Goal: Task Accomplishment & Management: Complete application form

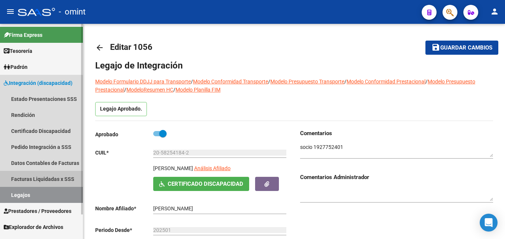
drag, startPoint x: 39, startPoint y: 178, endPoint x: 43, endPoint y: 176, distance: 5.3
click at [39, 178] on link "Facturas Liquidadas x SSS" at bounding box center [41, 179] width 83 height 16
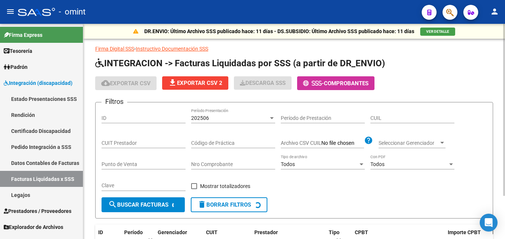
click at [387, 115] on input "CUIL" at bounding box center [412, 118] width 84 height 6
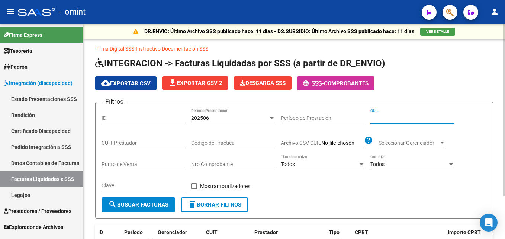
paste input "23-53835766-9"
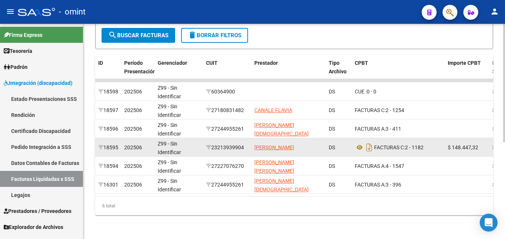
scroll to position [26, 0]
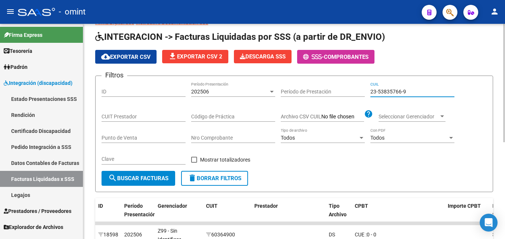
click at [212, 93] on div "202506" at bounding box center [229, 91] width 77 height 6
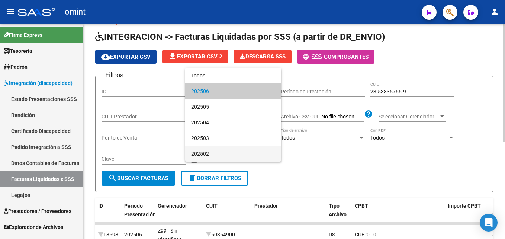
click at [209, 153] on span "202502" at bounding box center [233, 154] width 84 height 16
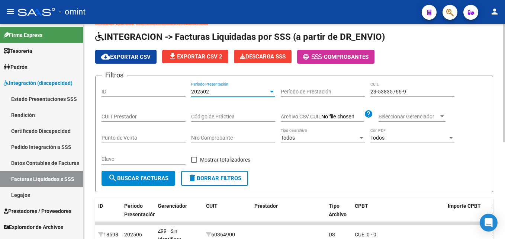
click at [119, 182] on button "search Buscar Facturas" at bounding box center [138, 178] width 74 height 15
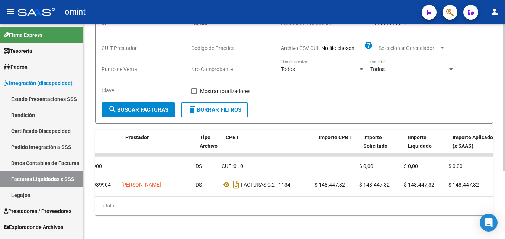
scroll to position [0, 129]
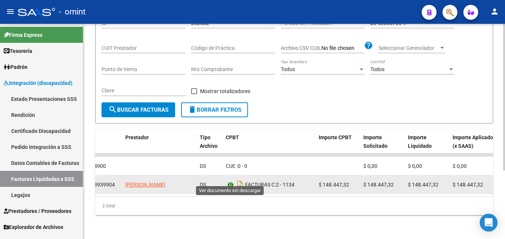
click at [230, 180] on icon at bounding box center [231, 184] width 10 height 9
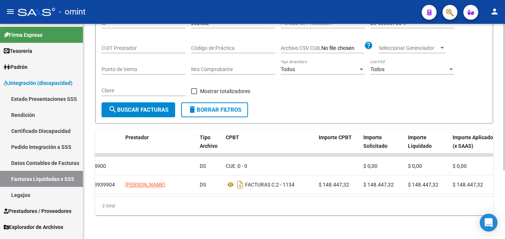
scroll to position [0, 0]
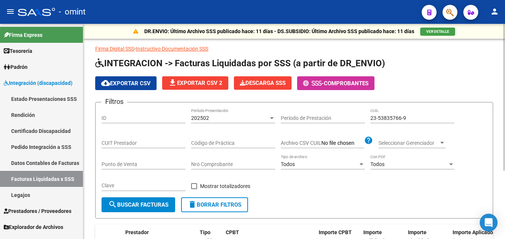
click at [230, 113] on div "202502 Período Presentación" at bounding box center [233, 115] width 84 height 15
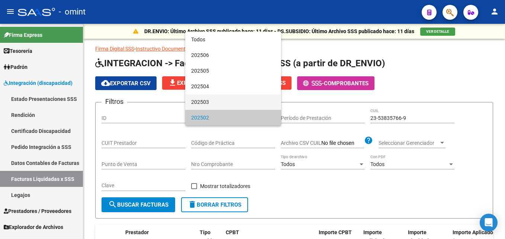
click at [213, 104] on span "202503" at bounding box center [233, 102] width 84 height 16
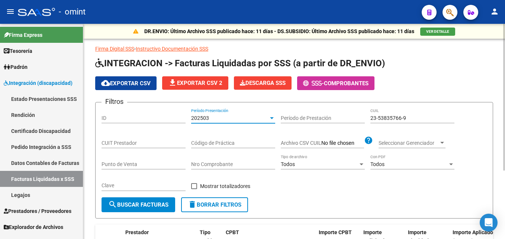
click at [159, 196] on div "Clave" at bounding box center [143, 186] width 84 height 21
click at [159, 200] on button "search Buscar Facturas" at bounding box center [138, 204] width 74 height 15
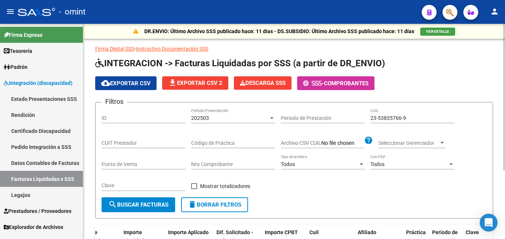
click at [212, 119] on div "202503" at bounding box center [229, 118] width 77 height 6
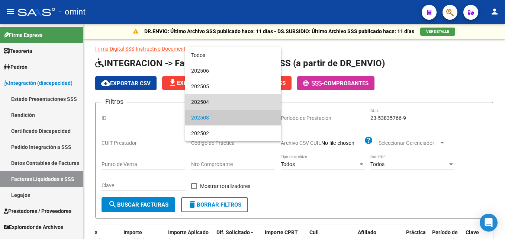
click at [214, 105] on span "202504" at bounding box center [233, 102] width 84 height 16
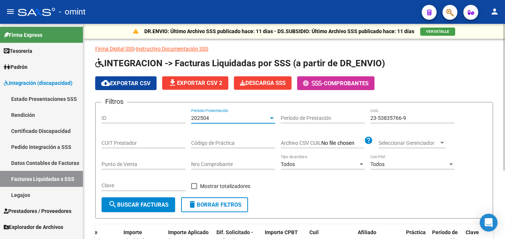
click at [151, 204] on span "search Buscar Facturas" at bounding box center [138, 204] width 60 height 7
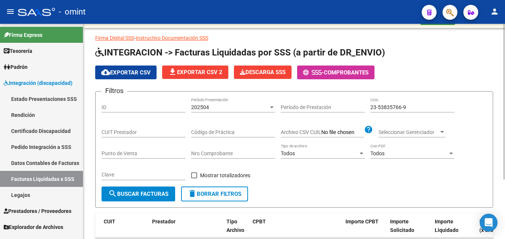
scroll to position [8, 0]
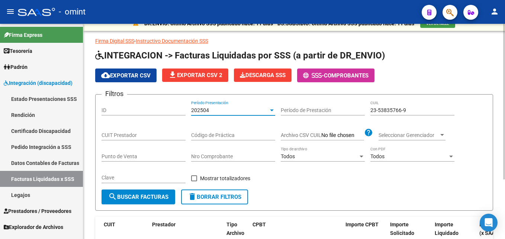
click at [206, 109] on span "202504" at bounding box center [200, 110] width 18 height 6
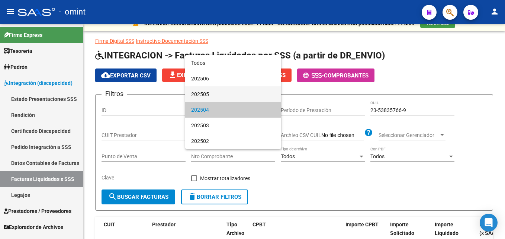
click at [208, 96] on span "202505" at bounding box center [233, 94] width 84 height 16
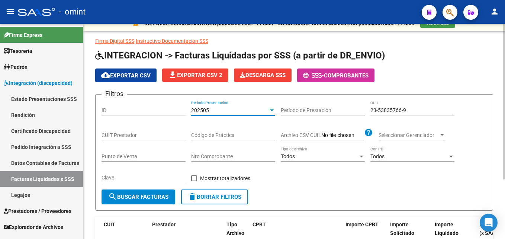
click at [155, 195] on span "search Buscar Facturas" at bounding box center [138, 196] width 60 height 7
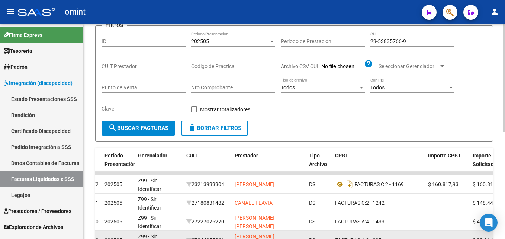
scroll to position [0, 0]
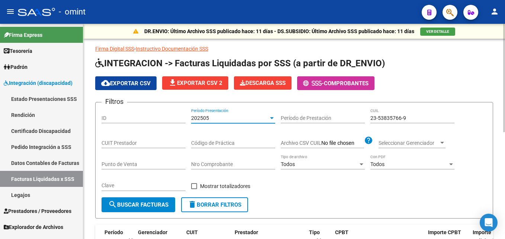
click at [213, 119] on div "202505" at bounding box center [229, 118] width 77 height 6
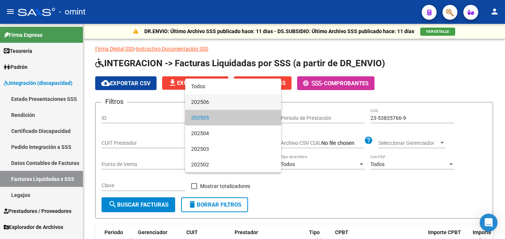
click at [215, 107] on span "202506" at bounding box center [233, 102] width 84 height 16
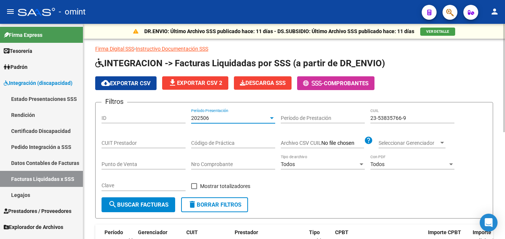
click at [147, 208] on button "search Buscar Facturas" at bounding box center [138, 204] width 74 height 15
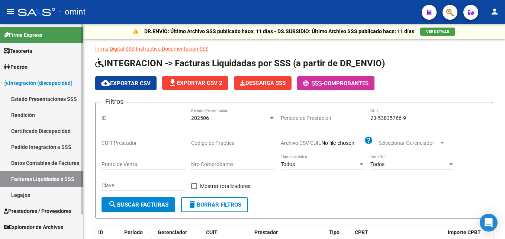
click at [39, 178] on link "Facturas Liquidadas x SSS" at bounding box center [41, 179] width 83 height 16
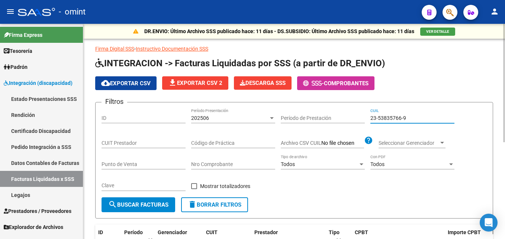
drag, startPoint x: 348, startPoint y: 116, endPoint x: 326, endPoint y: 112, distance: 22.7
click at [326, 113] on div "Filtros ID 202506 Período Presentación Período de Prestación 23-53835766-9 CUIL…" at bounding box center [293, 152] width 385 height 89
paste input "0-52113300-8"
type input "20-52113300-8"
click at [227, 117] on div "202506" at bounding box center [229, 118] width 77 height 6
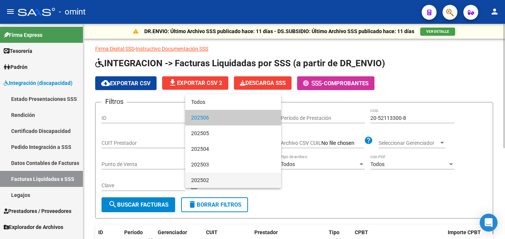
click at [208, 176] on span "202502" at bounding box center [233, 180] width 84 height 16
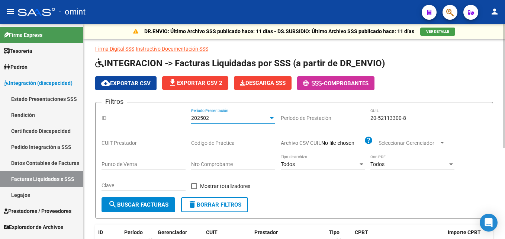
click at [148, 200] on button "search Buscar Facturas" at bounding box center [138, 204] width 74 height 15
click at [212, 117] on div "202502" at bounding box center [229, 118] width 77 height 6
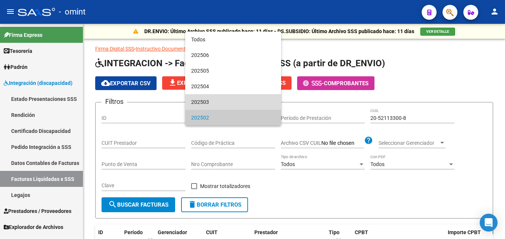
click at [211, 106] on span "202503" at bounding box center [233, 102] width 84 height 16
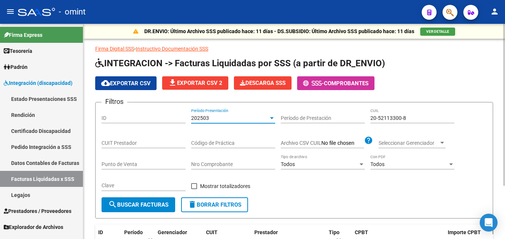
click at [160, 204] on span "search Buscar Facturas" at bounding box center [138, 204] width 60 height 7
click at [211, 119] on div "202503" at bounding box center [229, 118] width 77 height 6
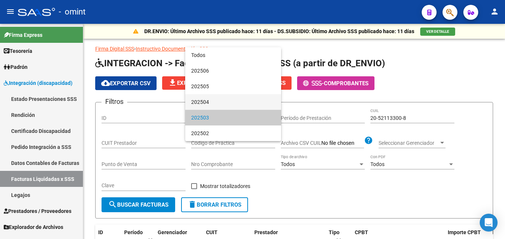
click at [209, 104] on span "202504" at bounding box center [233, 102] width 84 height 16
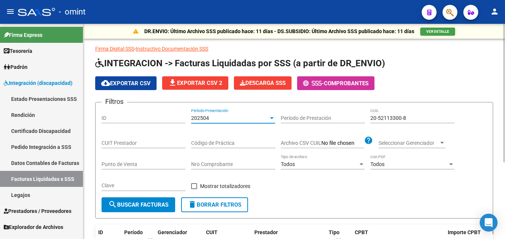
click at [155, 203] on span "search Buscar Facturas" at bounding box center [138, 204] width 60 height 7
click at [220, 117] on div "202504" at bounding box center [229, 118] width 77 height 6
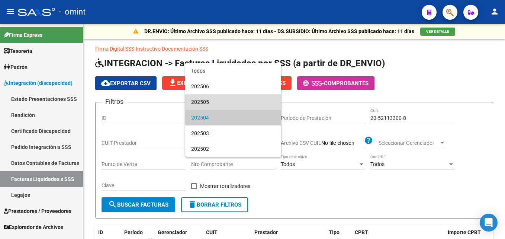
click at [211, 101] on span "202505" at bounding box center [233, 102] width 84 height 16
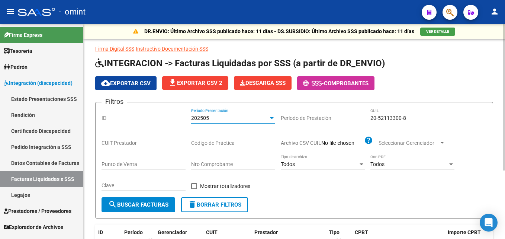
click at [158, 200] on button "search Buscar Facturas" at bounding box center [138, 204] width 74 height 15
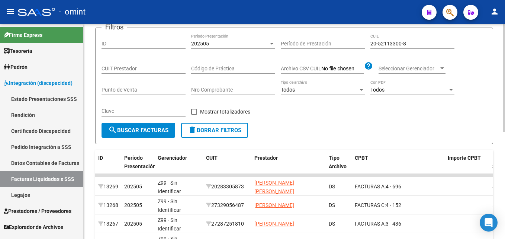
scroll to position [186, 0]
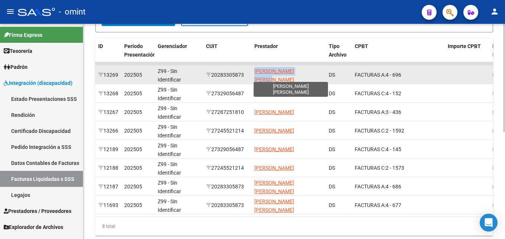
drag, startPoint x: 318, startPoint y: 74, endPoint x: 255, endPoint y: 78, distance: 62.9
click at [255, 78] on div "[PERSON_NAME] [PERSON_NAME]" at bounding box center [288, 75] width 68 height 16
copy span "[PERSON_NAME] [PERSON_NAME]"
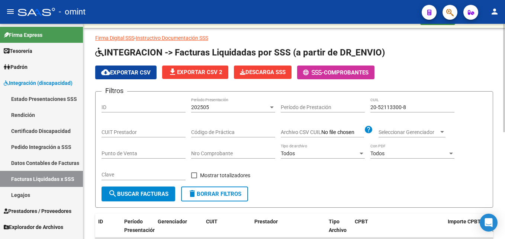
scroll to position [0, 0]
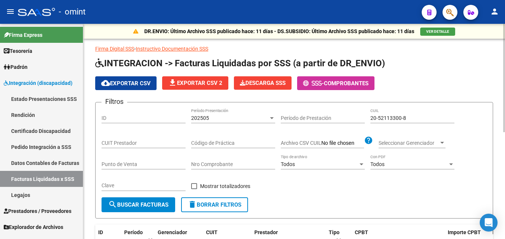
click at [209, 115] on span "202505" at bounding box center [200, 118] width 18 height 6
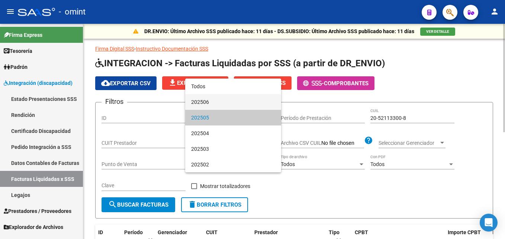
click at [212, 104] on span "202506" at bounding box center [233, 102] width 84 height 16
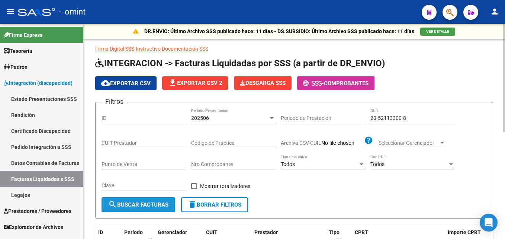
click at [155, 202] on span "search Buscar Facturas" at bounding box center [138, 204] width 60 height 7
click at [217, 120] on div "202506" at bounding box center [229, 118] width 77 height 6
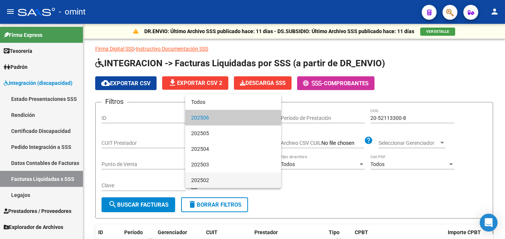
click at [211, 176] on span "202502" at bounding box center [233, 180] width 84 height 16
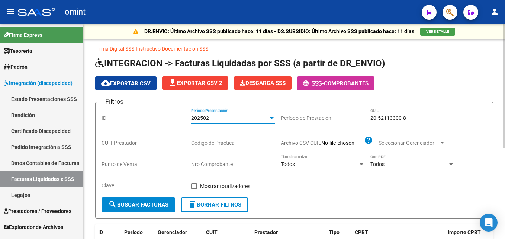
click at [157, 201] on button "search Buscar Facturas" at bounding box center [138, 204] width 74 height 15
click at [212, 115] on div "202502" at bounding box center [229, 118] width 77 height 6
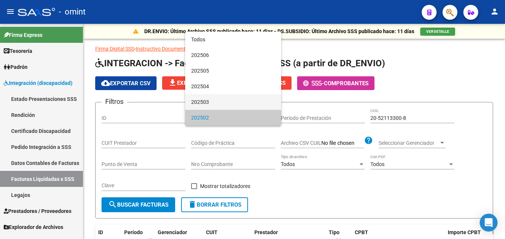
click at [206, 105] on span "202503" at bounding box center [233, 102] width 84 height 16
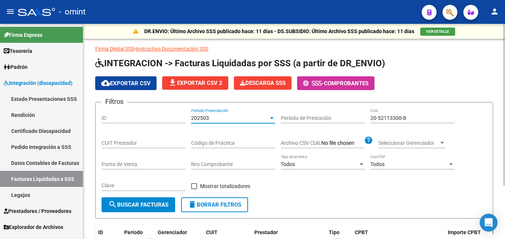
click at [154, 198] on button "search Buscar Facturas" at bounding box center [138, 204] width 74 height 15
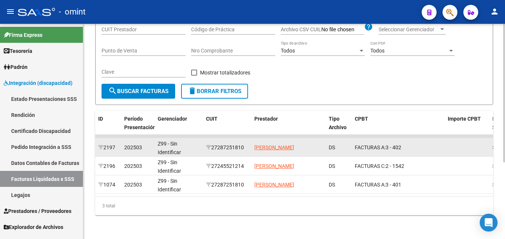
scroll to position [8, 0]
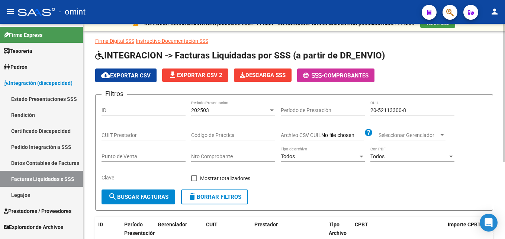
click at [214, 111] on div "202503" at bounding box center [229, 110] width 77 height 6
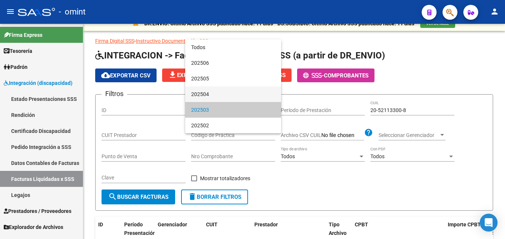
click at [209, 96] on span "202504" at bounding box center [233, 94] width 84 height 16
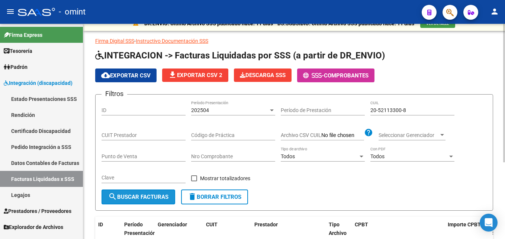
drag, startPoint x: 151, startPoint y: 196, endPoint x: 175, endPoint y: 190, distance: 25.1
click at [151, 197] on span "search Buscar Facturas" at bounding box center [138, 196] width 60 height 7
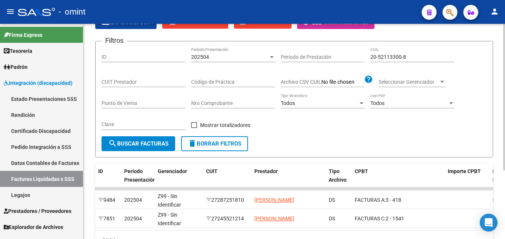
scroll to position [0, 0]
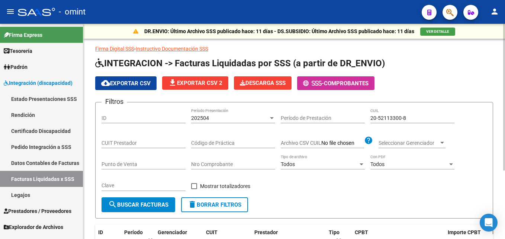
click at [211, 119] on div "202504" at bounding box center [229, 118] width 77 height 6
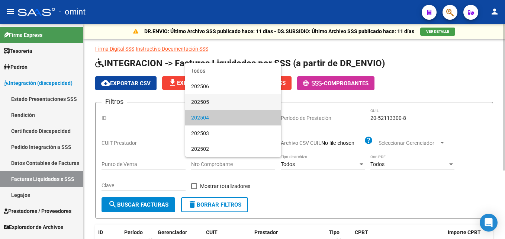
click at [209, 100] on span "202505" at bounding box center [233, 102] width 84 height 16
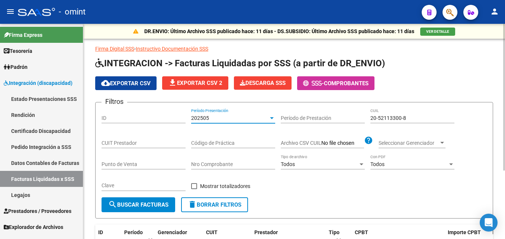
click at [156, 201] on span "search Buscar Facturas" at bounding box center [138, 204] width 60 height 7
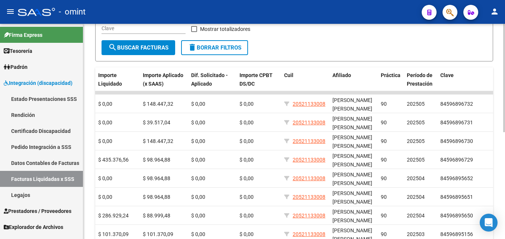
scroll to position [26, 0]
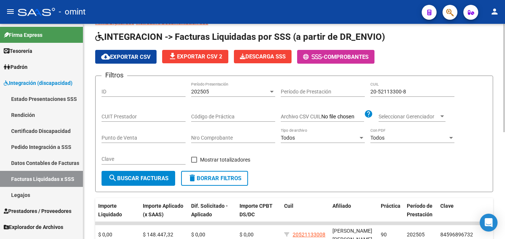
click at [209, 94] on div "202505 Período Presentación" at bounding box center [233, 89] width 84 height 15
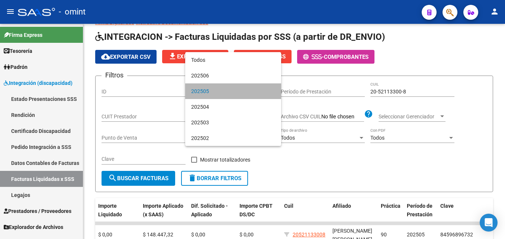
click at [216, 84] on span "202505" at bounding box center [233, 91] width 84 height 16
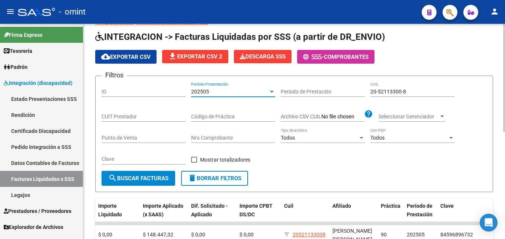
click at [216, 81] on form "Filtros ID 202505 Período Presentación Período de Prestación 20-52113300-8 CUIL…" at bounding box center [294, 133] width 398 height 116
click at [210, 95] on div "202505 Período Presentación" at bounding box center [233, 89] width 84 height 15
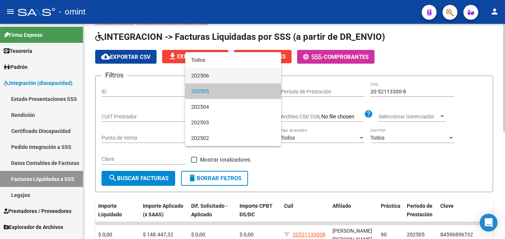
click at [214, 81] on span "202506" at bounding box center [233, 76] width 84 height 16
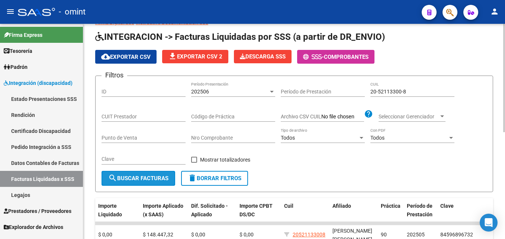
click at [160, 177] on span "search Buscar Facturas" at bounding box center [138, 178] width 60 height 7
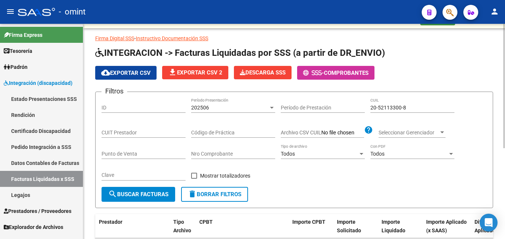
scroll to position [8, 0]
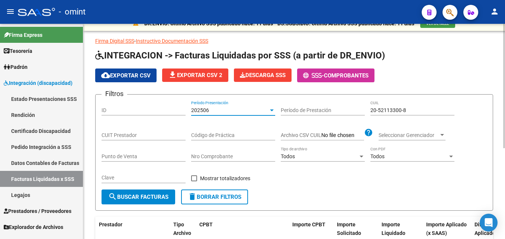
click at [219, 111] on div "202506" at bounding box center [229, 110] width 77 height 6
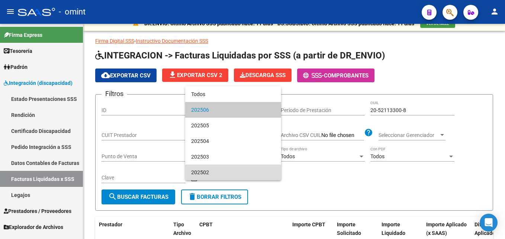
click at [211, 165] on span "202502" at bounding box center [233, 172] width 84 height 16
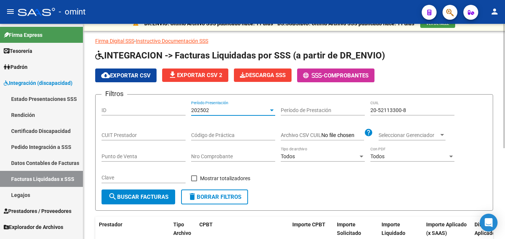
click at [149, 192] on button "search Buscar Facturas" at bounding box center [138, 196] width 74 height 15
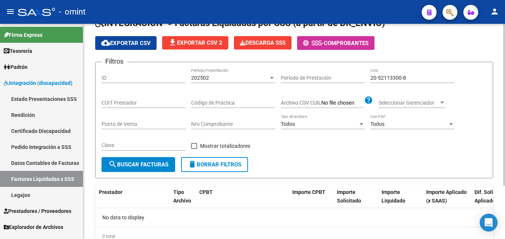
scroll to position [0, 0]
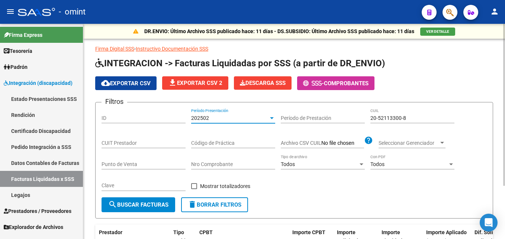
click at [215, 116] on div "202502" at bounding box center [229, 118] width 77 height 6
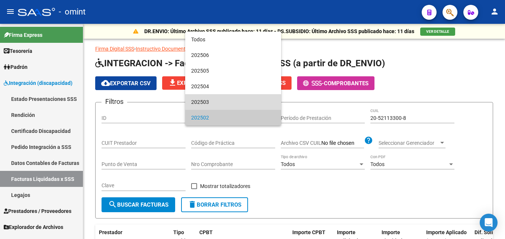
click at [214, 104] on span "202503" at bounding box center [233, 102] width 84 height 16
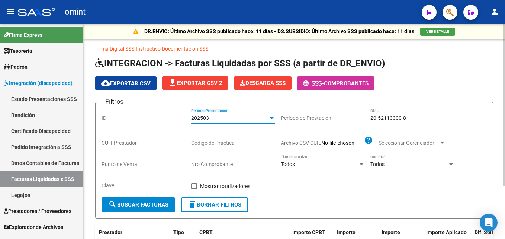
click at [149, 204] on span "search Buscar Facturas" at bounding box center [138, 204] width 60 height 7
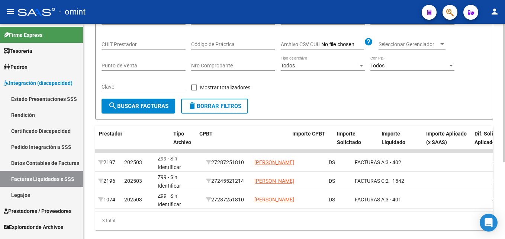
scroll to position [82, 0]
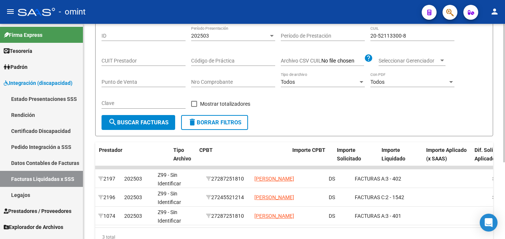
click at [216, 37] on div "202503" at bounding box center [229, 36] width 77 height 6
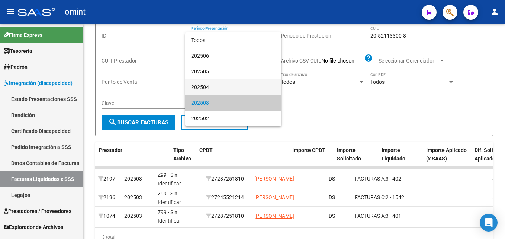
click at [213, 84] on span "202504" at bounding box center [233, 87] width 84 height 16
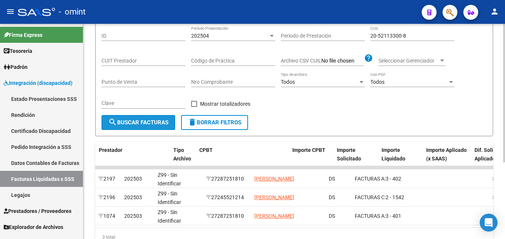
click at [150, 126] on button "search Buscar Facturas" at bounding box center [138, 122] width 74 height 15
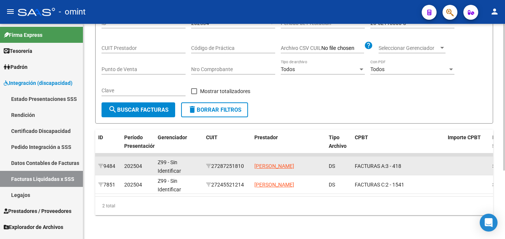
scroll to position [0, 0]
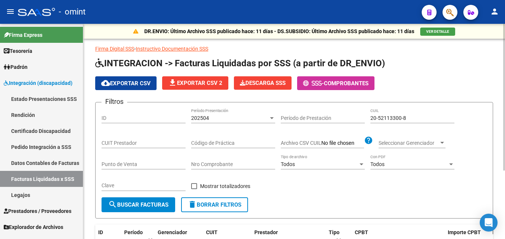
click at [225, 125] on div "202504 Período Presentación" at bounding box center [233, 118] width 84 height 21
click at [224, 122] on div "202504 Período Presentación" at bounding box center [233, 115] width 84 height 15
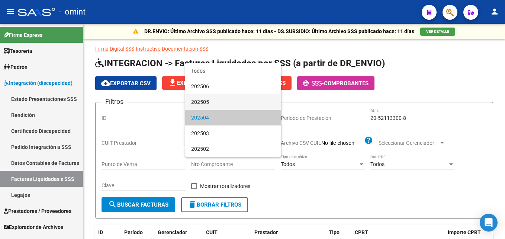
click at [211, 100] on span "202505" at bounding box center [233, 102] width 84 height 16
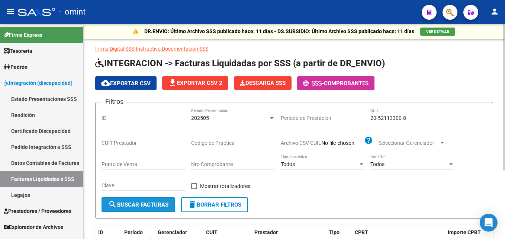
click at [160, 198] on button "search Buscar Facturas" at bounding box center [138, 204] width 74 height 15
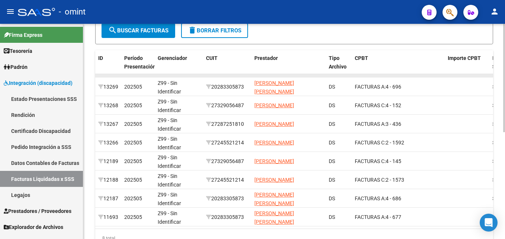
scroll to position [212, 0]
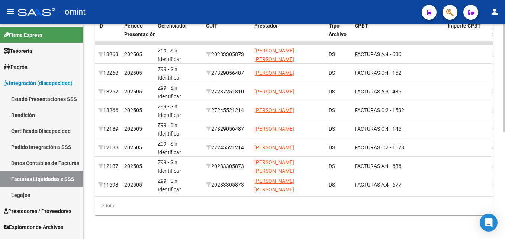
drag, startPoint x: 259, startPoint y: 196, endPoint x: 308, endPoint y: 198, distance: 49.1
click at [318, 198] on div "8 total" at bounding box center [294, 205] width 398 height 19
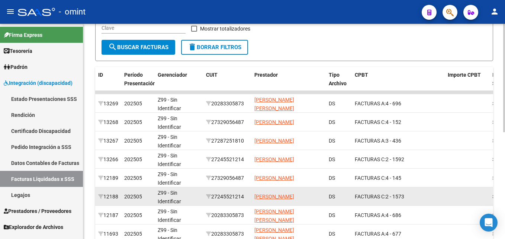
scroll to position [64, 0]
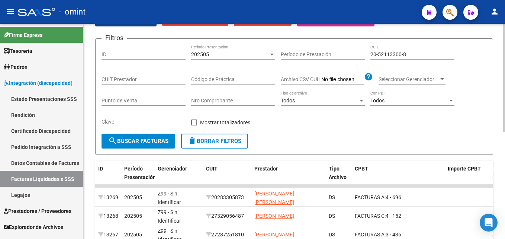
click at [211, 54] on div "202505" at bounding box center [229, 54] width 77 height 6
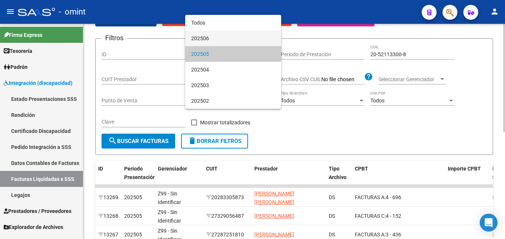
drag, startPoint x: 217, startPoint y: 43, endPoint x: 213, endPoint y: 47, distance: 5.5
click at [217, 43] on span "202506" at bounding box center [233, 38] width 84 height 16
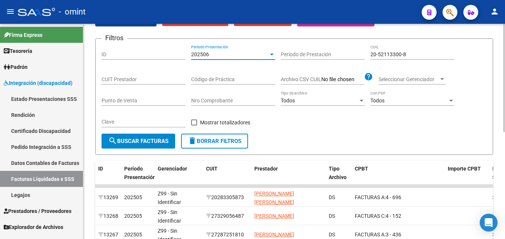
click at [159, 144] on span "search Buscar Facturas" at bounding box center [138, 141] width 60 height 7
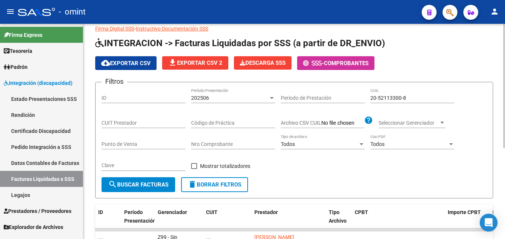
scroll to position [8, 0]
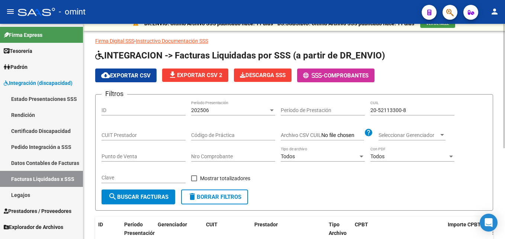
click at [202, 108] on span "202506" at bounding box center [200, 110] width 18 height 6
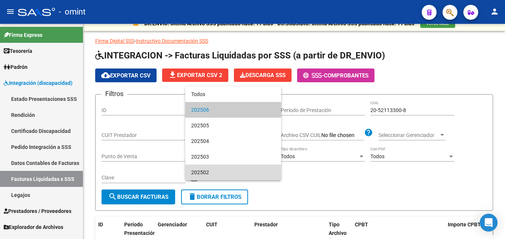
click at [213, 169] on span "202502" at bounding box center [233, 172] width 84 height 16
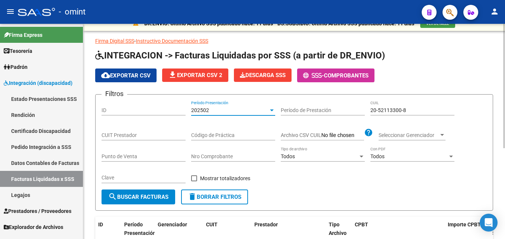
click at [215, 110] on div "202502" at bounding box center [229, 110] width 77 height 6
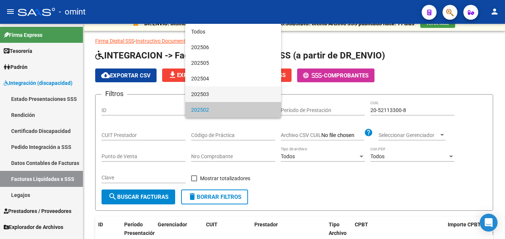
click at [210, 98] on span "202503" at bounding box center [233, 94] width 84 height 16
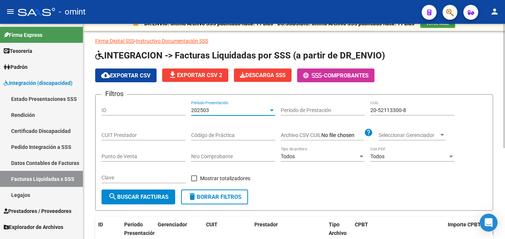
click at [148, 191] on button "search Buscar Facturas" at bounding box center [138, 196] width 74 height 15
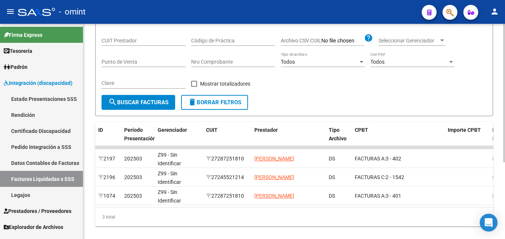
scroll to position [119, 0]
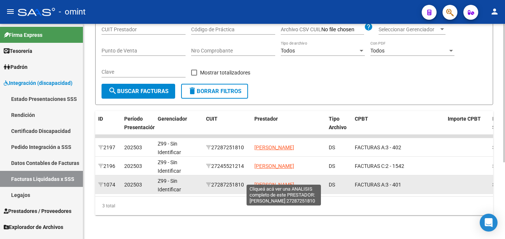
drag, startPoint x: 310, startPoint y: 179, endPoint x: 255, endPoint y: 179, distance: 54.6
click at [255, 180] on div "[PERSON_NAME]" at bounding box center [288, 184] width 68 height 9
copy span "[PERSON_NAME]"
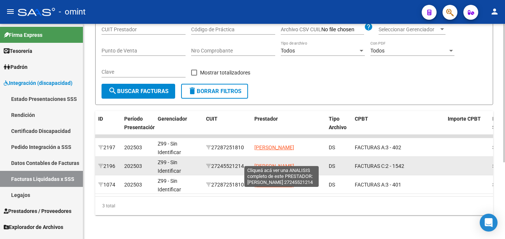
drag, startPoint x: 310, startPoint y: 161, endPoint x: 255, endPoint y: 162, distance: 55.8
click at [255, 162] on div "[PERSON_NAME]" at bounding box center [288, 166] width 68 height 9
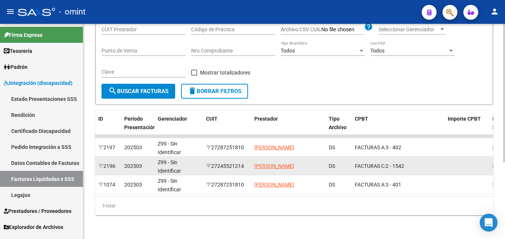
copy span "[PERSON_NAME]"
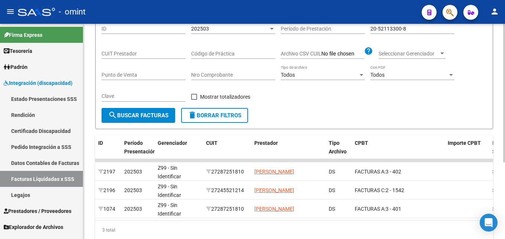
scroll to position [45, 0]
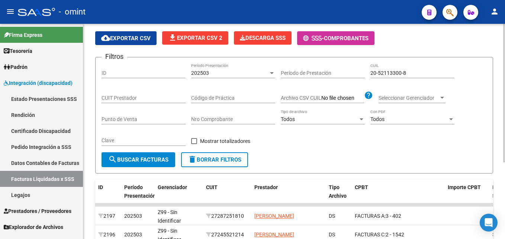
click at [211, 75] on div "202503" at bounding box center [229, 73] width 77 height 6
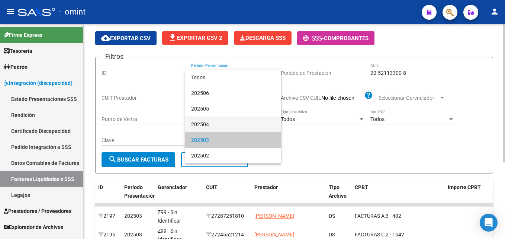
click at [210, 124] on span "202504" at bounding box center [233, 124] width 84 height 16
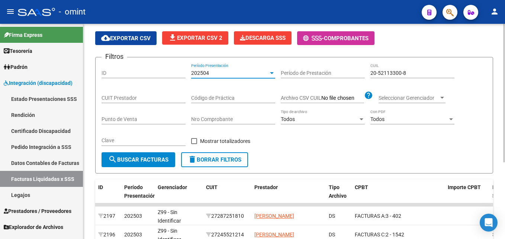
click at [151, 159] on span "search Buscar Facturas" at bounding box center [138, 159] width 60 height 7
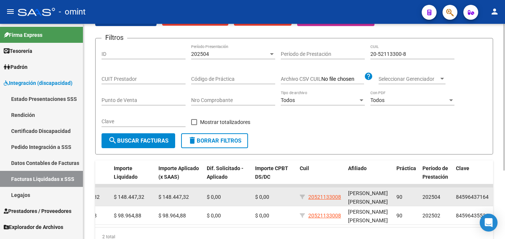
scroll to position [26, 0]
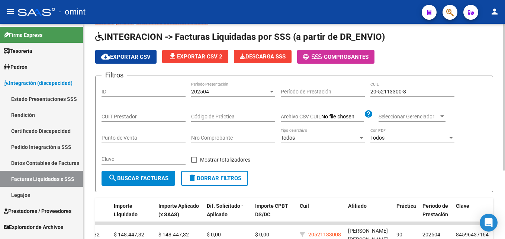
click at [219, 95] on div "202504 Período Presentación" at bounding box center [233, 89] width 84 height 15
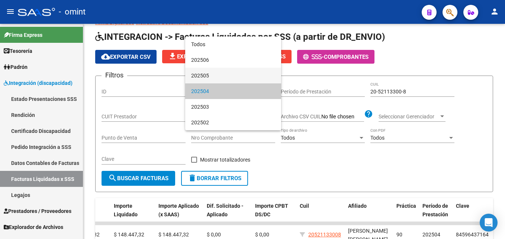
click at [208, 80] on span "202505" at bounding box center [233, 76] width 84 height 16
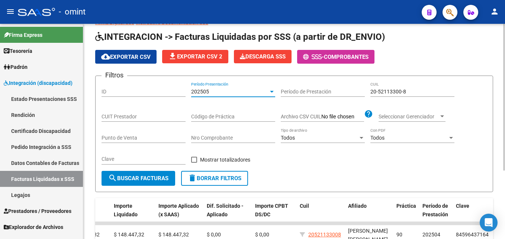
click at [155, 179] on span "search Buscar Facturas" at bounding box center [138, 178] width 60 height 7
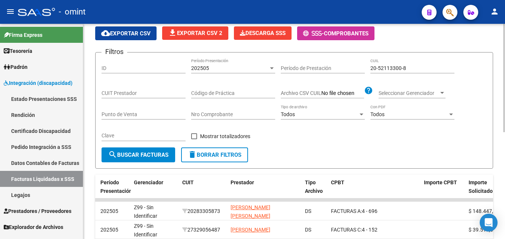
scroll to position [0, 0]
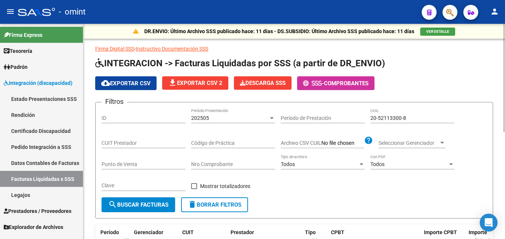
click at [213, 110] on div "202505 Período Presentación" at bounding box center [233, 115] width 84 height 15
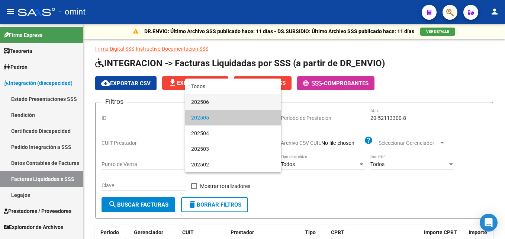
click at [209, 101] on span "202506" at bounding box center [233, 102] width 84 height 16
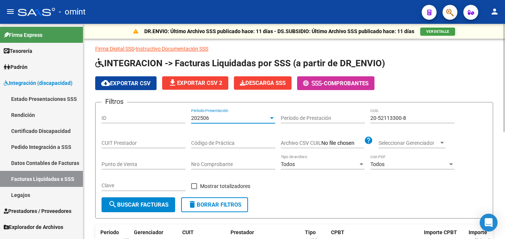
click at [157, 200] on button "search Buscar Facturas" at bounding box center [138, 204] width 74 height 15
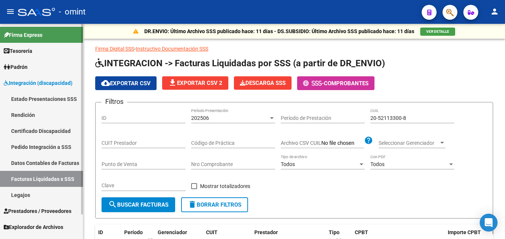
click at [32, 192] on link "Legajos" at bounding box center [41, 195] width 83 height 16
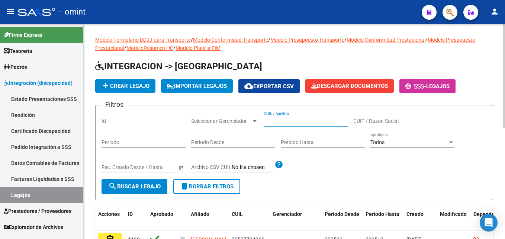
click at [297, 121] on input "CUIL / Apellido" at bounding box center [306, 121] width 84 height 6
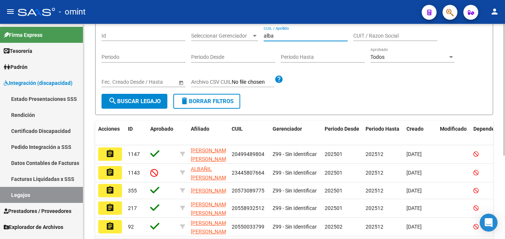
scroll to position [24, 0]
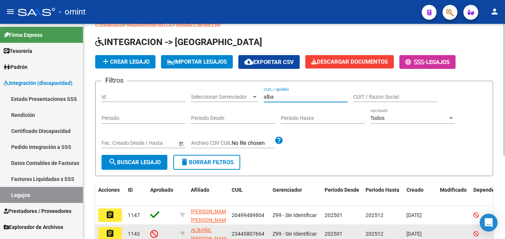
type input "alba"
click at [113, 230] on mat-icon "assignment" at bounding box center [110, 233] width 9 height 9
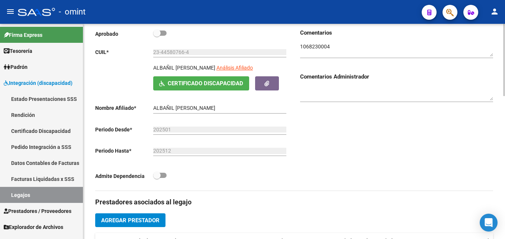
scroll to position [16, 0]
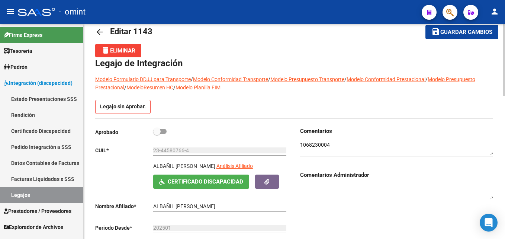
click at [314, 146] on textarea at bounding box center [396, 148] width 193 height 14
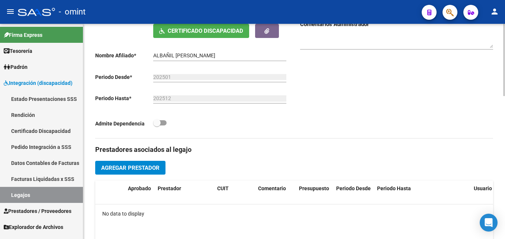
scroll to position [164, 0]
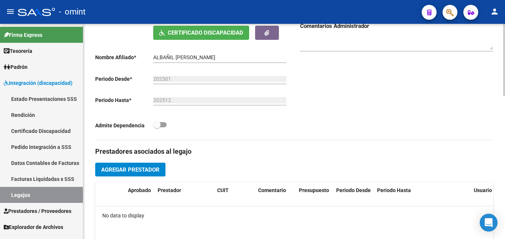
click at [116, 170] on span "Agregar Prestador" at bounding box center [130, 169] width 58 height 7
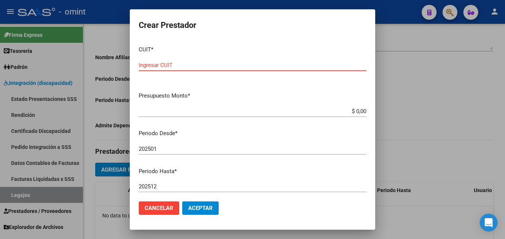
paste input "27-27910263-6"
type input "27-27910263-6"
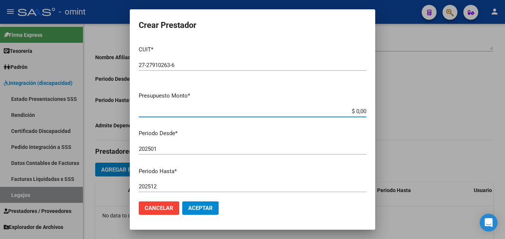
paste input "307654,34"
type input "$ 307.654,34"
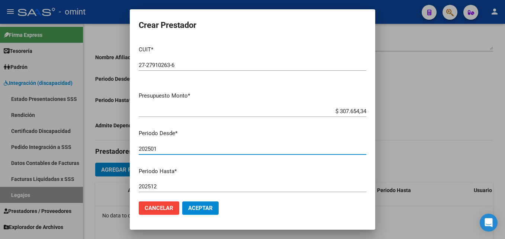
click at [173, 151] on input "202501" at bounding box center [252, 148] width 227 height 7
type input "202503"
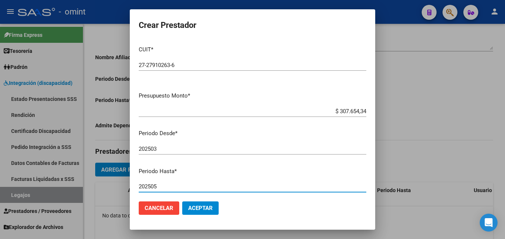
type input "202505"
click at [208, 209] on span "Aceptar" at bounding box center [200, 207] width 25 height 7
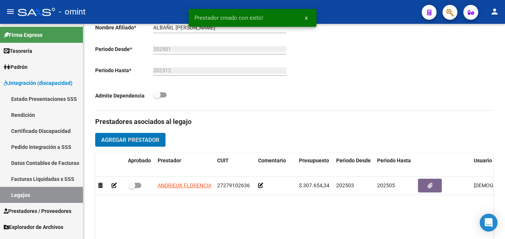
scroll to position [239, 0]
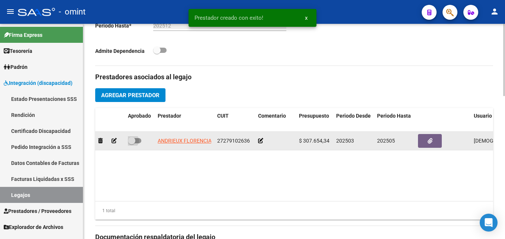
click at [132, 140] on span at bounding box center [131, 140] width 7 height 7
click at [132, 143] on input "checkbox" at bounding box center [131, 143] width 0 height 0
checkbox input "true"
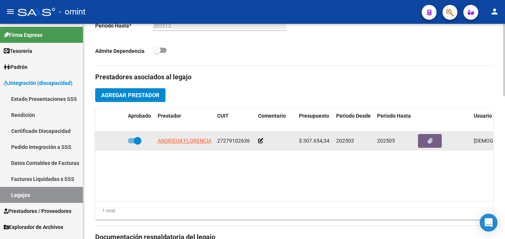
click at [429, 142] on icon "button" at bounding box center [429, 141] width 5 height 6
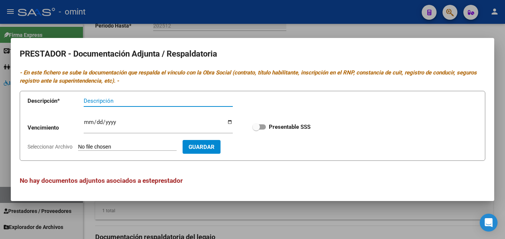
click at [264, 130] on label "Presentable SSS" at bounding box center [281, 126] width 58 height 9
click at [256, 130] on input "Presentable SSS" at bounding box center [256, 129] width 0 height 0
checkbox input "true"
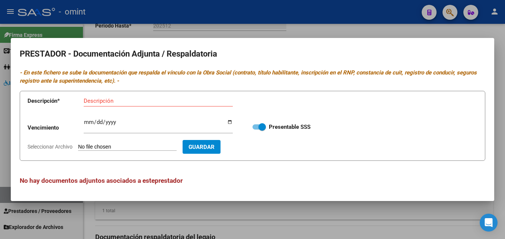
click at [214, 150] on span "Guardar" at bounding box center [201, 146] width 26 height 7
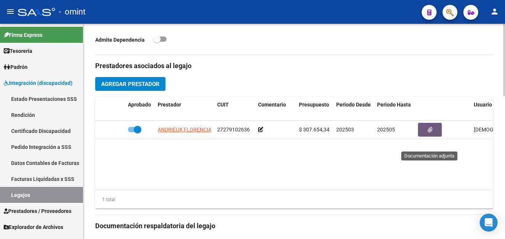
scroll to position [297, 0]
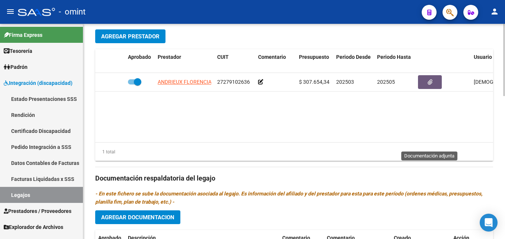
click at [125, 39] on span "Agregar Prestador" at bounding box center [130, 36] width 58 height 7
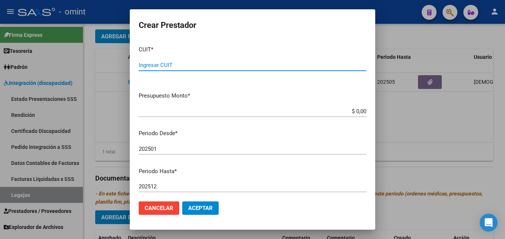
paste input "27-22336078-0"
type input "27-22336078-0"
click at [213, 105] on mat-dialog-content "CUIT * 27-22336078-0 Ingresar CUIT ARCA Padrón Presupuesto Monto * $ 0,00 Ingre…" at bounding box center [252, 117] width 245 height 155
click at [343, 110] on input "$ 0,00" at bounding box center [252, 111] width 227 height 7
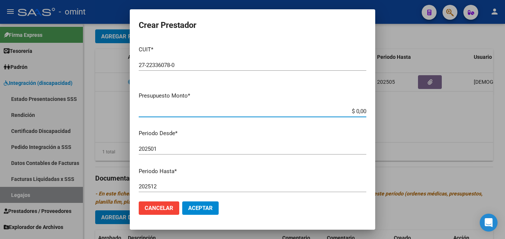
click at [343, 110] on input "$ 0,00" at bounding box center [252, 111] width 227 height 7
paste input "98.964,88"
type input "$ 98.964,88"
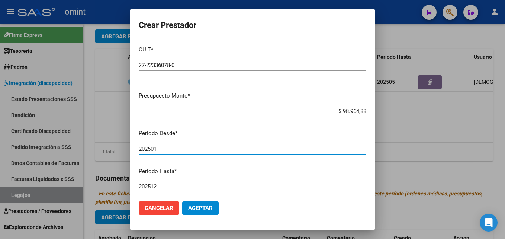
click at [171, 146] on input "202501" at bounding box center [252, 148] width 227 height 7
type input "202503"
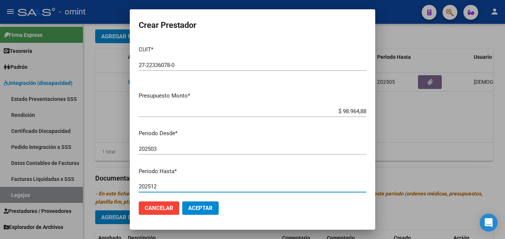
click at [284, 183] on input "202512" at bounding box center [252, 186] width 227 height 7
type input "202505"
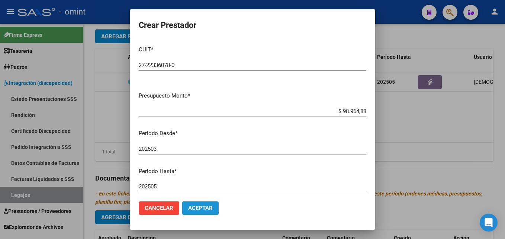
click at [214, 209] on button "Aceptar" at bounding box center [200, 207] width 36 height 13
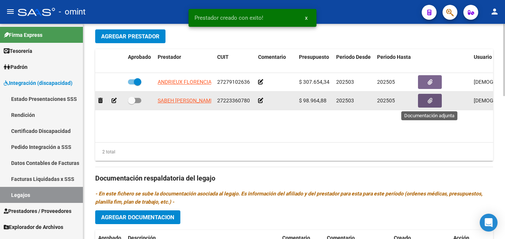
click at [435, 101] on button "button" at bounding box center [430, 101] width 24 height 14
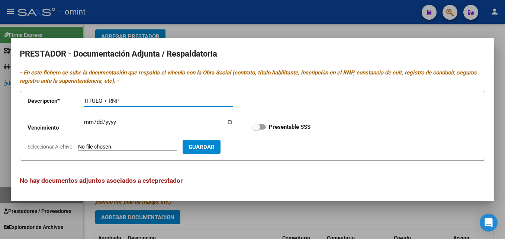
type input "TITULO + RNP"
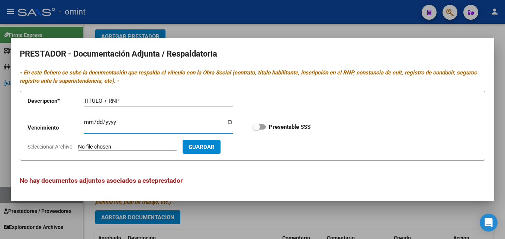
click at [110, 120] on input "[DATE]" at bounding box center [158, 125] width 149 height 12
type input "[DATE]"
click at [255, 126] on span at bounding box center [255, 126] width 7 height 7
click at [256, 129] on input "Presentable SSS" at bounding box center [256, 129] width 0 height 0
checkbox input "true"
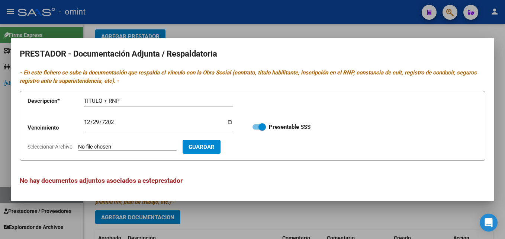
click at [145, 149] on input "Seleccionar Archivo" at bounding box center [127, 146] width 98 height 7
type input "C:\fakepath\Documentacion del prestador.pdf"
click at [258, 147] on span "Guardar" at bounding box center [245, 146] width 26 height 7
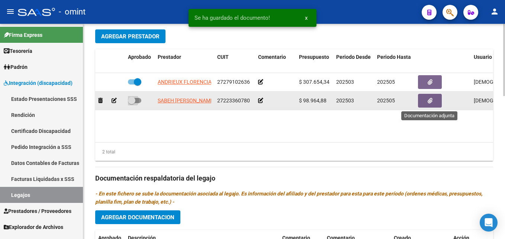
click at [138, 103] on span at bounding box center [134, 100] width 13 height 5
click at [132, 103] on input "checkbox" at bounding box center [131, 103] width 0 height 0
checkbox input "true"
click at [259, 103] on icon at bounding box center [260, 100] width 5 height 5
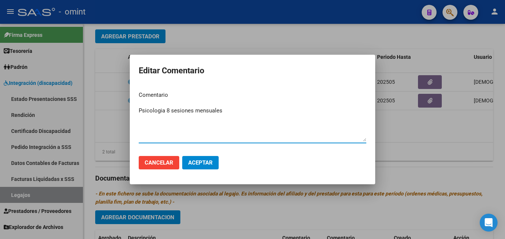
type textarea "Psicologia 8 sesiones mensuales"
click at [201, 171] on mat-dialog-actions "Cancelar Aceptar" at bounding box center [252, 162] width 227 height 25
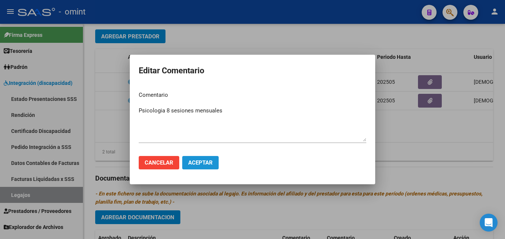
click at [203, 165] on span "Aceptar" at bounding box center [200, 162] width 25 height 7
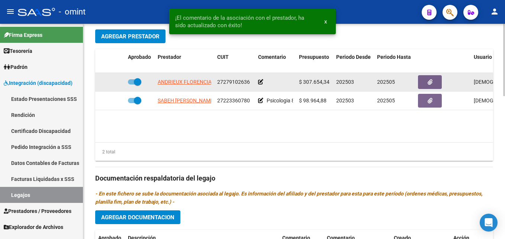
click at [259, 83] on icon at bounding box center [260, 81] width 5 height 5
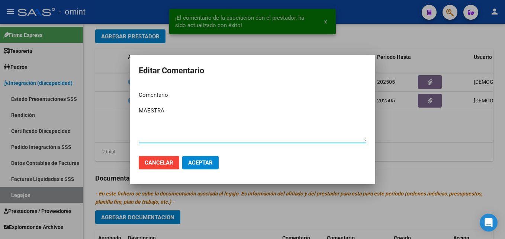
type textarea "MAESTRA"
click at [206, 164] on span "Aceptar" at bounding box center [200, 162] width 25 height 7
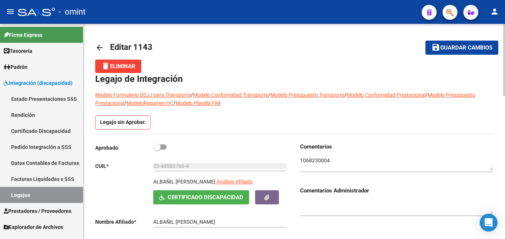
scroll to position [149, 0]
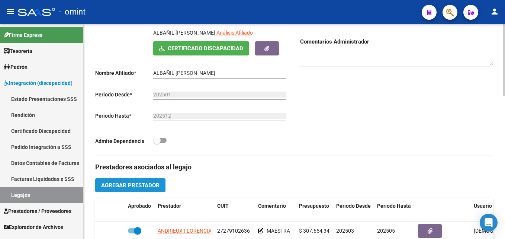
click at [138, 183] on span "Agregar Prestador" at bounding box center [130, 185] width 58 height 7
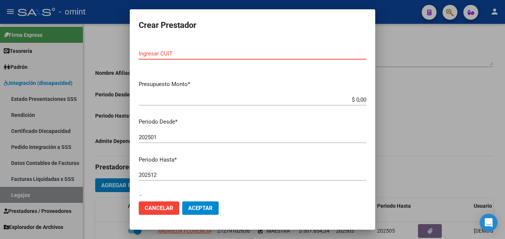
scroll to position [0, 0]
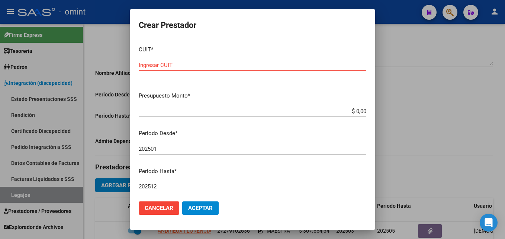
paste input "27-29731603-1"
type input "27-29731603-1"
click at [343, 112] on input "$ 0,00" at bounding box center [252, 111] width 227 height 7
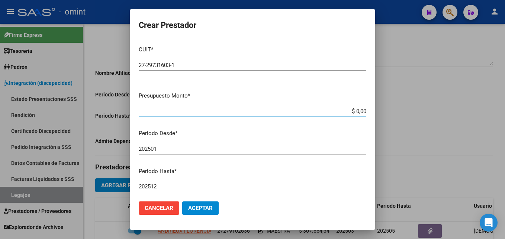
click at [343, 112] on input "$ 0,00" at bounding box center [252, 111] width 227 height 7
paste input "98.964,88"
type input "$ 98.964,88"
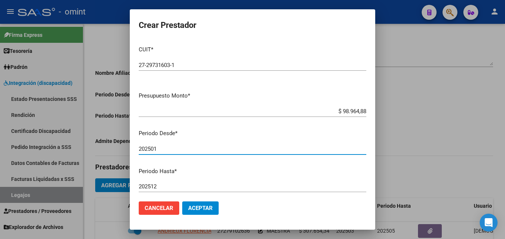
click at [180, 150] on input "202501" at bounding box center [252, 148] width 227 height 7
type input "202505"
click at [169, 187] on input "202512" at bounding box center [252, 186] width 227 height 7
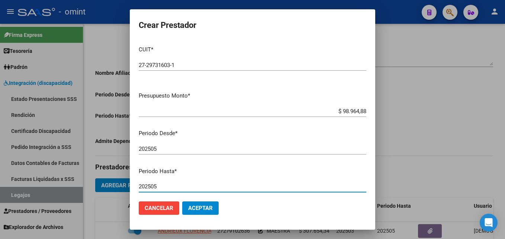
type input "202505"
click at [198, 209] on span "Aceptar" at bounding box center [200, 207] width 25 height 7
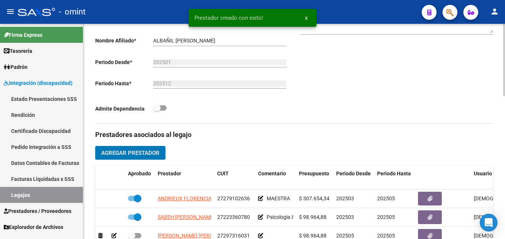
scroll to position [223, 0]
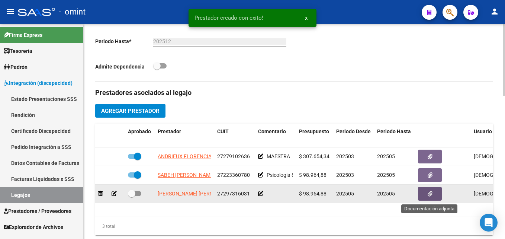
click at [426, 194] on button "button" at bounding box center [430, 194] width 24 height 14
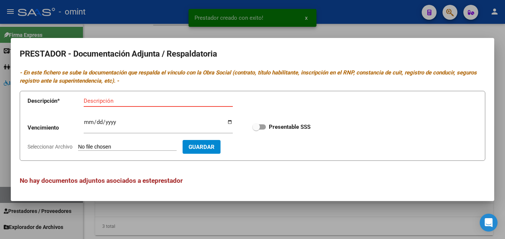
type input "R"
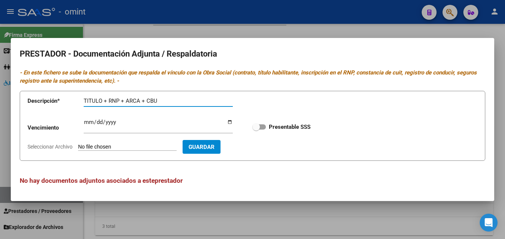
drag, startPoint x: 163, startPoint y: 97, endPoint x: 122, endPoint y: 101, distance: 41.4
click at [122, 101] on input "TITULO + RNP + ARCA + CBU" at bounding box center [158, 100] width 149 height 7
type input "TITULO + RNP"
click at [301, 152] on form "Descripción * TITULO + RNP Descripción Vencimiento Ingresar vencimiento Present…" at bounding box center [252, 126] width 465 height 70
click at [93, 121] on input "Ingresar vencimiento" at bounding box center [158, 125] width 149 height 12
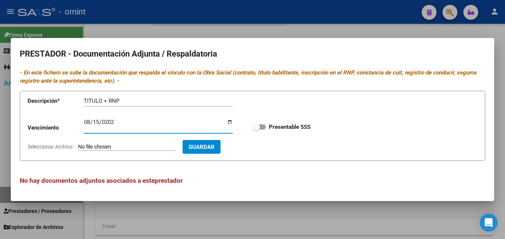
type input "[DATE]"
click at [260, 127] on span at bounding box center [258, 126] width 13 height 5
click at [256, 129] on input "Presentable SSS" at bounding box center [256, 129] width 0 height 0
checkbox input "true"
click at [162, 143] on app-file-uploader "Seleccionar Archivo" at bounding box center [105, 146] width 155 height 7
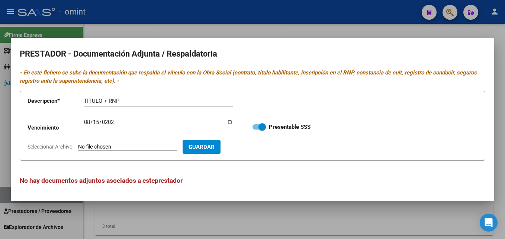
click at [131, 149] on input "Seleccionar Archivo" at bounding box center [127, 146] width 98 height 7
type input "C:\fakepath\Documentacion del prestador.pdf"
click at [264, 151] on button "Guardar" at bounding box center [245, 147] width 38 height 14
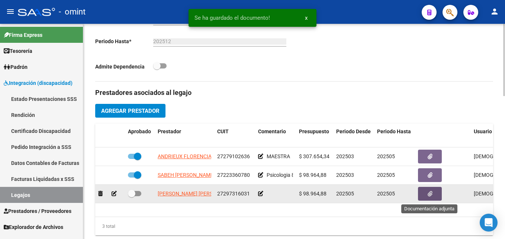
click at [135, 192] on span at bounding box center [134, 193] width 13 height 5
click at [132, 196] on input "checkbox" at bounding box center [131, 196] width 0 height 0
checkbox input "true"
click at [260, 194] on icon at bounding box center [260, 193] width 5 height 5
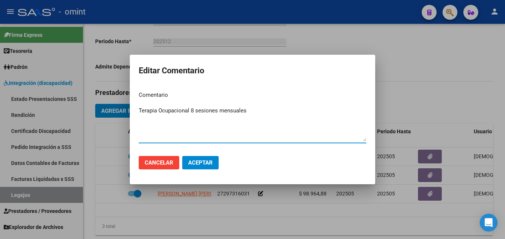
type textarea "Terapia Ocupacional 8 sesiones mensuales"
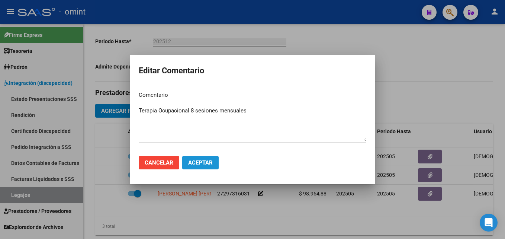
click at [200, 164] on span "Aceptar" at bounding box center [200, 162] width 25 height 7
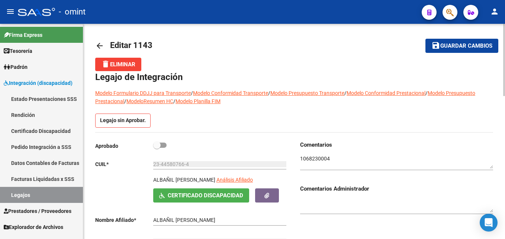
scroll to position [0, 0]
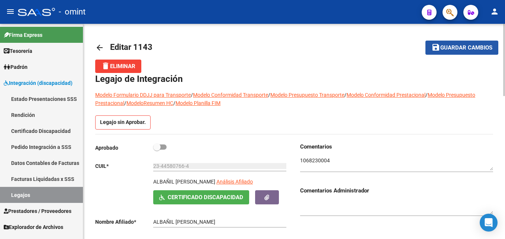
click at [437, 43] on mat-icon "save" at bounding box center [435, 47] width 9 height 9
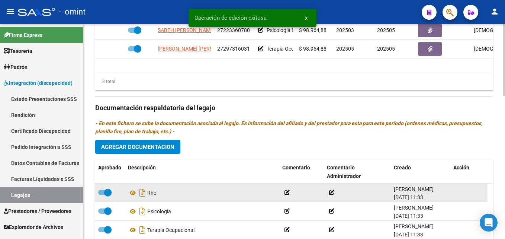
scroll to position [409, 0]
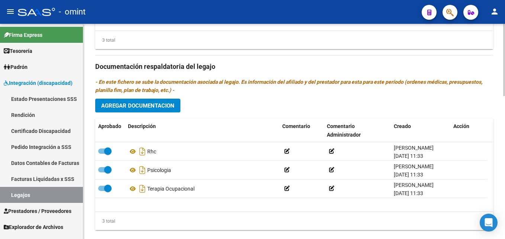
click at [139, 101] on button "Agregar Documentacion" at bounding box center [137, 105] width 85 height 14
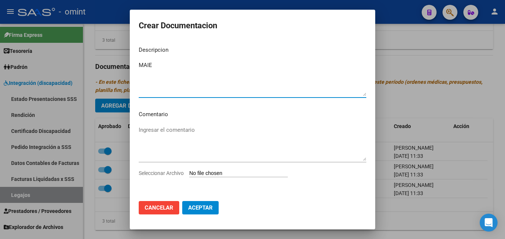
drag, startPoint x: 159, startPoint y: 65, endPoint x: 127, endPoint y: 65, distance: 32.0
click at [127, 65] on div "Crear Documentacion Descripcion MAIE Ingresar el descripcion Comentario Ingresa…" at bounding box center [252, 119] width 505 height 239
type textarea "MAESTRA"
click at [211, 170] on input "Seleccionar Archivo" at bounding box center [238, 173] width 98 height 7
type input "C:\fakepath\MAIE.pdf"
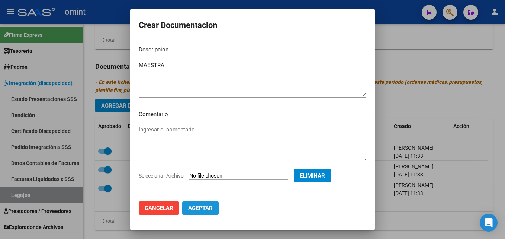
click at [207, 205] on span "Aceptar" at bounding box center [200, 207] width 25 height 7
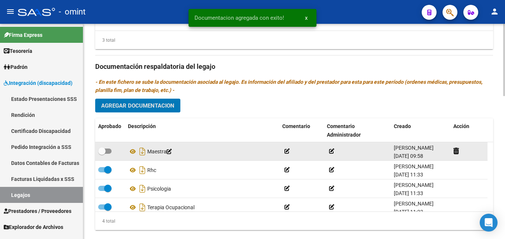
click at [106, 152] on span at bounding box center [104, 150] width 13 height 5
click at [102, 153] on input "checkbox" at bounding box center [101, 153] width 0 height 0
checkbox input "true"
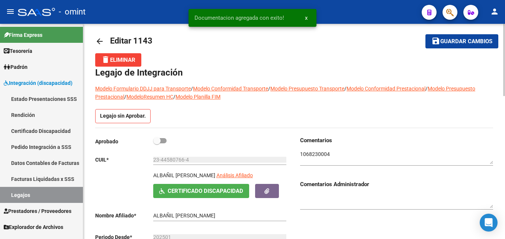
scroll to position [0, 0]
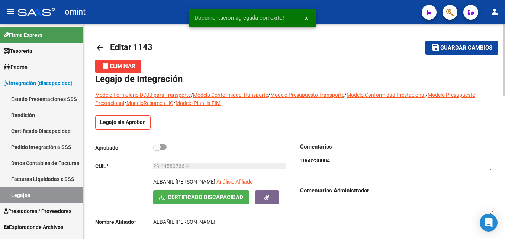
drag, startPoint x: 158, startPoint y: 147, endPoint x: 167, endPoint y: 144, distance: 9.3
click at [158, 147] on span at bounding box center [156, 146] width 7 height 7
click at [157, 149] on input "checkbox" at bounding box center [156, 149] width 0 height 0
checkbox input "true"
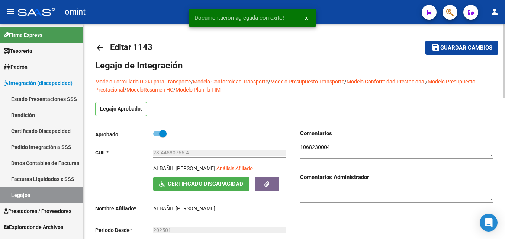
click at [452, 42] on button "save Guardar cambios" at bounding box center [461, 48] width 73 height 14
click at [34, 191] on link "Legajos" at bounding box center [41, 195] width 83 height 16
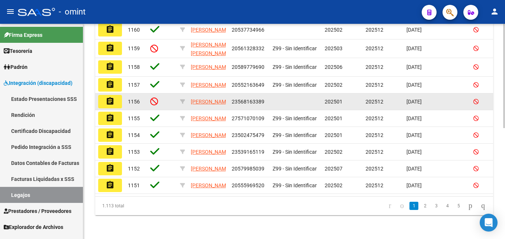
scroll to position [229, 0]
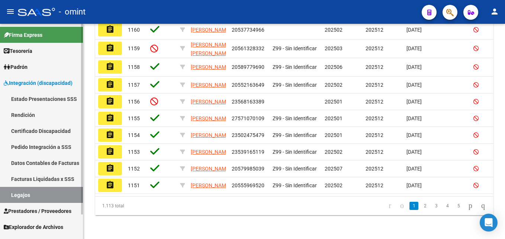
click at [38, 210] on span "Prestadores / Proveedores" at bounding box center [38, 211] width 68 height 8
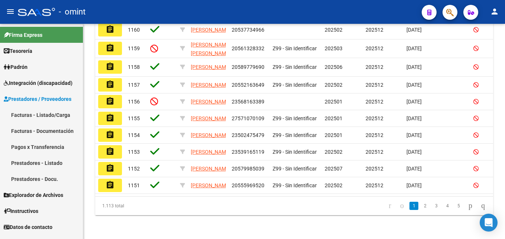
click at [46, 113] on link "Facturas - Listado/Carga" at bounding box center [41, 115] width 83 height 16
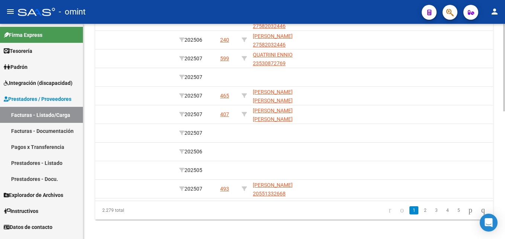
scroll to position [313, 0]
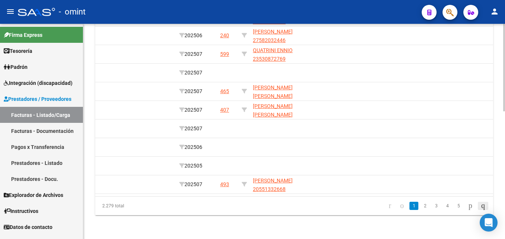
click at [480, 207] on icon "go to last page" at bounding box center [483, 205] width 6 height 9
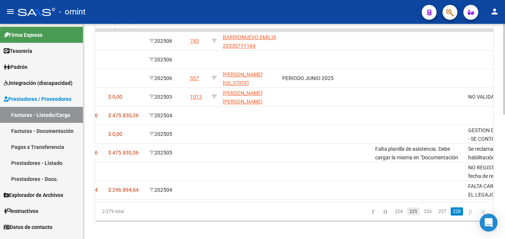
scroll to position [294, 0]
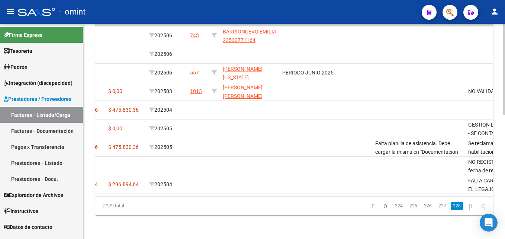
drag, startPoint x: 435, startPoint y: 205, endPoint x: 427, endPoint y: 204, distance: 7.9
click at [436, 205] on link "227" at bounding box center [442, 205] width 12 height 8
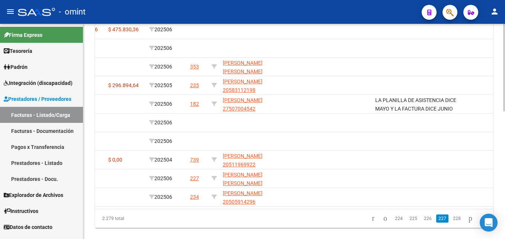
scroll to position [0, 0]
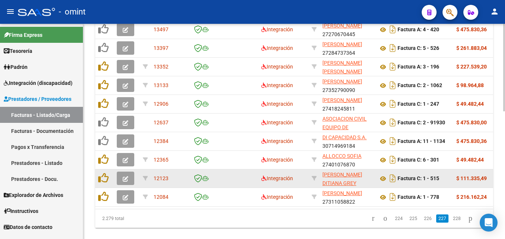
click at [125, 180] on icon "button" at bounding box center [126, 179] width 6 height 6
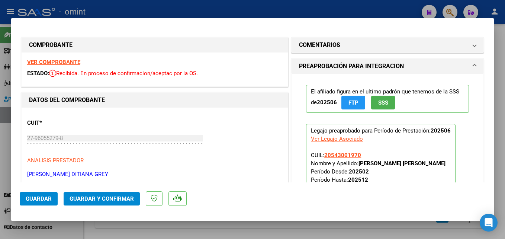
click at [73, 61] on strong "VER COMPROBANTE" at bounding box center [53, 62] width 53 height 7
click at [66, 62] on strong "VER COMPROBANTE" at bounding box center [53, 62] width 53 height 7
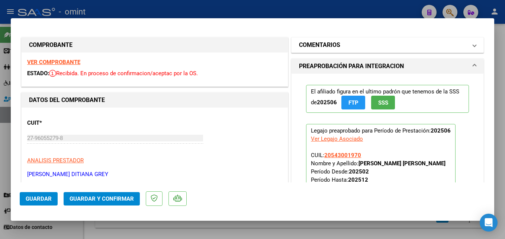
click at [314, 50] on mat-expansion-panel-header "COMENTARIOS" at bounding box center [387, 45] width 192 height 15
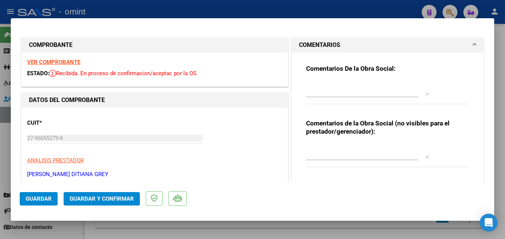
click at [333, 88] on textarea at bounding box center [367, 88] width 123 height 15
click at [308, 81] on textarea "E" at bounding box center [367, 88] width 123 height 15
paste textarea "stimada, usted facturo 9 sesiones y tiene autorizadas 8. Favor de rehacer la fa…"
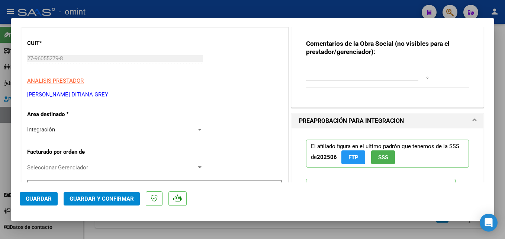
scroll to position [149, 0]
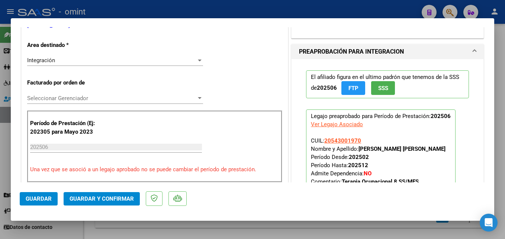
type textarea "Estimada, usted facturo 9 sesiones y tiene autorizadas 8. Favor de rehacer la f…"
click at [72, 94] on div "Seleccionar Gerenciador Seleccionar Gerenciador" at bounding box center [115, 98] width 176 height 11
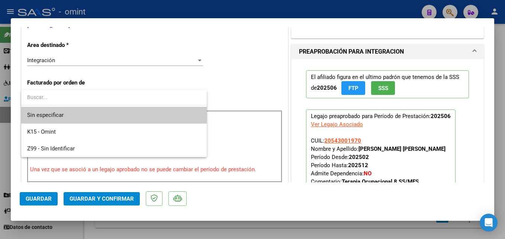
click at [73, 62] on div at bounding box center [252, 119] width 505 height 239
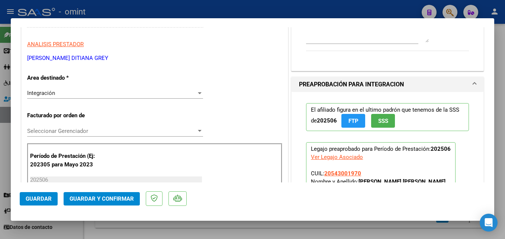
scroll to position [111, 0]
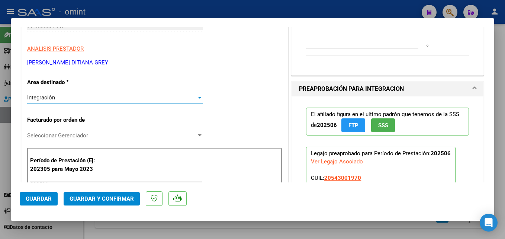
click at [75, 97] on div "Integración" at bounding box center [111, 97] width 169 height 7
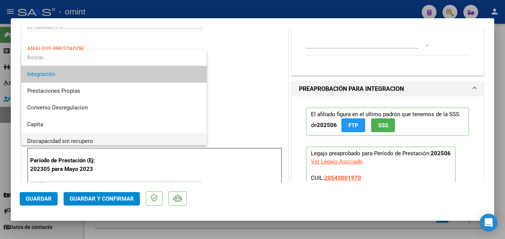
scroll to position [72, 0]
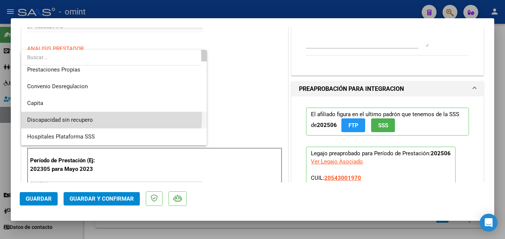
click at [96, 117] on span "Discapacidad sin recupero" at bounding box center [114, 119] width 174 height 17
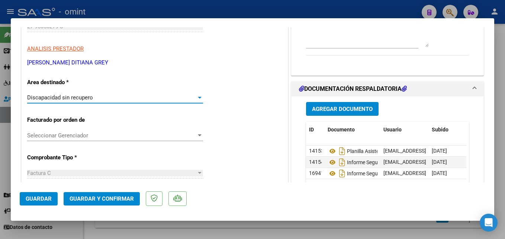
click at [113, 199] on span "Guardar y Confirmar" at bounding box center [102, 198] width 64 height 7
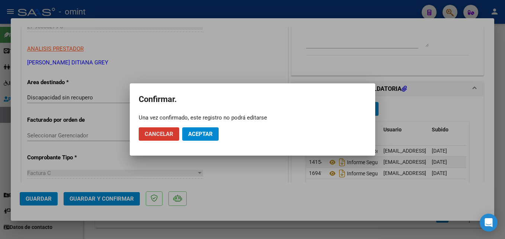
click at [194, 135] on span "Aceptar" at bounding box center [200, 133] width 25 height 7
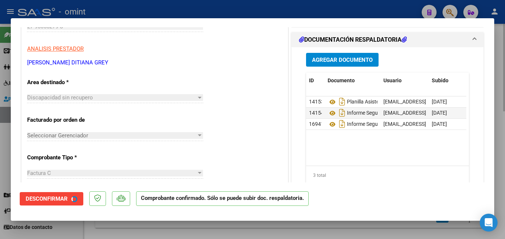
click at [500, 103] on div at bounding box center [252, 119] width 505 height 239
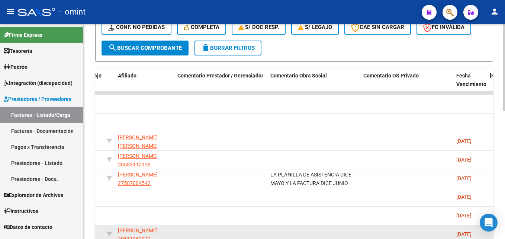
scroll to position [313, 0]
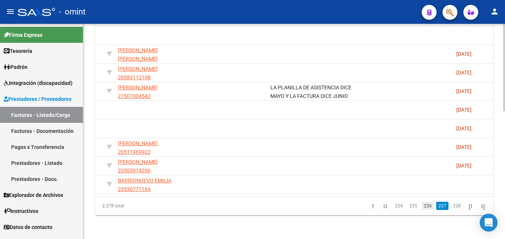
click at [421, 204] on link "226" at bounding box center [427, 205] width 12 height 8
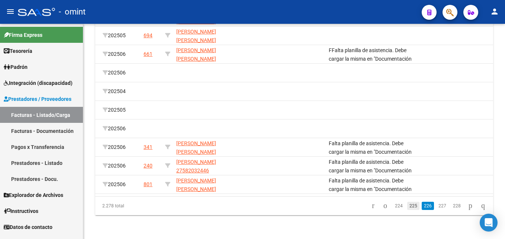
click at [407, 205] on link "225" at bounding box center [413, 205] width 12 height 8
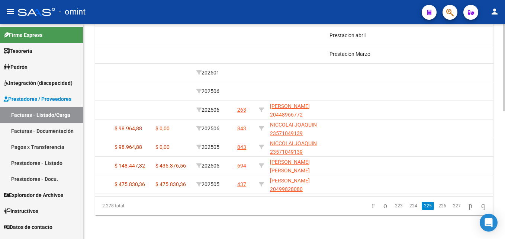
drag, startPoint x: 317, startPoint y: 196, endPoint x: 215, endPoint y: 193, distance: 101.9
click at [215, 193] on div "ID CAE Facturado x Orden De Area Razón Social CPBT Monto Fecha Cpbt Días desde …" at bounding box center [294, 98] width 398 height 234
click at [407, 208] on link "224" at bounding box center [413, 205] width 12 height 8
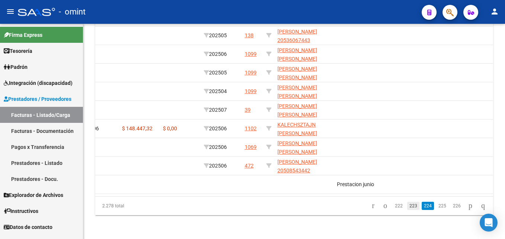
click at [408, 209] on link "223" at bounding box center [413, 205] width 12 height 8
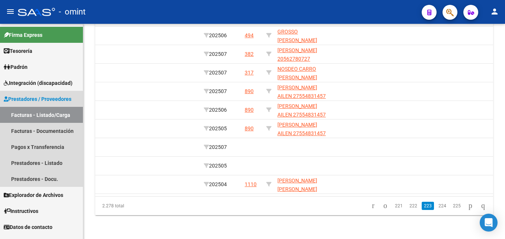
click at [57, 118] on link "Facturas - Listado/Carga" at bounding box center [41, 115] width 83 height 16
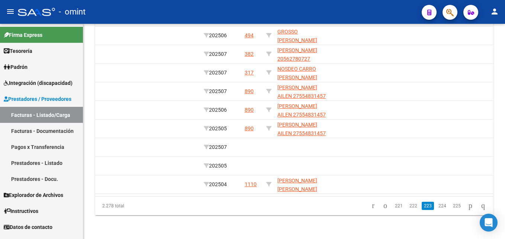
click at [41, 116] on link "Facturas - Listado/Carga" at bounding box center [41, 115] width 83 height 16
click at [38, 83] on span "Integración (discapacidad)" at bounding box center [38, 83] width 69 height 8
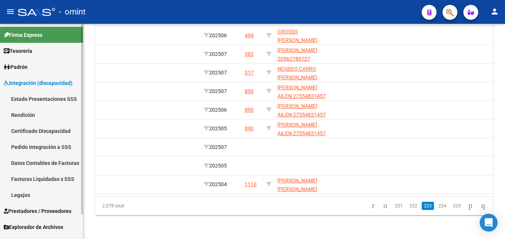
click at [30, 195] on link "Legajos" at bounding box center [41, 195] width 83 height 16
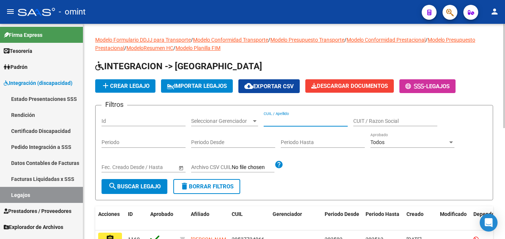
click at [284, 123] on input "CUIL / Apellido" at bounding box center [306, 121] width 84 height 6
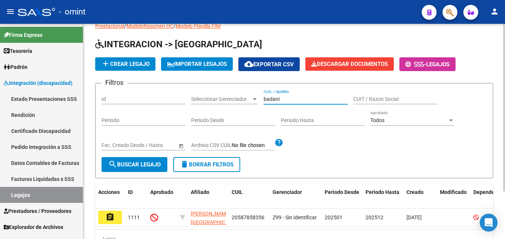
scroll to position [61, 0]
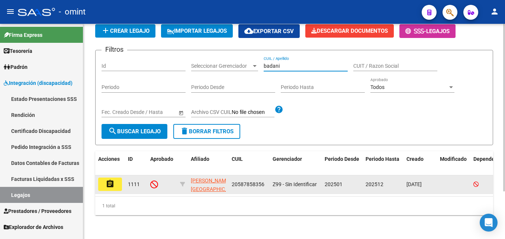
type input "badani"
click at [109, 181] on mat-icon "assignment" at bounding box center [110, 183] width 9 height 9
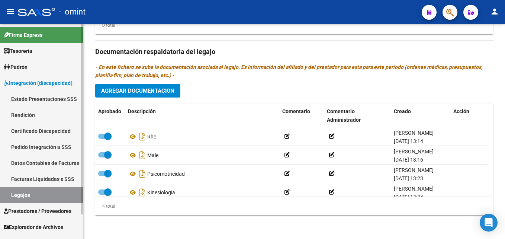
click at [67, 195] on link "Legajos" at bounding box center [41, 195] width 83 height 16
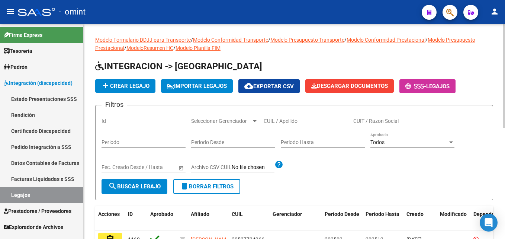
click at [288, 120] on input "CUIL / Apellido" at bounding box center [306, 121] width 84 height 6
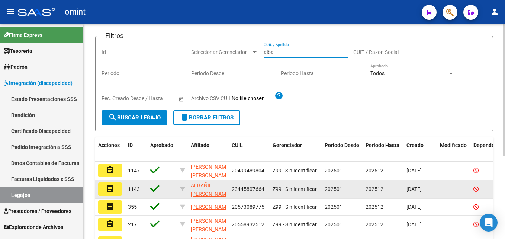
scroll to position [136, 0]
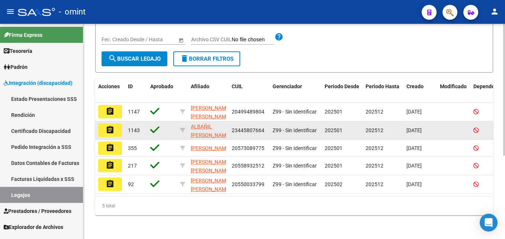
type input "alba"
click at [118, 124] on button "assignment" at bounding box center [110, 129] width 24 height 13
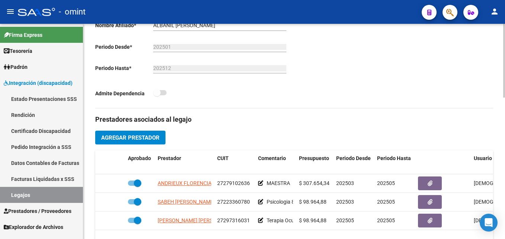
scroll to position [186, 0]
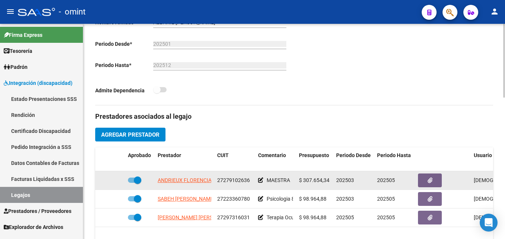
click at [193, 177] on app-link-go-to "ANDRIEUX FLORENCIA" at bounding box center [185, 180] width 54 height 9
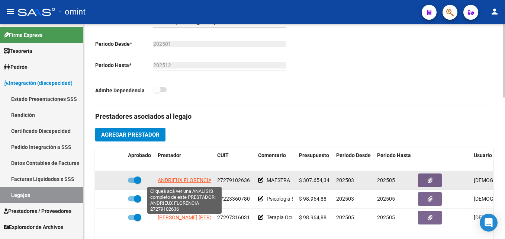
click at [192, 179] on span "ANDRIEUX FLORENCIA" at bounding box center [185, 180] width 54 height 6
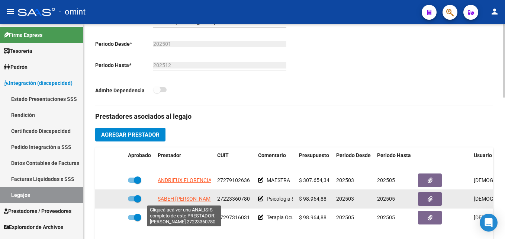
click at [190, 199] on span "SABEH [PERSON_NAME]" at bounding box center [186, 198] width 57 height 6
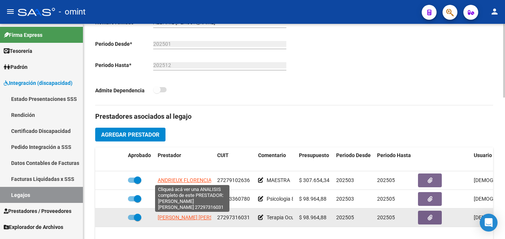
click at [190, 219] on span "[PERSON_NAME] [PERSON_NAME]" at bounding box center [198, 217] width 81 height 6
type textarea "27297316031"
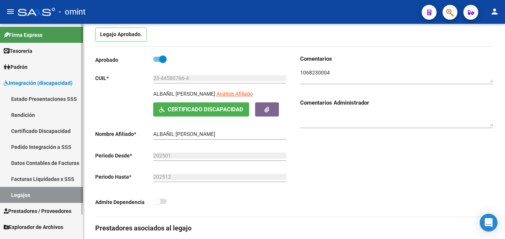
click at [48, 199] on link "Legajos" at bounding box center [41, 195] width 83 height 16
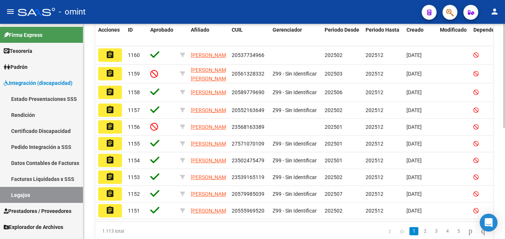
scroll to position [186, 0]
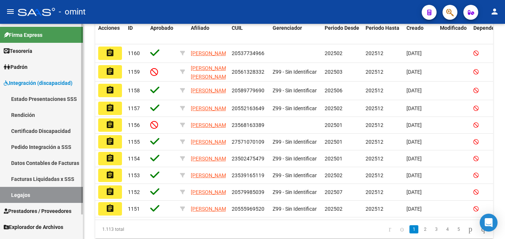
click at [42, 189] on link "Legajos" at bounding box center [41, 195] width 83 height 16
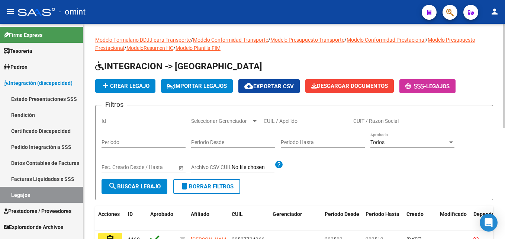
click at [296, 118] on input "CUIL / Apellido" at bounding box center [306, 121] width 84 height 6
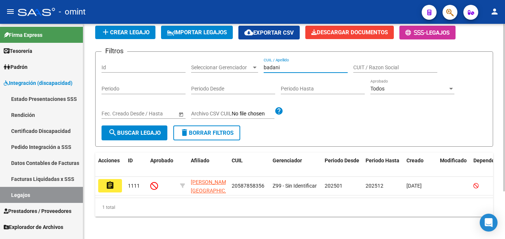
scroll to position [61, 0]
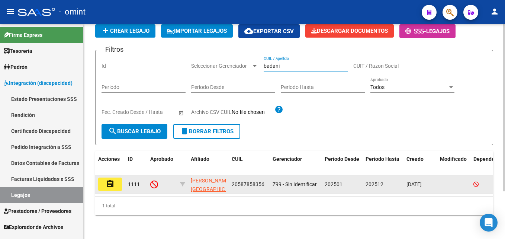
type input "badani"
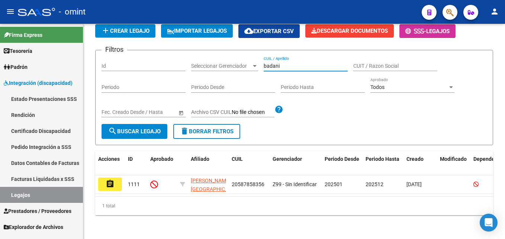
click at [108, 179] on mat-icon "assignment" at bounding box center [110, 183] width 9 height 9
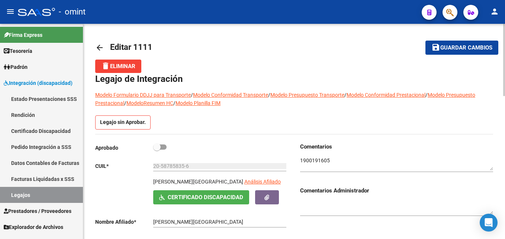
click at [315, 156] on textarea at bounding box center [396, 163] width 193 height 14
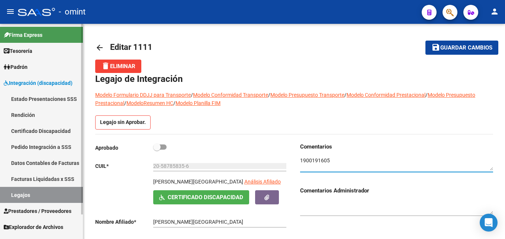
click at [38, 195] on link "Legajos" at bounding box center [41, 195] width 83 height 16
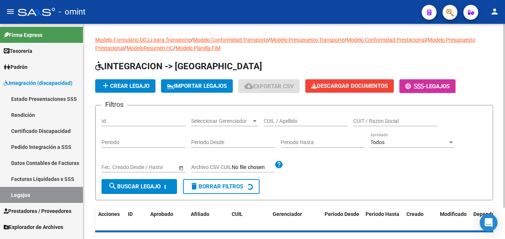
click at [283, 115] on div "CUIL / Apellido" at bounding box center [306, 118] width 84 height 15
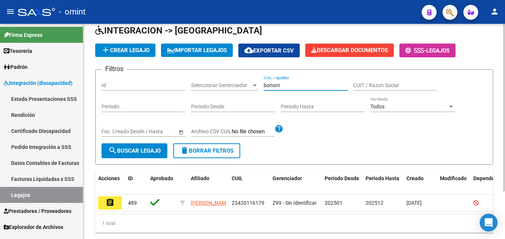
scroll to position [61, 0]
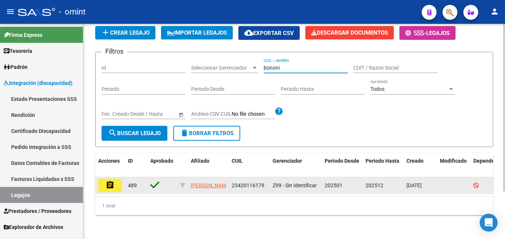
type input "bononi"
click at [105, 178] on button "assignment" at bounding box center [110, 184] width 24 height 13
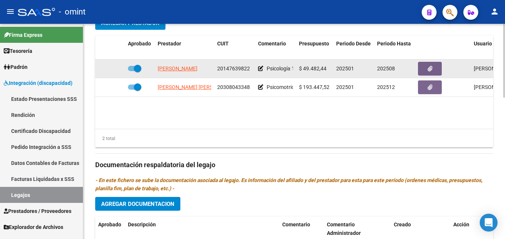
click at [170, 67] on span "[PERSON_NAME]" at bounding box center [178, 68] width 40 height 6
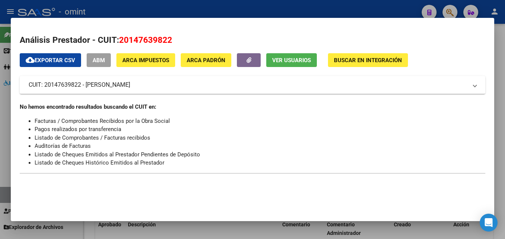
click at [502, 41] on div at bounding box center [252, 119] width 505 height 239
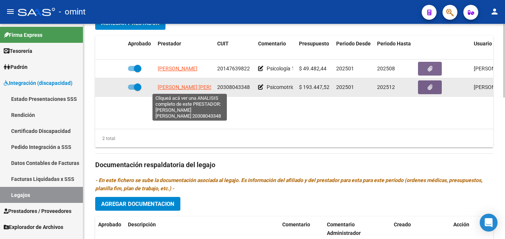
click at [184, 87] on span "[PERSON_NAME] [PERSON_NAME]" at bounding box center [198, 87] width 81 height 6
type textarea "20308043348"
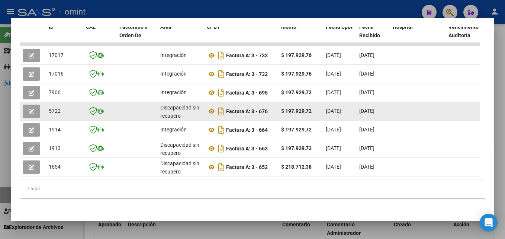
click at [34, 105] on button "button" at bounding box center [31, 110] width 17 height 13
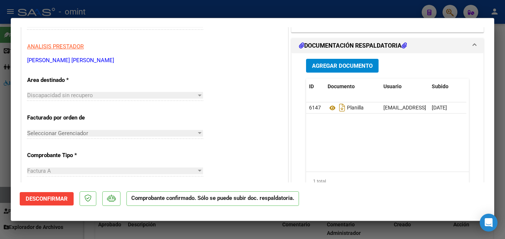
scroll to position [149, 0]
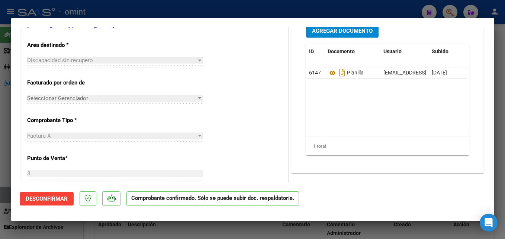
type input "$ 0,00"
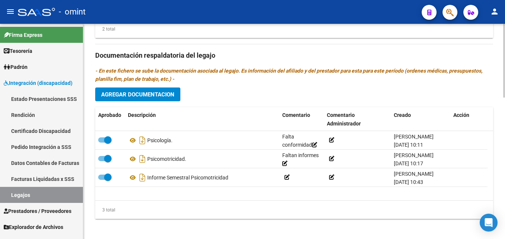
scroll to position [411, 0]
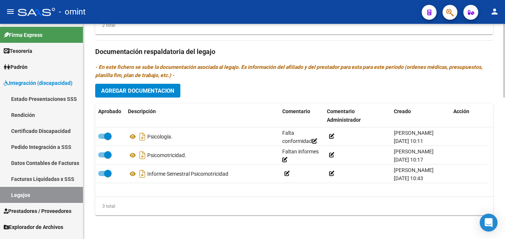
click at [198, 70] on p "- En este fichero se sube la documentación asociada al legajo. Es información d…" at bounding box center [294, 71] width 398 height 16
drag, startPoint x: 198, startPoint y: 70, endPoint x: 204, endPoint y: 73, distance: 6.0
click at [204, 73] on p "- En este fichero se sube la documentación asociada al legajo. Es información d…" at bounding box center [294, 71] width 398 height 16
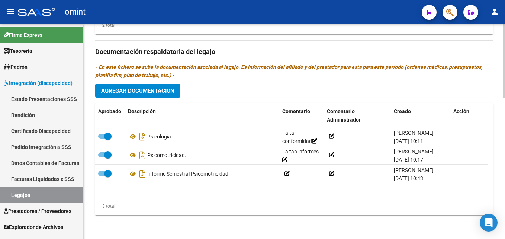
click at [205, 69] on icon "- En este fichero se sube la documentación asociada al legajo. Es información d…" at bounding box center [288, 71] width 387 height 14
click at [206, 72] on p "- En este fichero se sube la documentación asociada al legajo. Es información d…" at bounding box center [294, 71] width 398 height 16
click at [206, 69] on icon "- En este fichero se sube la documentación asociada al legajo. Es información d…" at bounding box center [288, 71] width 387 height 14
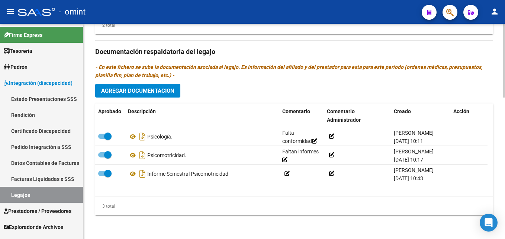
click at [206, 69] on icon "- En este fichero se sube la documentación asociada al legajo. Es información d…" at bounding box center [288, 71] width 387 height 14
drag, startPoint x: 206, startPoint y: 69, endPoint x: 209, endPoint y: 78, distance: 9.7
click at [209, 78] on p "- En este fichero se sube la documentación asociada al legajo. Es información d…" at bounding box center [294, 71] width 398 height 16
click at [205, 64] on icon "- En este fichero se sube la documentación asociada al legajo. Es información d…" at bounding box center [288, 71] width 387 height 14
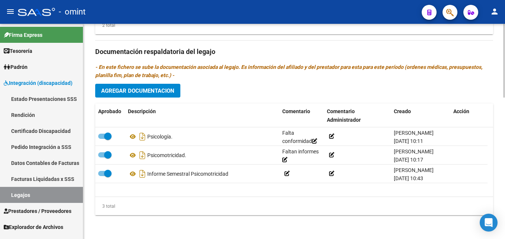
click at [205, 64] on icon "- En este fichero se sube la documentación asociada al legajo. Es información d…" at bounding box center [288, 71] width 387 height 14
drag, startPoint x: 205, startPoint y: 64, endPoint x: 201, endPoint y: 71, distance: 7.5
click at [201, 71] on p "- En este fichero se sube la documentación asociada al legajo. Es información d…" at bounding box center [294, 71] width 398 height 16
click at [143, 90] on span "Agregar Documentacion" at bounding box center [137, 90] width 73 height 7
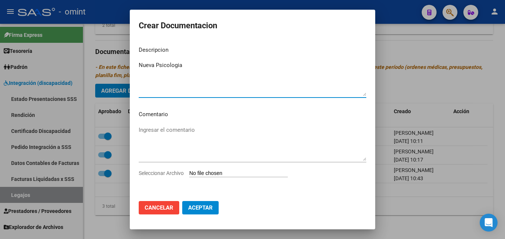
type textarea "Nueva Psicologia"
click at [233, 172] on input "Seleccionar Archivo" at bounding box center [238, 173] width 98 height 7
click at [232, 172] on input "Seleccionar Archivo" at bounding box center [238, 173] width 98 height 7
type input "C:\fakepath\CAMBIO de PSICOLOGIA.pdf"
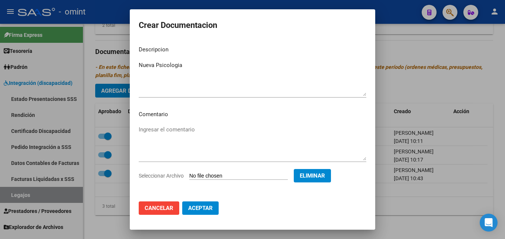
click at [205, 207] on span "Aceptar" at bounding box center [200, 207] width 25 height 7
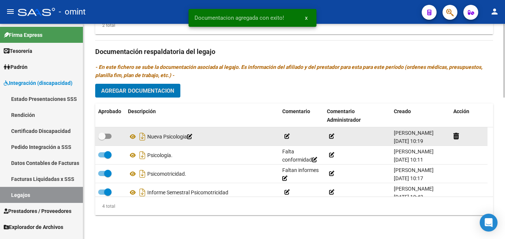
click at [100, 136] on span at bounding box center [101, 135] width 7 height 7
click at [101, 139] on input "checkbox" at bounding box center [101, 139] width 0 height 0
checkbox input "true"
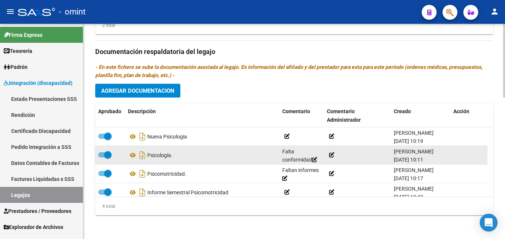
click at [103, 154] on span at bounding box center [104, 154] width 13 height 5
click at [102, 157] on input "checkbox" at bounding box center [101, 157] width 0 height 0
checkbox input "false"
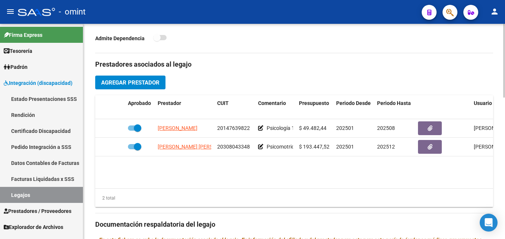
scroll to position [225, 0]
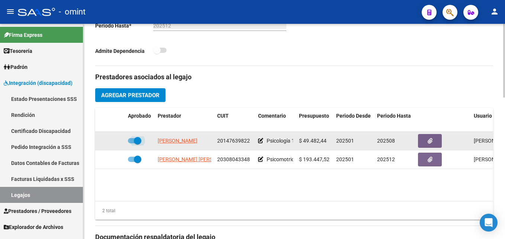
click at [133, 139] on span at bounding box center [134, 140] width 13 height 5
click at [132, 143] on input "checkbox" at bounding box center [131, 143] width 0 height 0
click at [100, 140] on icon at bounding box center [100, 140] width 4 height 5
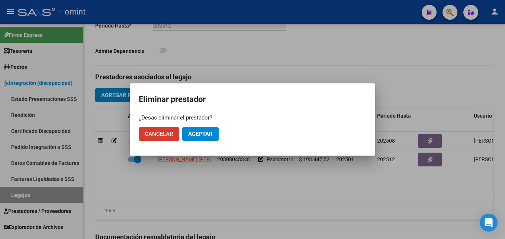
click at [165, 139] on button "Cancelar" at bounding box center [159, 133] width 41 height 13
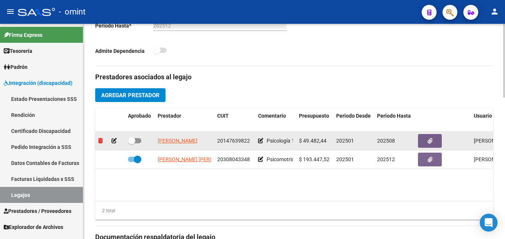
click at [101, 141] on icon at bounding box center [100, 140] width 4 height 5
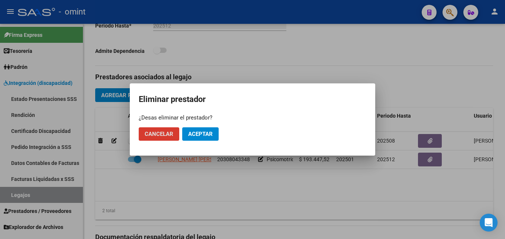
click at [161, 135] on span "Cancelar" at bounding box center [159, 133] width 29 height 7
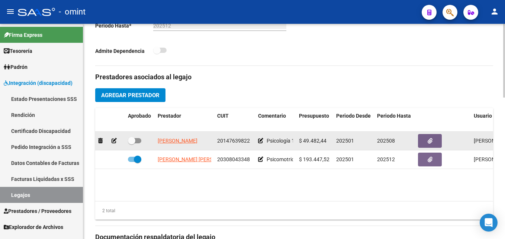
click at [98, 140] on datatable-body-cell at bounding box center [110, 141] width 30 height 18
click at [100, 141] on icon at bounding box center [100, 140] width 4 height 5
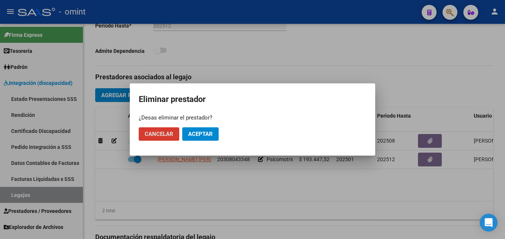
click at [195, 134] on span "Aceptar" at bounding box center [200, 133] width 25 height 7
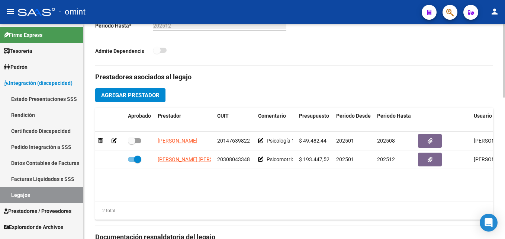
checkbox input "true"
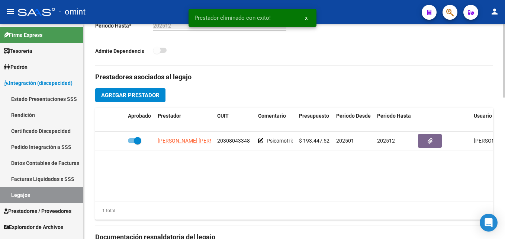
click at [132, 91] on button "Agregar Prestador" at bounding box center [130, 95] width 70 height 14
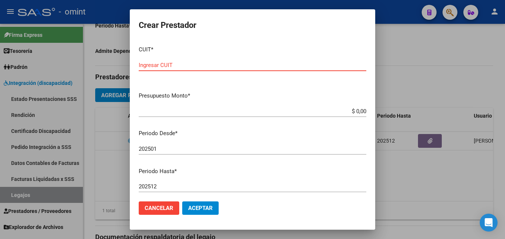
paste input "20-36073425-1"
type input "20-36073425-1"
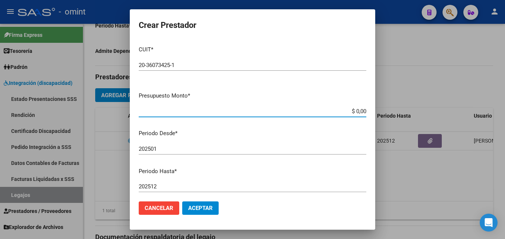
paste input "197929,76"
type input "$ 197.929,76"
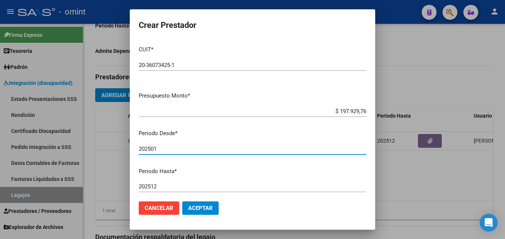
click at [169, 149] on input "202501" at bounding box center [252, 148] width 227 height 7
type input "202508"
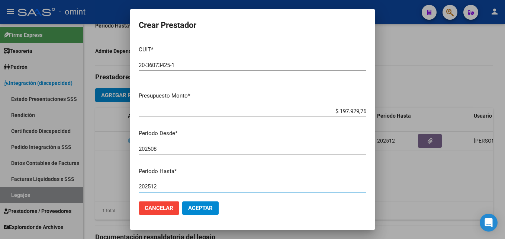
scroll to position [100, 0]
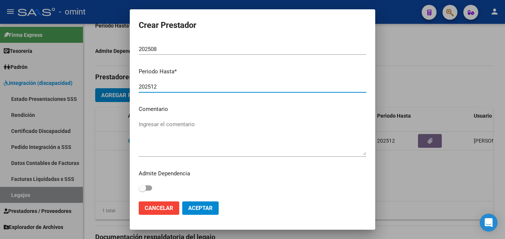
click at [196, 213] on button "Aceptar" at bounding box center [200, 207] width 36 height 13
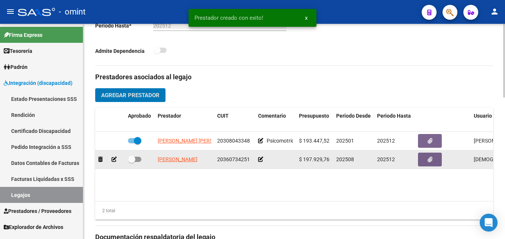
click at [261, 160] on icon at bounding box center [260, 158] width 5 height 5
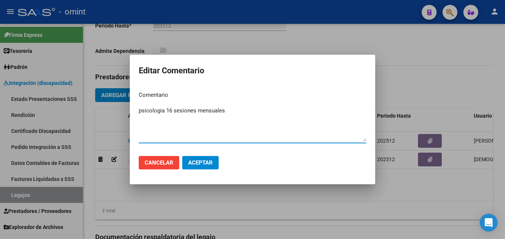
type textarea "psicologia 16 sesiones mensuales"
click at [195, 161] on span "Aceptar" at bounding box center [200, 162] width 25 height 7
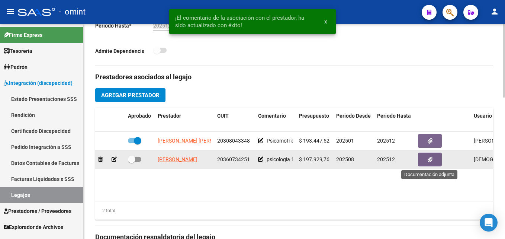
click at [424, 162] on button "button" at bounding box center [430, 159] width 24 height 14
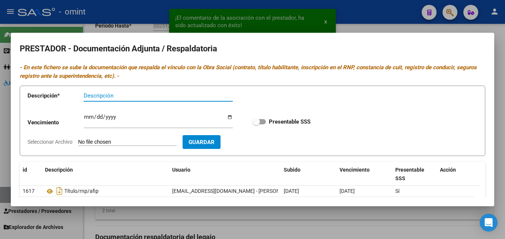
click at [109, 93] on input "Descripción" at bounding box center [158, 95] width 149 height 7
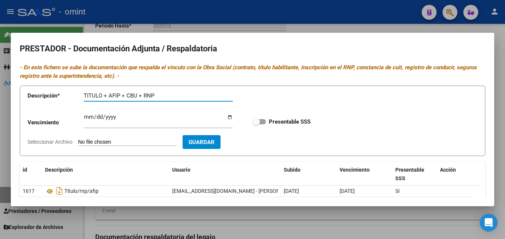
type input "TITULO + AFIP + CBU + RNP"
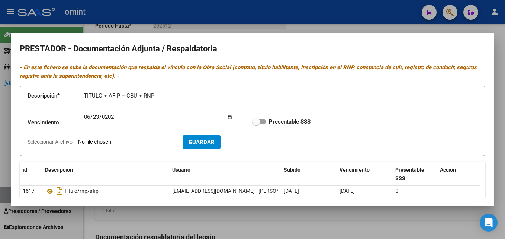
type input "[DATE]"
click at [253, 117] on div "Vencimiento [DATE] Ingresar vencimiento Presentable SSS" at bounding box center [253, 121] width 450 height 27
click at [255, 119] on span at bounding box center [255, 121] width 7 height 7
click at [256, 124] on input "Presentable SSS" at bounding box center [256, 124] width 0 height 0
checkbox input "true"
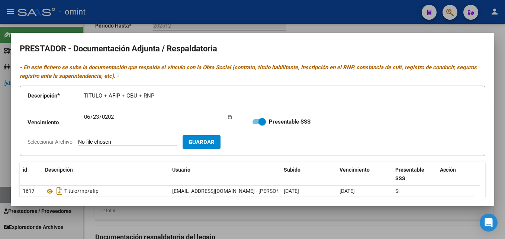
click at [214, 141] on span "Guardar" at bounding box center [201, 142] width 26 height 7
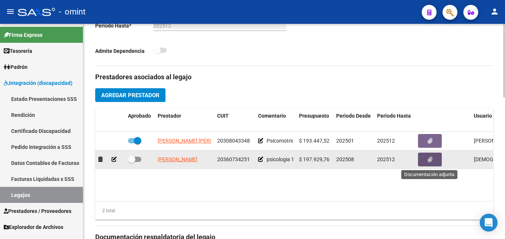
click at [136, 159] on span at bounding box center [134, 158] width 13 height 5
click at [132, 162] on input "checkbox" at bounding box center [131, 162] width 0 height 0
checkbox input "true"
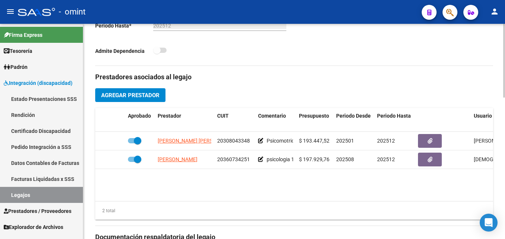
scroll to position [262, 0]
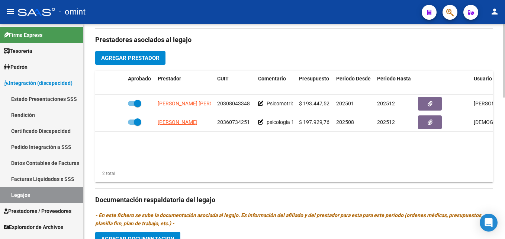
drag, startPoint x: 298, startPoint y: 164, endPoint x: 351, endPoint y: 164, distance: 53.1
click at [351, 164] on div "Aprobado Prestador CUIT Comentario Presupuesto Periodo Desde Periodo Hasta Usua…" at bounding box center [294, 127] width 398 height 112
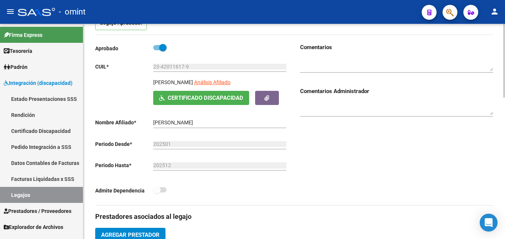
scroll to position [0, 0]
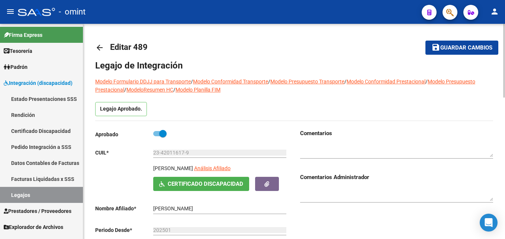
click at [465, 48] on span "Guardar cambios" at bounding box center [466, 48] width 52 height 7
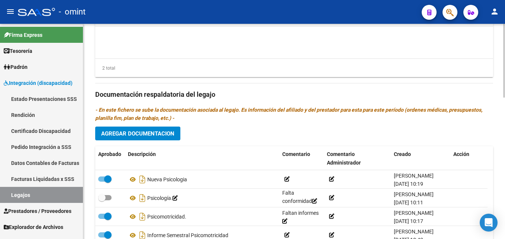
scroll to position [411, 0]
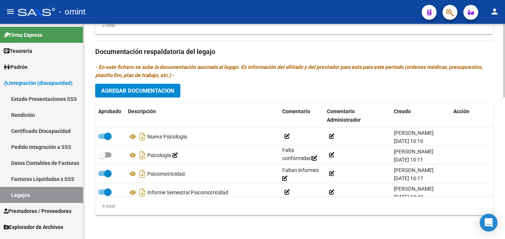
click at [224, 207] on div "4 total" at bounding box center [294, 206] width 398 height 19
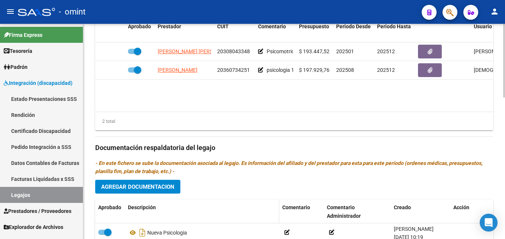
scroll to position [225, 0]
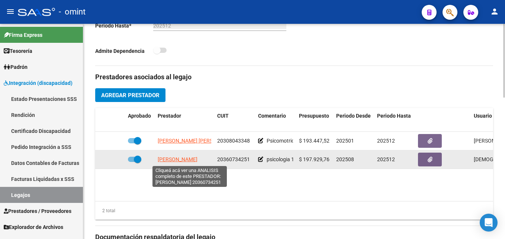
click at [188, 158] on span "[PERSON_NAME]" at bounding box center [178, 159] width 40 height 6
type textarea "20360734251"
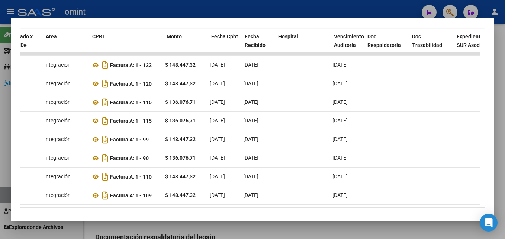
scroll to position [0, 0]
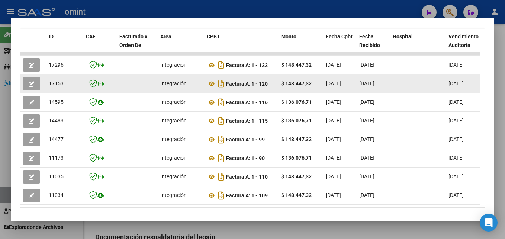
click at [37, 87] on button "button" at bounding box center [31, 83] width 17 height 13
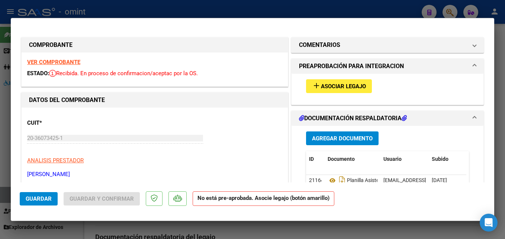
click at [65, 61] on strong "VER COMPROBANTE" at bounding box center [53, 62] width 53 height 7
type input "$ 0,00"
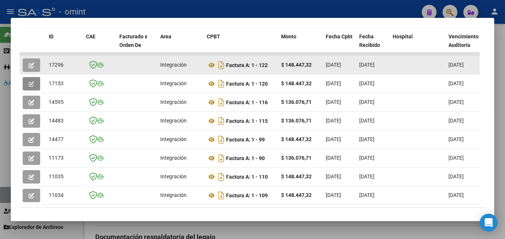
click at [32, 68] on icon "button" at bounding box center [32, 65] width 6 height 6
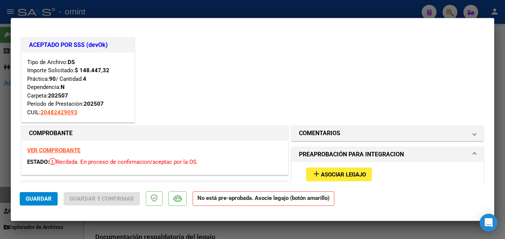
click at [61, 148] on strong "VER COMPROBANTE" at bounding box center [53, 150] width 53 height 7
type input "$ 0,00"
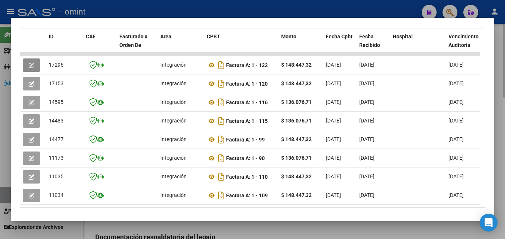
click at [500, 111] on div at bounding box center [252, 119] width 505 height 239
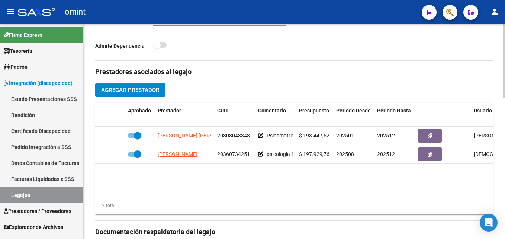
scroll to position [225, 0]
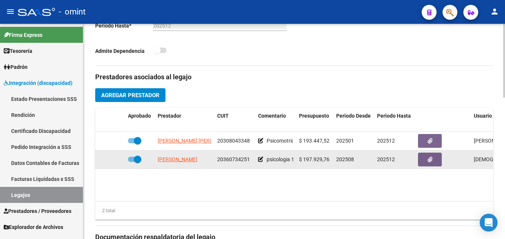
click at [197, 161] on span "[PERSON_NAME]" at bounding box center [178, 159] width 40 height 6
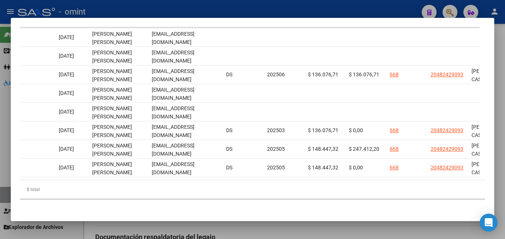
scroll to position [0, 644]
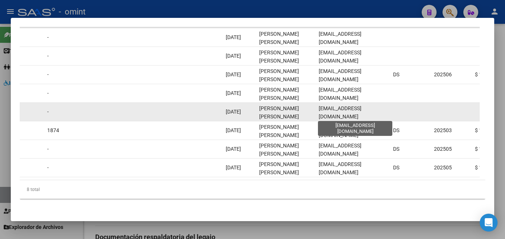
click at [336, 115] on span "[EMAIL_ADDRESS][DOMAIN_NAME]" at bounding box center [340, 112] width 43 height 14
copy span "[EMAIL_ADDRESS][DOMAIN_NAME]"
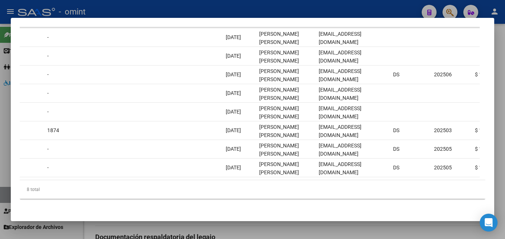
click at [501, 145] on div at bounding box center [252, 119] width 505 height 239
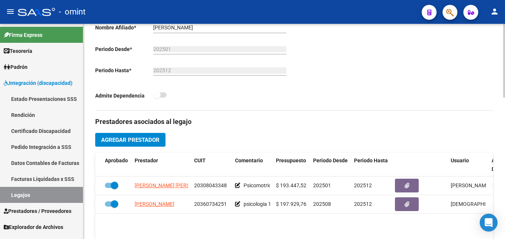
scroll to position [223, 0]
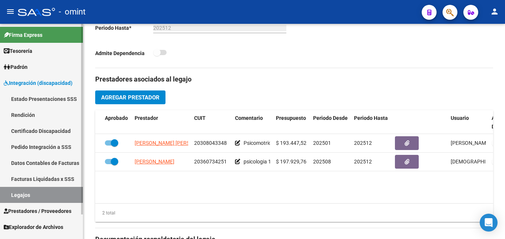
click at [29, 192] on link "Legajos" at bounding box center [41, 195] width 83 height 16
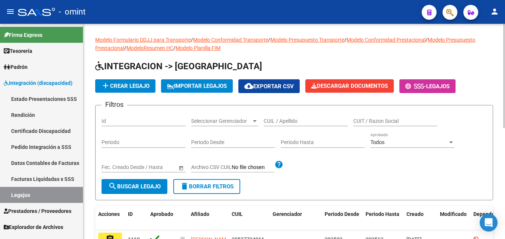
click at [298, 116] on div "CUIL / Apellido" at bounding box center [306, 118] width 84 height 15
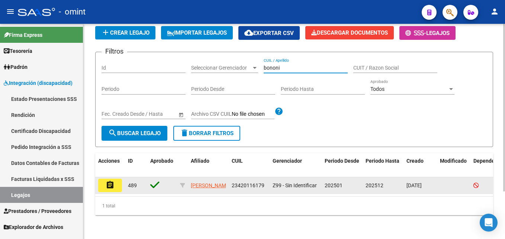
type input "bononi"
click at [106, 181] on mat-icon "assignment" at bounding box center [110, 184] width 9 height 9
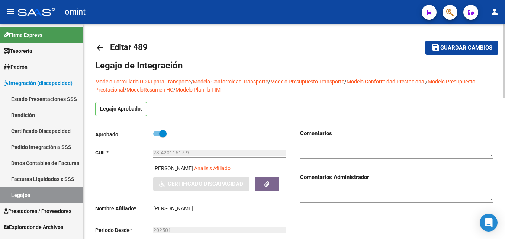
scroll to position [223, 0]
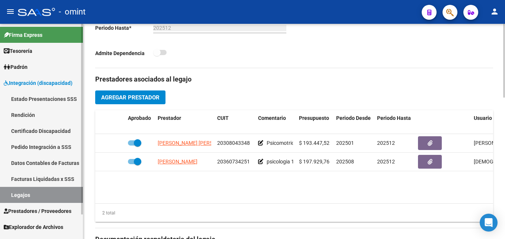
click at [31, 192] on link "Legajos" at bounding box center [41, 195] width 83 height 16
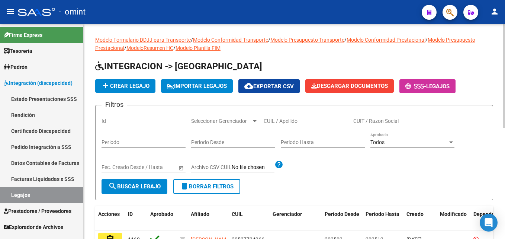
click at [312, 118] on input "CUIL / Apellido" at bounding box center [306, 121] width 84 height 6
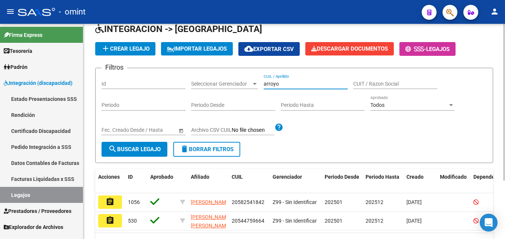
scroll to position [80, 0]
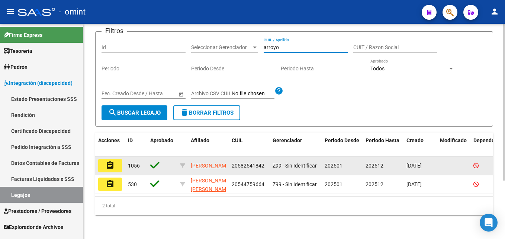
type input "arroyo"
click at [114, 161] on mat-icon "assignment" at bounding box center [110, 165] width 9 height 9
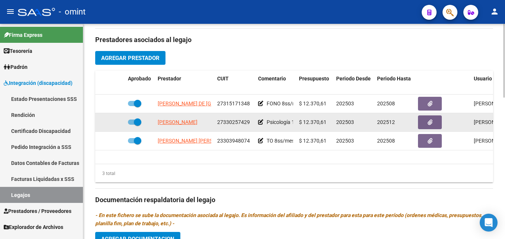
click at [135, 121] on span at bounding box center [137, 121] width 7 height 7
click at [132, 125] on input "checkbox" at bounding box center [131, 125] width 0 height 0
checkbox input "false"
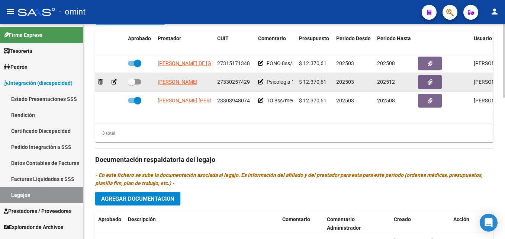
scroll to position [262, 0]
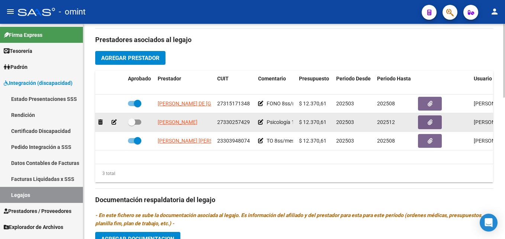
click at [113, 123] on icon at bounding box center [113, 121] width 5 height 5
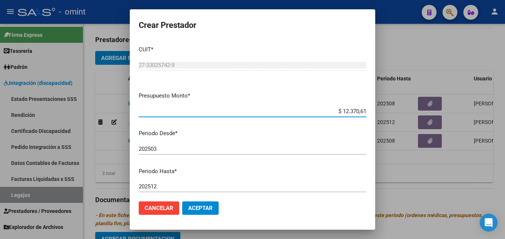
click at [184, 190] on div "202512 Ingresar el periodo" at bounding box center [252, 186] width 227 height 11
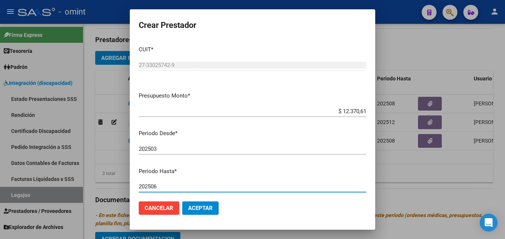
type input "202506"
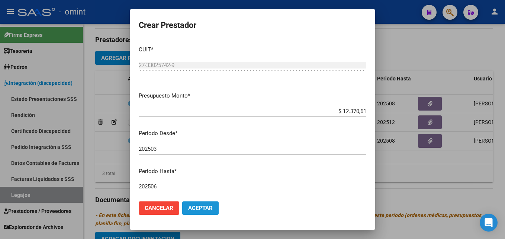
click at [207, 209] on span "Aceptar" at bounding box center [200, 207] width 25 height 7
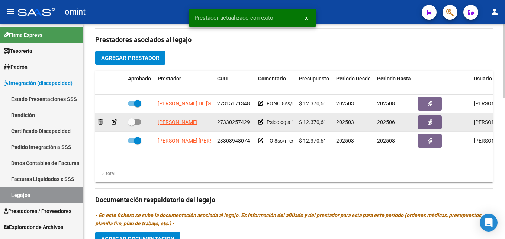
click at [135, 122] on span at bounding box center [134, 121] width 13 height 5
click at [132, 125] on input "checkbox" at bounding box center [131, 125] width 0 height 0
checkbox input "true"
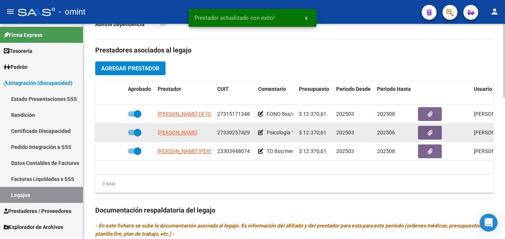
scroll to position [300, 0]
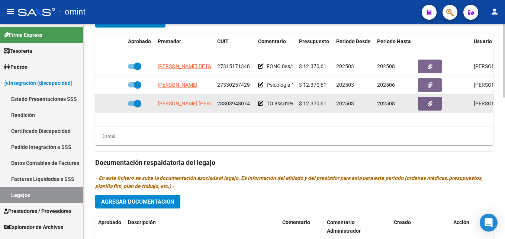
click at [137, 103] on span at bounding box center [137, 103] width 7 height 7
click at [132, 106] on input "checkbox" at bounding box center [131, 106] width 0 height 0
checkbox input "false"
click at [112, 105] on icon at bounding box center [113, 103] width 5 height 5
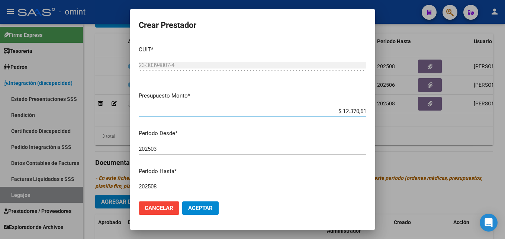
click at [174, 183] on input "202508" at bounding box center [252, 186] width 227 height 7
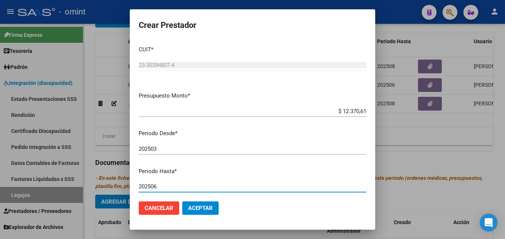
type input "202506"
click at [198, 214] on mat-dialog-actions "Cancelar Aceptar" at bounding box center [252, 207] width 227 height 25
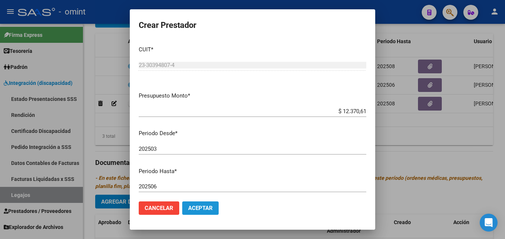
click at [202, 213] on button "Aceptar" at bounding box center [200, 207] width 36 height 13
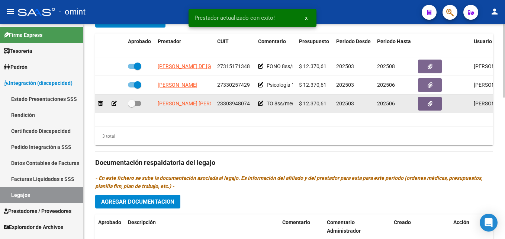
click at [139, 101] on label at bounding box center [134, 103] width 13 height 9
click at [132, 106] on input "checkbox" at bounding box center [131, 106] width 0 height 0
checkbox input "true"
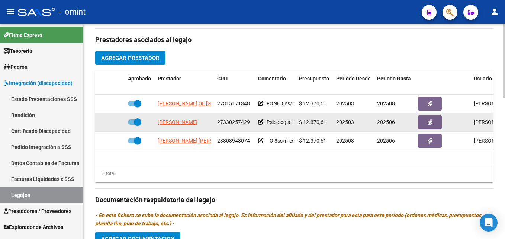
scroll to position [411, 0]
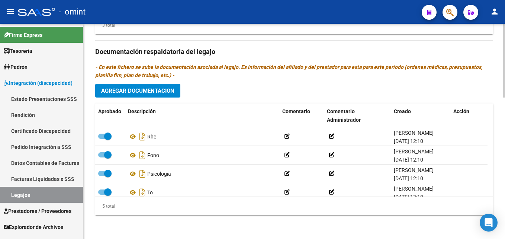
click at [145, 91] on span "Agregar Documentacion" at bounding box center [137, 90] width 73 height 7
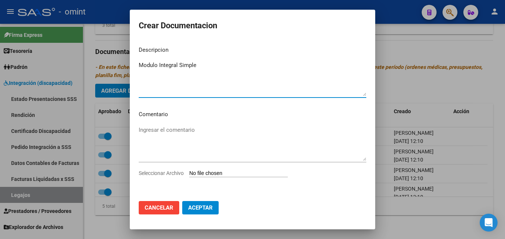
type textarea "Modulo Integral Simple"
click at [224, 174] on input "Seleccionar Archivo" at bounding box center [238, 173] width 98 height 7
type input "C:\fakepath\Modulo Integral Simple.pdf"
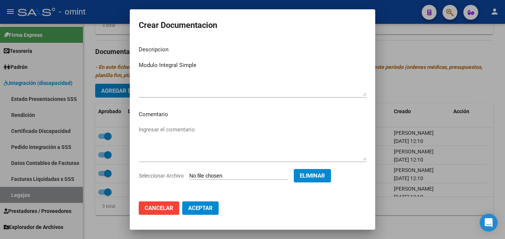
click at [207, 208] on span "Aceptar" at bounding box center [200, 207] width 25 height 7
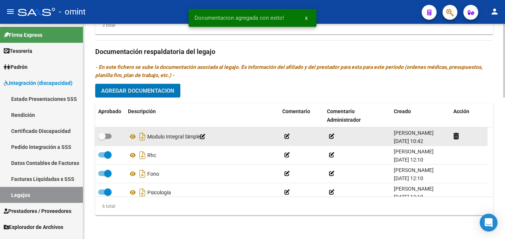
click at [106, 136] on span at bounding box center [104, 135] width 13 height 5
click at [102, 139] on input "checkbox" at bounding box center [101, 139] width 0 height 0
checkbox input "true"
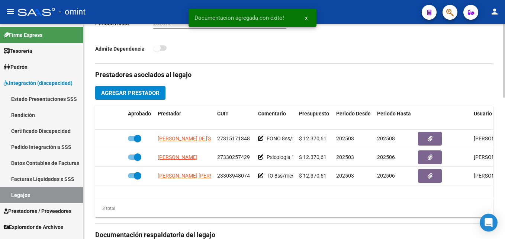
scroll to position [225, 0]
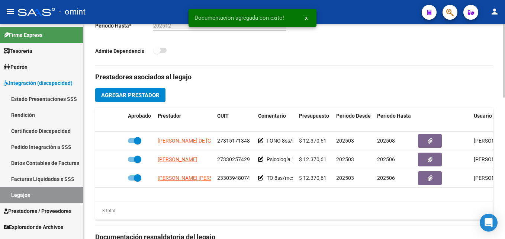
click at [134, 93] on span "Agregar Prestador" at bounding box center [130, 95] width 58 height 7
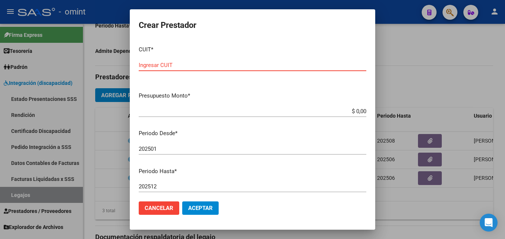
paste input "30-71507246-3"
type input "30-71507246-3"
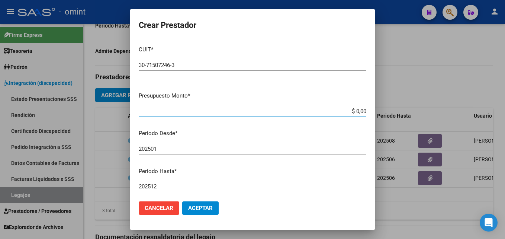
paste input "261.883,04"
type input "$ 261.883,04"
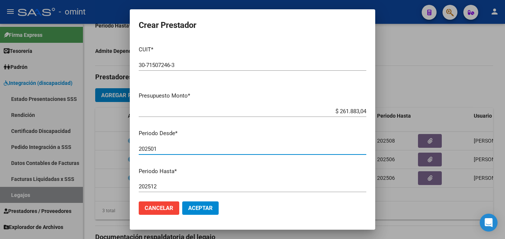
click at [189, 152] on div "202501 Ingresar el periodo" at bounding box center [252, 148] width 227 height 11
click at [194, 151] on input "202501" at bounding box center [252, 148] width 227 height 7
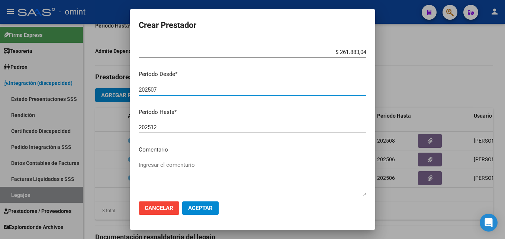
scroll to position [100, 0]
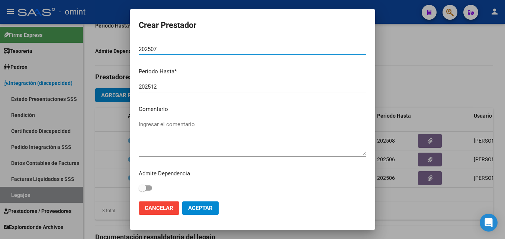
type input "202507"
click at [209, 206] on span "Aceptar" at bounding box center [200, 207] width 25 height 7
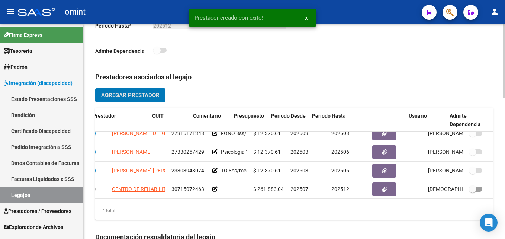
scroll to position [13, 65]
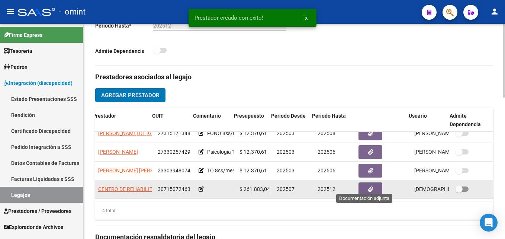
click at [368, 186] on icon "button" at bounding box center [370, 189] width 5 height 6
click at [361, 186] on button "button" at bounding box center [370, 189] width 24 height 14
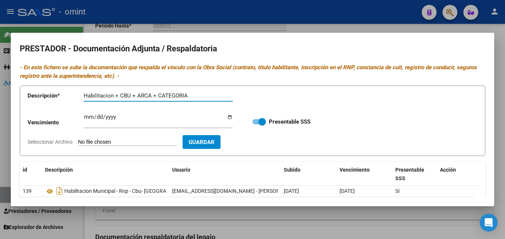
type input "Habilitacion + CBU + ARCA + CATEGORIA"
click at [88, 116] on input "Ingresar vencimiento" at bounding box center [158, 120] width 149 height 12
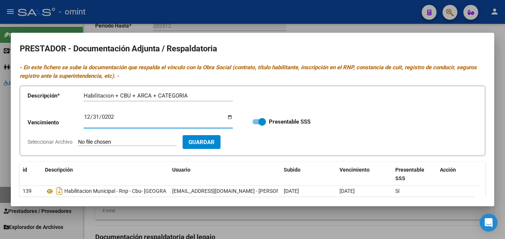
type input "[DATE]"
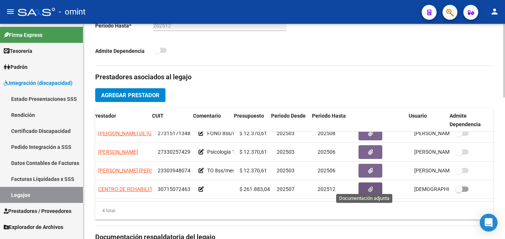
scroll to position [13, 0]
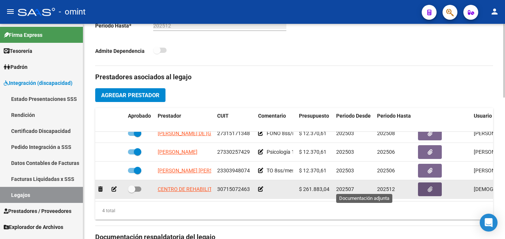
click at [133, 185] on span at bounding box center [131, 188] width 7 height 7
click at [132, 191] on input "checkbox" at bounding box center [131, 191] width 0 height 0
checkbox input "true"
click at [260, 186] on icon at bounding box center [260, 188] width 5 height 5
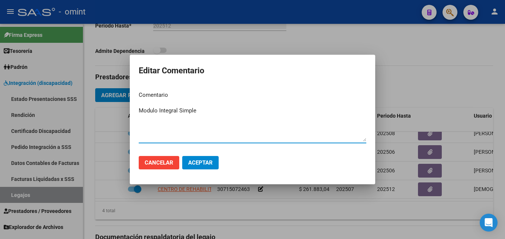
type textarea "Modulo Integral Simple"
click at [197, 162] on span "Aceptar" at bounding box center [200, 162] width 25 height 7
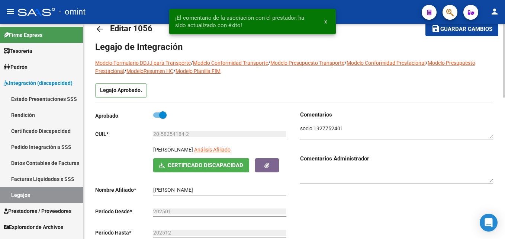
scroll to position [0, 0]
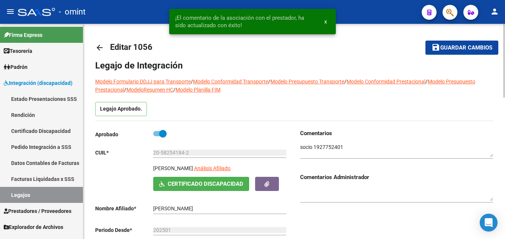
click at [437, 48] on mat-icon "save" at bounding box center [435, 47] width 9 height 9
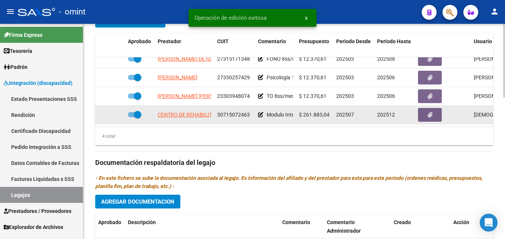
scroll to position [297, 0]
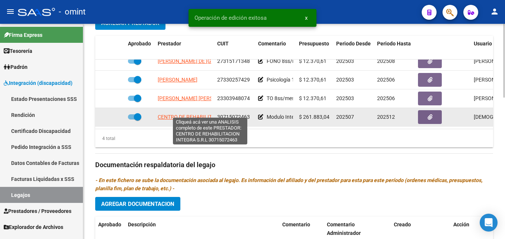
click at [175, 114] on span "CENTRO DE REHABILITACION INTEGRA S.R.L" at bounding box center [211, 117] width 106 height 6
type textarea "30715072463"
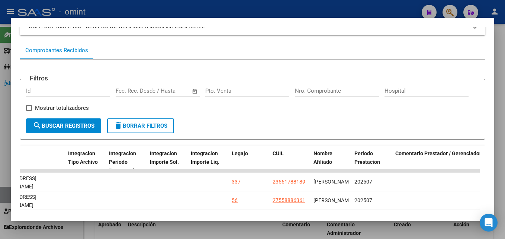
scroll to position [101, 0]
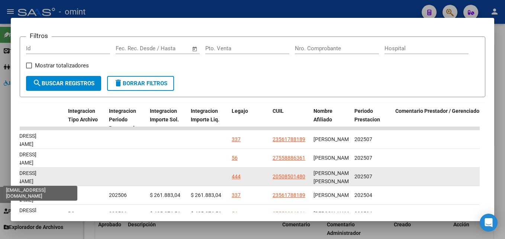
click at [36, 180] on span "[EMAIL_ADDRESS][DOMAIN_NAME]" at bounding box center [15, 177] width 43 height 14
copy span "[EMAIL_ADDRESS][DOMAIN_NAME]"
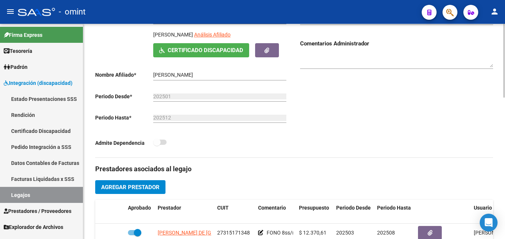
scroll to position [74, 0]
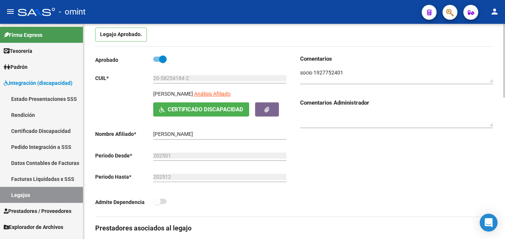
drag, startPoint x: 212, startPoint y: 94, endPoint x: 154, endPoint y: 91, distance: 58.4
click at [154, 91] on p "[PERSON_NAME]" at bounding box center [173, 94] width 40 height 8
copy p "[PERSON_NAME]"
click at [33, 207] on span "Prestadores / Proveedores" at bounding box center [38, 211] width 68 height 8
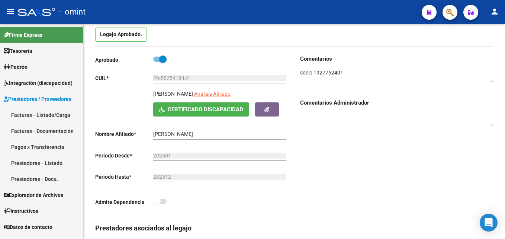
click at [36, 114] on link "Facturas - Listado/Carga" at bounding box center [41, 115] width 83 height 16
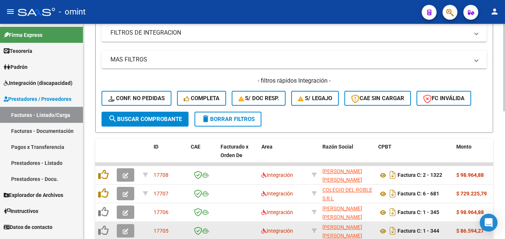
scroll to position [313, 0]
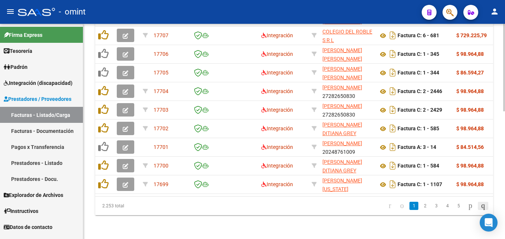
click at [484, 205] on icon "go to last page" at bounding box center [483, 205] width 6 height 9
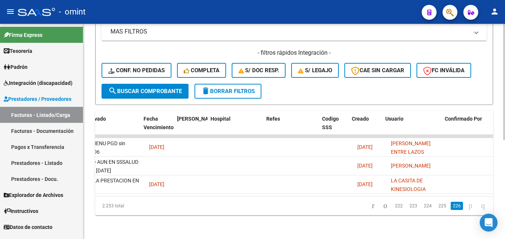
scroll to position [0, 1466]
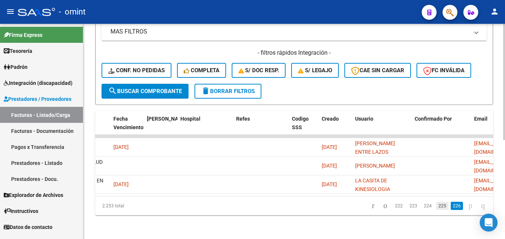
click at [436, 206] on link "225" at bounding box center [442, 205] width 12 height 8
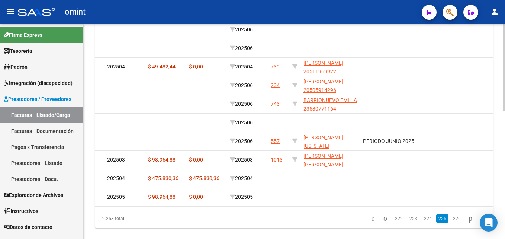
scroll to position [0, 0]
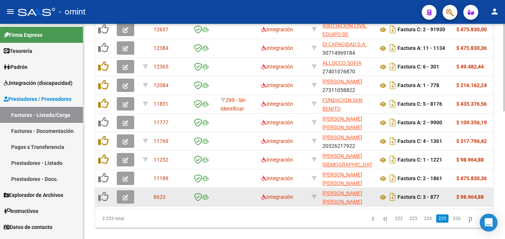
click at [120, 198] on button "button" at bounding box center [125, 196] width 17 height 13
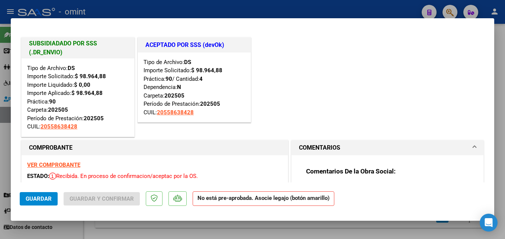
click at [58, 166] on strong "VER COMPROBANTE" at bounding box center [53, 164] width 53 height 7
type input "$ 0,00"
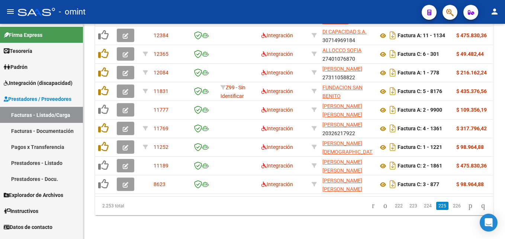
click at [371, 205] on icon "go to first page" at bounding box center [373, 205] width 5 height 9
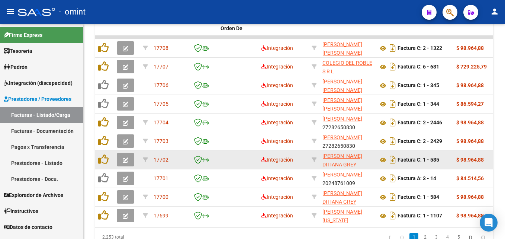
scroll to position [313, 0]
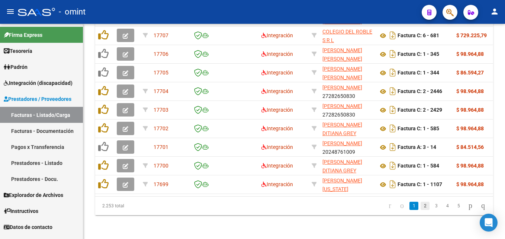
click at [420, 204] on link "2" at bounding box center [424, 205] width 9 height 8
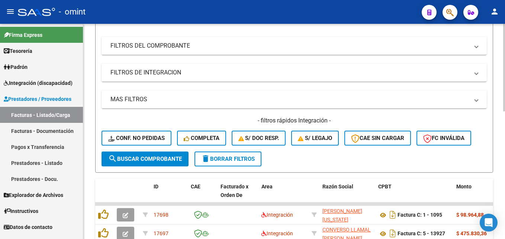
scroll to position [16, 0]
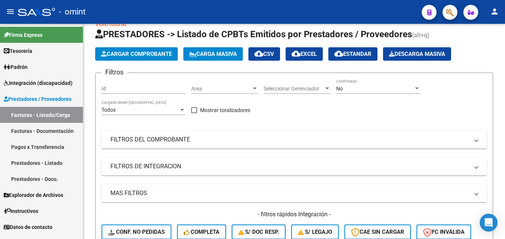
click at [41, 84] on span "Integración (discapacidad)" at bounding box center [38, 83] width 69 height 8
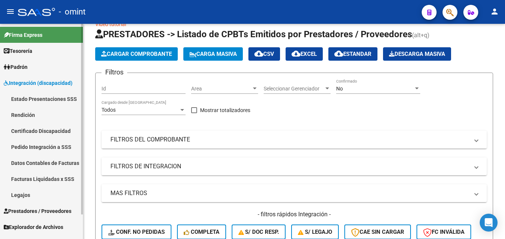
click at [30, 194] on link "Legajos" at bounding box center [41, 195] width 83 height 16
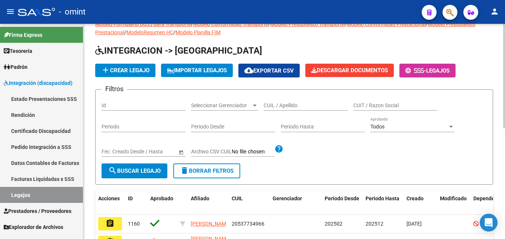
click at [297, 105] on input "CUIL / Apellido" at bounding box center [306, 105] width 84 height 6
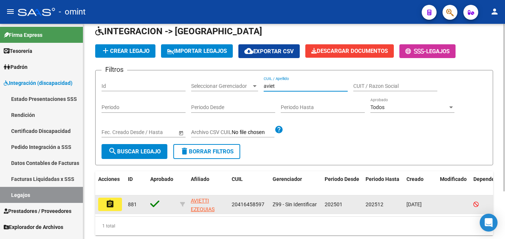
scroll to position [53, 0]
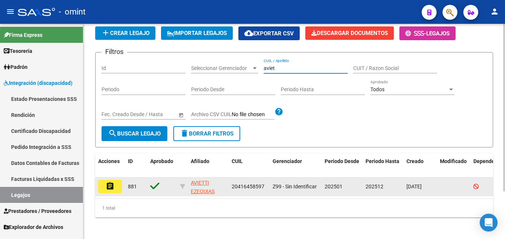
type input "aviet"
click at [109, 187] on mat-icon "assignment" at bounding box center [110, 185] width 9 height 9
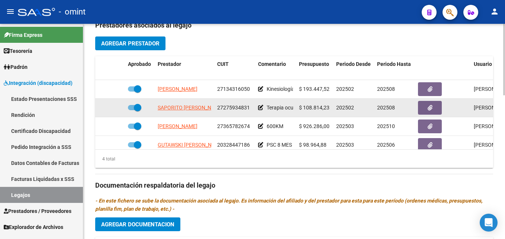
scroll to position [297, 0]
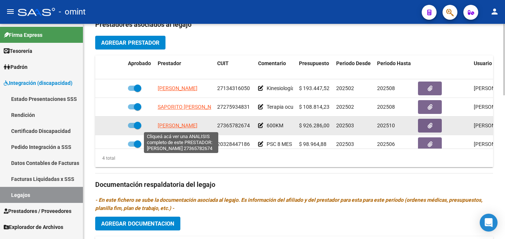
click at [189, 125] on span "[PERSON_NAME]" at bounding box center [178, 125] width 40 height 6
type textarea "27365782674"
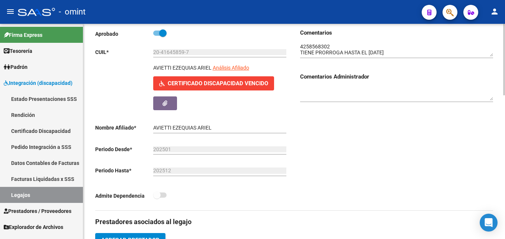
scroll to position [37, 0]
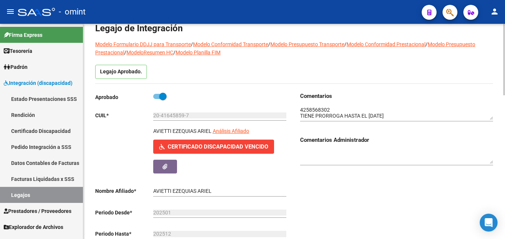
click at [319, 109] on textarea at bounding box center [396, 113] width 193 height 14
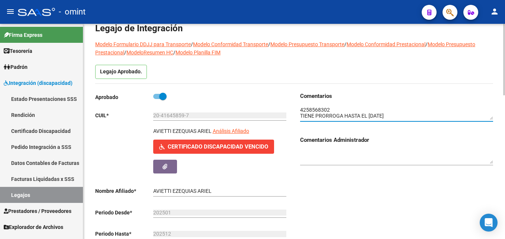
click at [319, 109] on textarea at bounding box center [396, 113] width 193 height 14
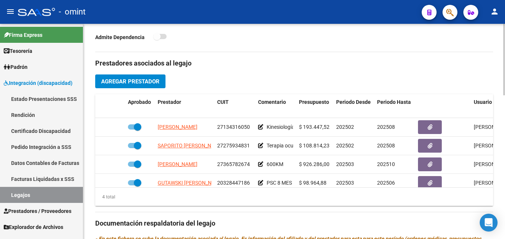
scroll to position [334, 0]
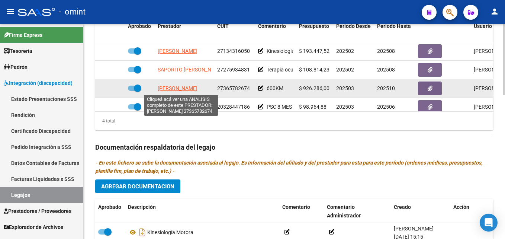
click at [174, 87] on span "[PERSON_NAME]" at bounding box center [178, 88] width 40 height 6
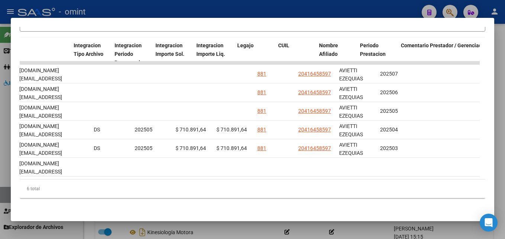
scroll to position [0, 976]
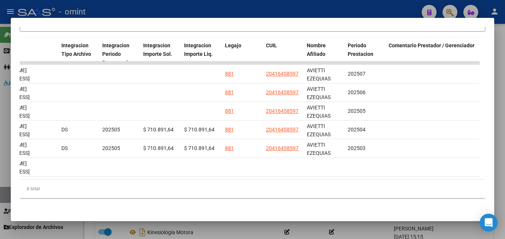
click at [500, 48] on div at bounding box center [252, 119] width 505 height 239
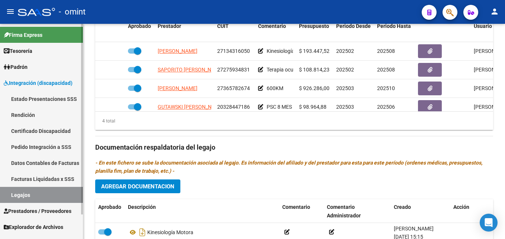
click at [35, 191] on link "Legajos" at bounding box center [41, 195] width 83 height 16
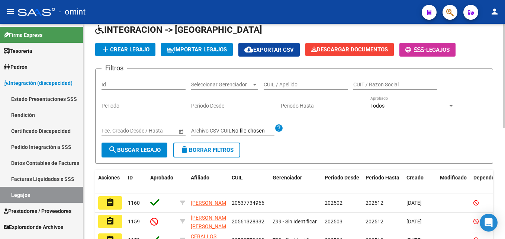
scroll to position [229, 0]
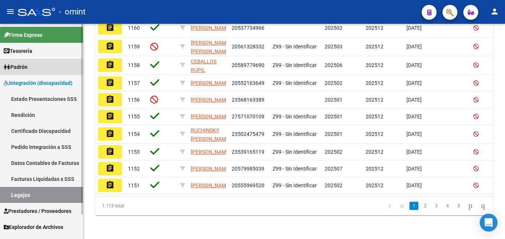
click at [29, 72] on link "Padrón" at bounding box center [41, 67] width 83 height 16
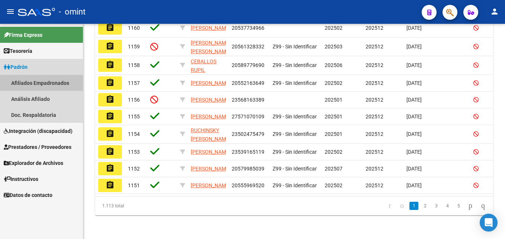
click at [39, 80] on link "Afiliados Empadronados" at bounding box center [41, 83] width 83 height 16
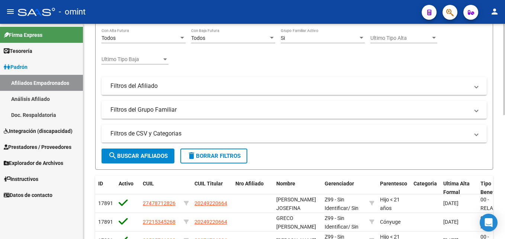
scroll to position [293, 0]
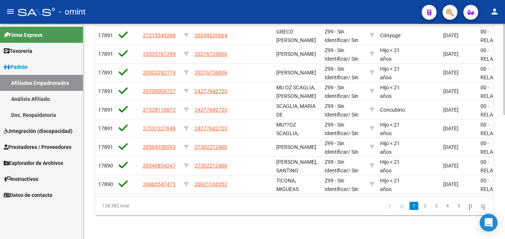
click at [38, 78] on link "Afiliados Empadronados" at bounding box center [41, 83] width 83 height 16
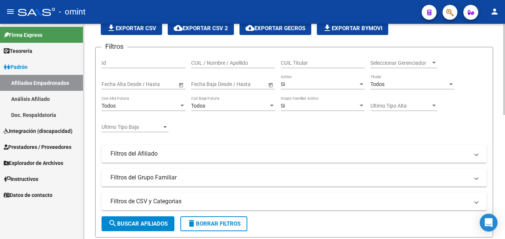
scroll to position [0, 0]
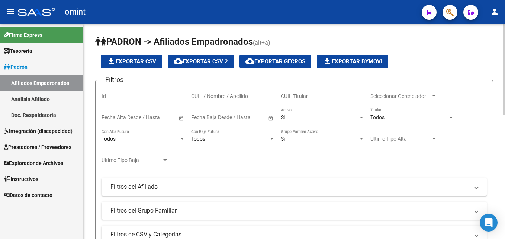
click at [241, 93] on input "CUIL / Nombre / Apellido" at bounding box center [233, 96] width 84 height 6
paste input "2048099319-6"
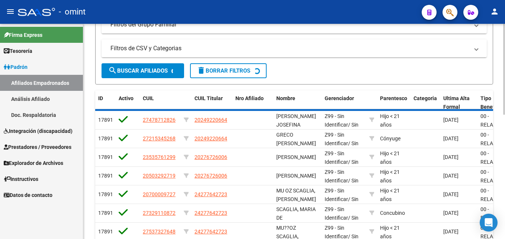
scroll to position [126, 0]
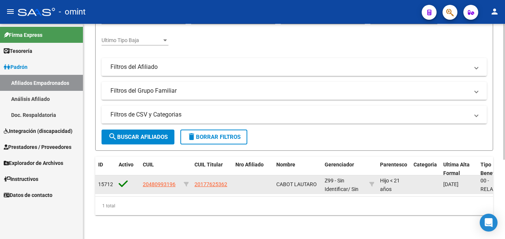
type input "20480993196"
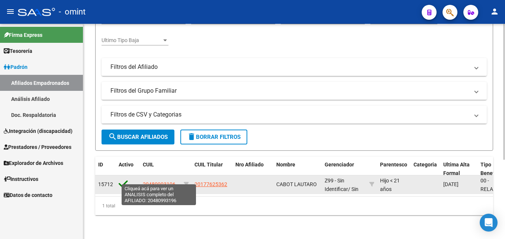
drag, startPoint x: 178, startPoint y: 178, endPoint x: 143, endPoint y: 178, distance: 34.2
click at [143, 178] on datatable-body-cell "20480993196" at bounding box center [160, 184] width 41 height 18
copy span "20480993196"
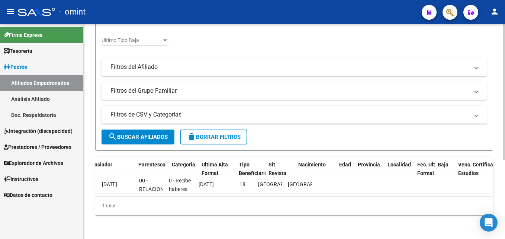
scroll to position [0, 0]
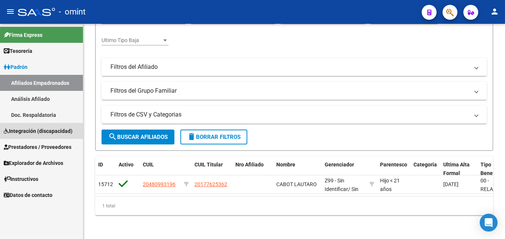
click at [42, 133] on span "Integración (discapacidad)" at bounding box center [38, 131] width 69 height 8
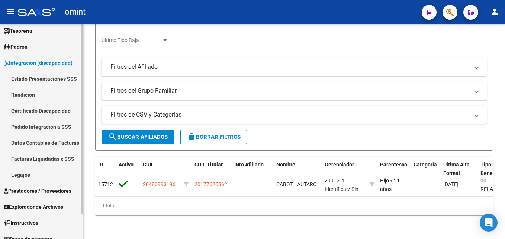
scroll to position [28, 0]
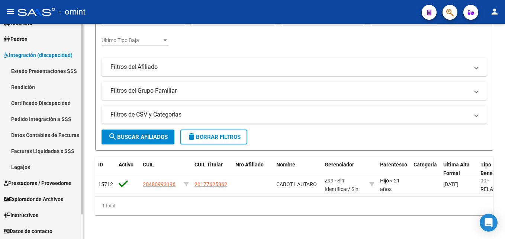
click at [38, 162] on link "Legajos" at bounding box center [41, 167] width 83 height 16
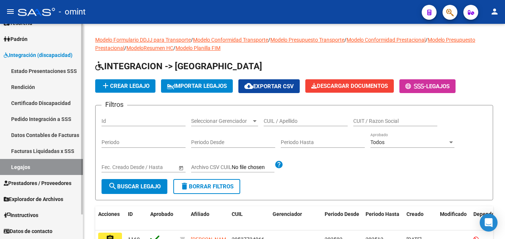
click at [40, 103] on link "Certificado Discapacidad" at bounding box center [41, 103] width 83 height 16
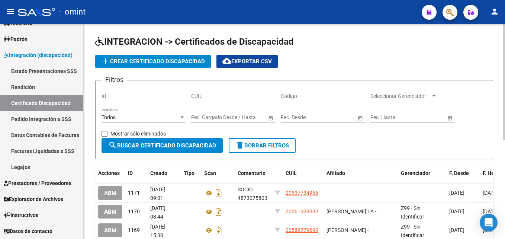
click at [129, 56] on button "add Crear Certificado Discapacidad" at bounding box center [153, 61] width 116 height 13
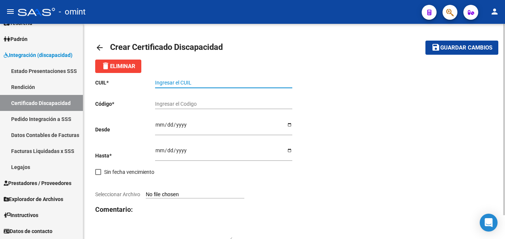
click at [200, 84] on input "Ingresar el CUIL" at bounding box center [223, 83] width 137 height 6
paste input "20-48099319-6"
type input "20-48099319-6"
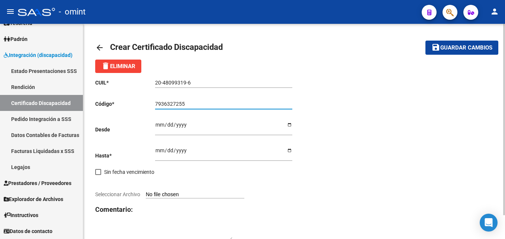
type input "7936327255"
type input "2024-07-31"
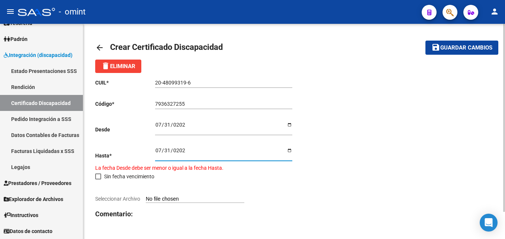
type input "2027-07-31"
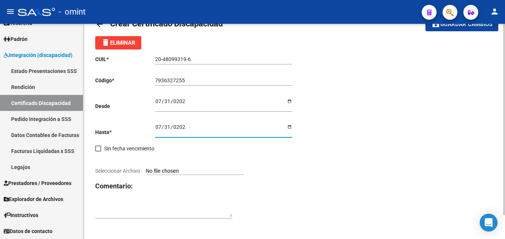
scroll to position [27, 0]
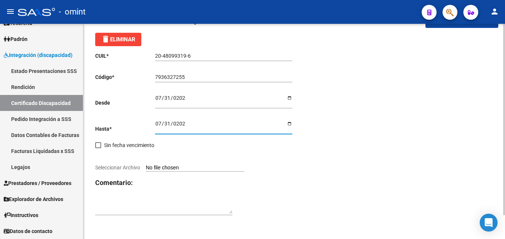
click at [167, 169] on input "Seleccionar Archivo" at bounding box center [195, 167] width 98 height 7
type input "C:\fakepath\CUD.jpg"
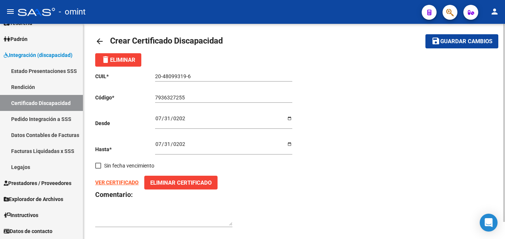
scroll to position [0, 0]
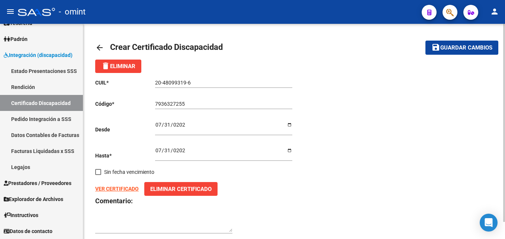
click at [434, 45] on mat-icon "save" at bounding box center [435, 47] width 9 height 9
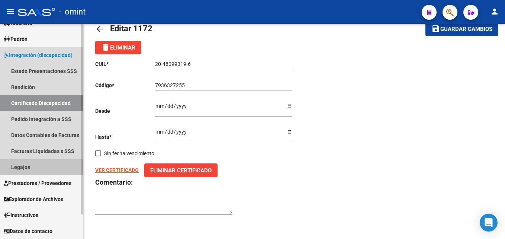
click at [47, 166] on link "Legajos" at bounding box center [41, 167] width 83 height 16
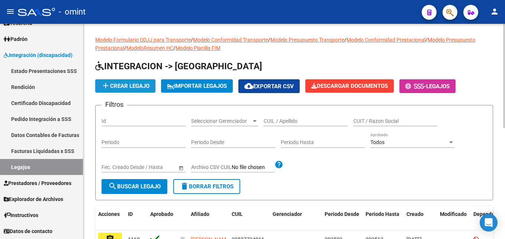
click at [120, 85] on span "add Crear Legajo" at bounding box center [125, 86] width 48 height 7
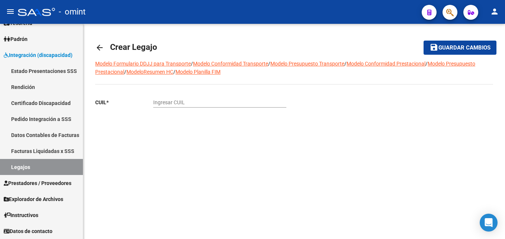
click at [203, 97] on div "Ingresar CUIL" at bounding box center [219, 100] width 133 height 15
click at [204, 100] on input "Ingresar CUIL" at bounding box center [219, 102] width 133 height 6
paste input "20-48099319-6"
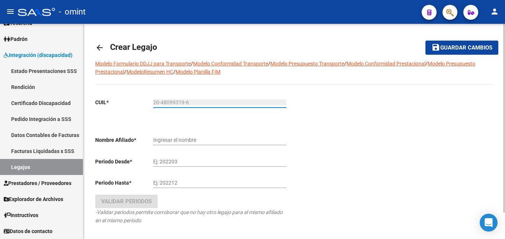
type input "20-48099319-6"
type input "CABOT LAUTARO NICOLAS"
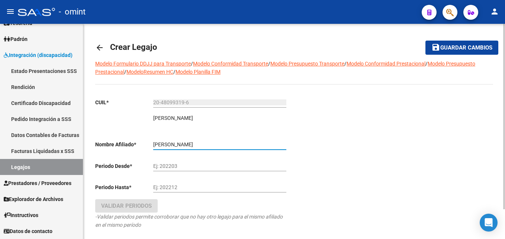
click at [197, 167] on input "Ej: 202203" at bounding box center [219, 166] width 133 height 6
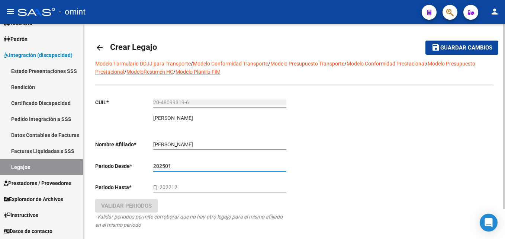
type input "202501"
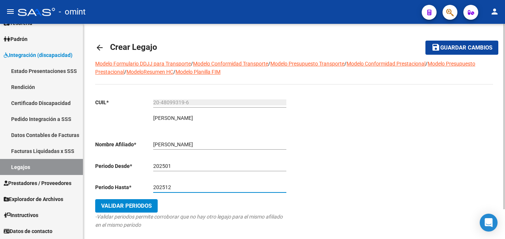
type input "202512"
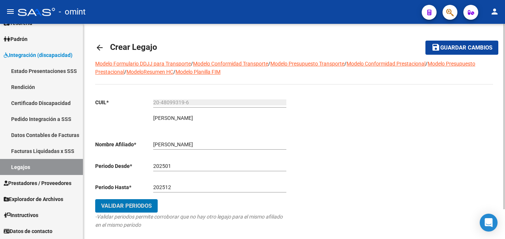
click at [135, 207] on span "Validar Periodos" at bounding box center [126, 205] width 51 height 7
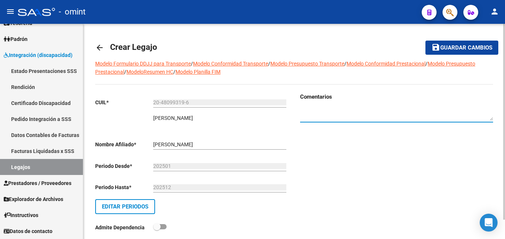
click at [353, 107] on textarea at bounding box center [396, 114] width 193 height 14
paste textarea "4354130504"
type textarea "4354130504"
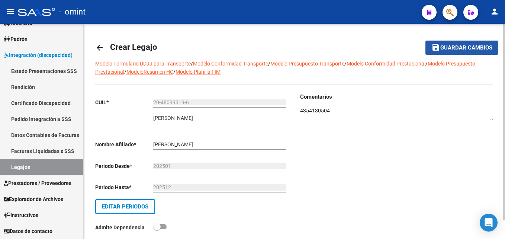
click at [443, 53] on button "save Guardar cambios" at bounding box center [461, 48] width 73 height 14
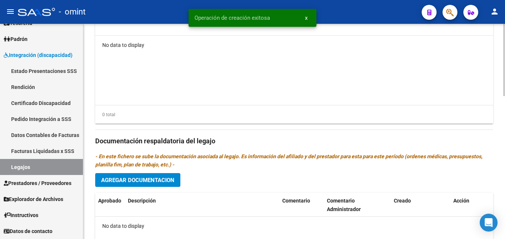
scroll to position [409, 0]
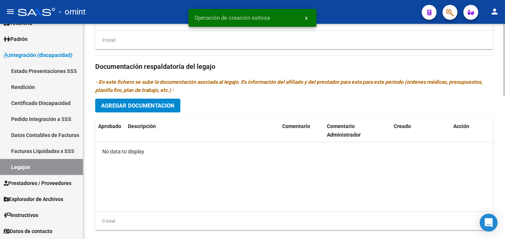
click at [135, 101] on button "Agregar Documentacion" at bounding box center [137, 105] width 85 height 14
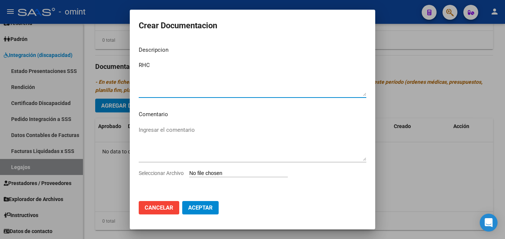
type textarea "RHC"
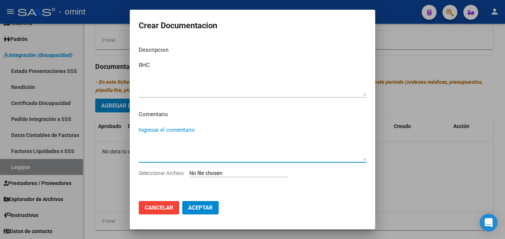
click at [218, 175] on input "Seleccionar Archivo" at bounding box center [238, 173] width 98 height 7
click at [229, 175] on input "Seleccionar Archivo" at bounding box center [238, 173] width 98 height 7
type input "C:\fakepath\RHC.pdf"
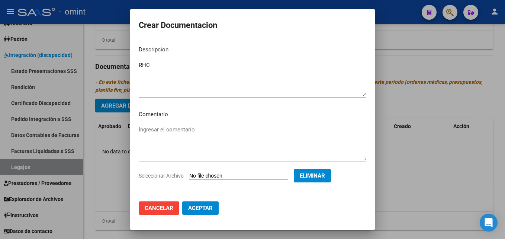
click at [207, 209] on span "Aceptar" at bounding box center [200, 207] width 25 height 7
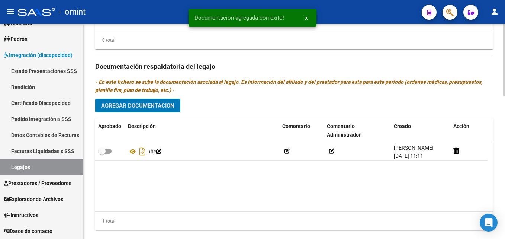
click at [141, 109] on span "Agregar Documentacion" at bounding box center [137, 105] width 73 height 7
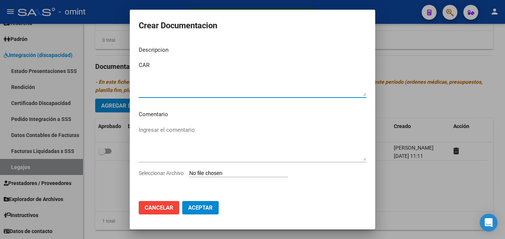
type textarea "CAR"
click at [216, 175] on input "Seleccionar Archivo" at bounding box center [238, 173] width 98 height 7
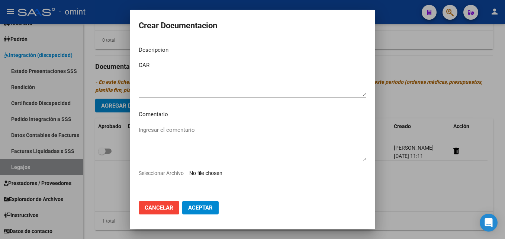
type input "C:\fakepath\CAR.jpg"
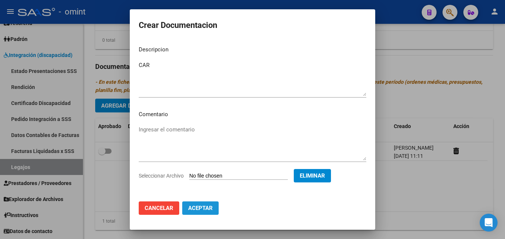
click at [204, 205] on span "Aceptar" at bounding box center [200, 207] width 25 height 7
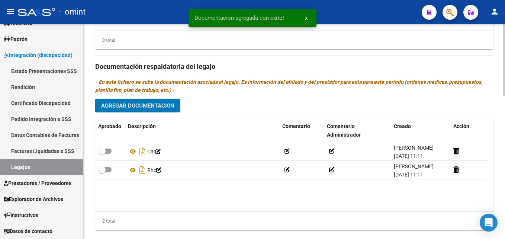
click at [153, 109] on span "Agregar Documentacion" at bounding box center [137, 105] width 73 height 7
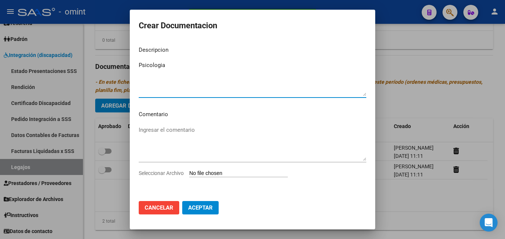
type textarea "Psicologia"
click at [208, 174] on input "Seleccionar Archivo" at bounding box center [238, 173] width 98 height 7
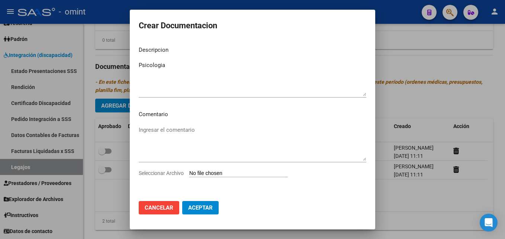
type input "C:\fakepath\Psicologia.pdf"
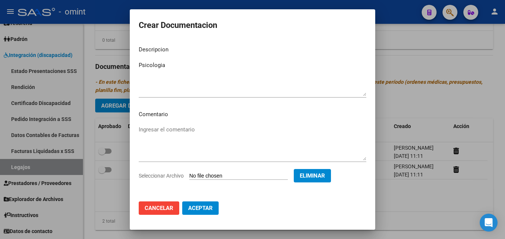
click at [205, 207] on span "Aceptar" at bounding box center [200, 207] width 25 height 7
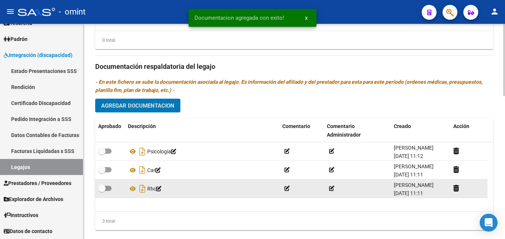
click at [105, 188] on span at bounding box center [101, 187] width 7 height 7
click at [102, 191] on input "checkbox" at bounding box center [101, 191] width 0 height 0
checkbox input "true"
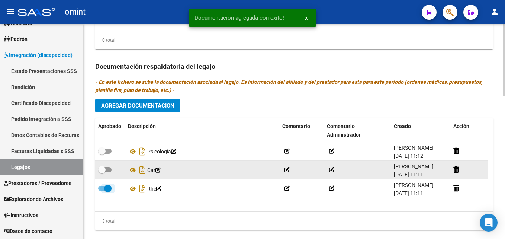
click at [105, 172] on span at bounding box center [101, 169] width 7 height 7
click at [102, 172] on input "checkbox" at bounding box center [101, 172] width 0 height 0
checkbox input "true"
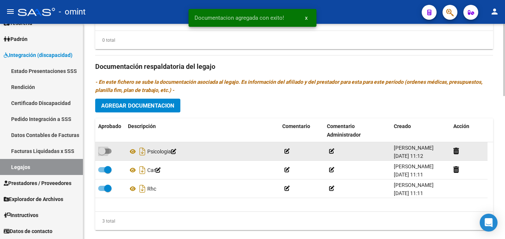
click at [107, 155] on label at bounding box center [104, 150] width 13 height 9
click at [102, 154] on input "checkbox" at bounding box center [101, 153] width 0 height 0
checkbox input "true"
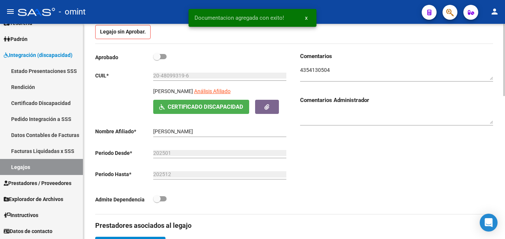
scroll to position [149, 0]
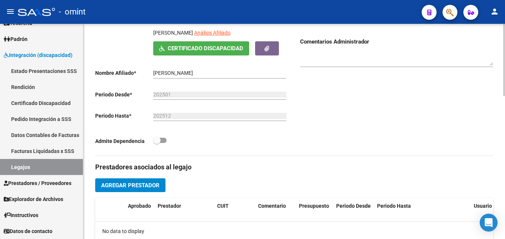
click at [129, 187] on span "Agregar Prestador" at bounding box center [130, 185] width 58 height 7
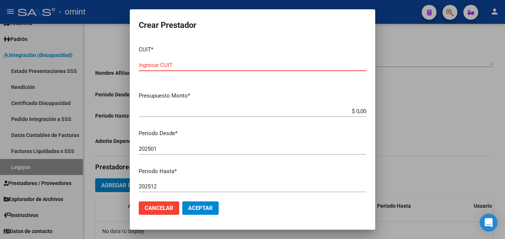
paste input "27-23223618-9"
type input "27-23223618-9"
click at [339, 111] on input "$ 0,00" at bounding box center [252, 111] width 227 height 7
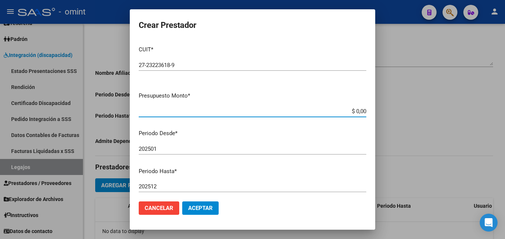
click at [339, 111] on input "$ 0,00" at bounding box center [252, 111] width 227 height 7
paste input "98.964,88"
type input "$ 98.964,88"
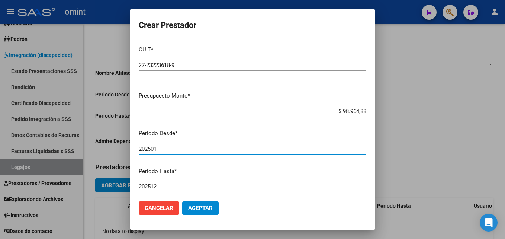
click at [195, 152] on div "202501 Ingresar el periodo" at bounding box center [252, 148] width 227 height 11
type input "202502"
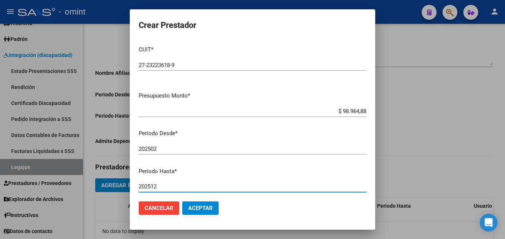
click at [190, 184] on input "202512" at bounding box center [252, 186] width 227 height 7
type input "202507"
click at [203, 204] on button "Aceptar" at bounding box center [200, 207] width 36 height 13
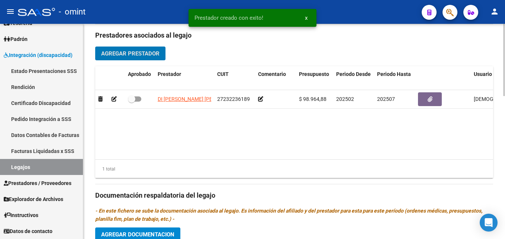
scroll to position [297, 0]
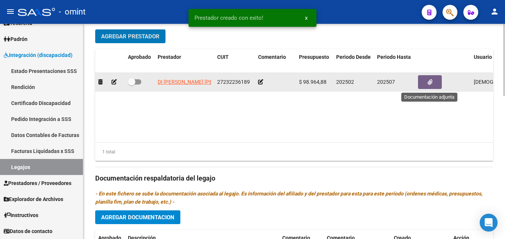
click at [435, 81] on button "button" at bounding box center [430, 82] width 24 height 14
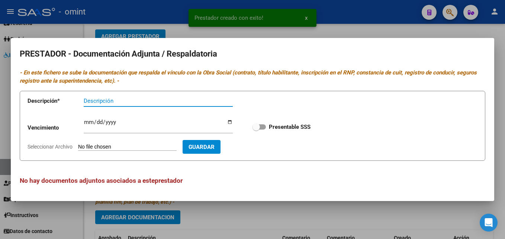
type input "A"
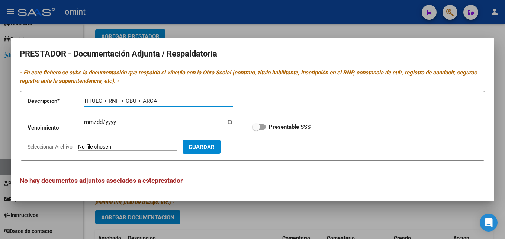
type input "TITULO + RNP + CBU + ARCA"
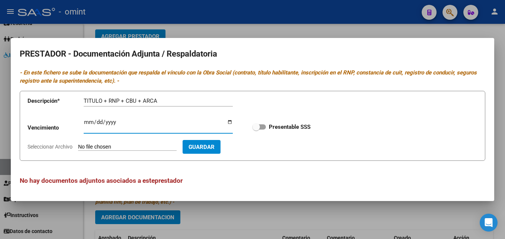
click at [256, 126] on span at bounding box center [255, 126] width 7 height 7
click at [256, 129] on input "Presentable SSS" at bounding box center [256, 129] width 0 height 0
checkbox input "true"
click at [88, 120] on input "Ingresar vencimiento" at bounding box center [158, 125] width 149 height 12
type input "2028-06-05"
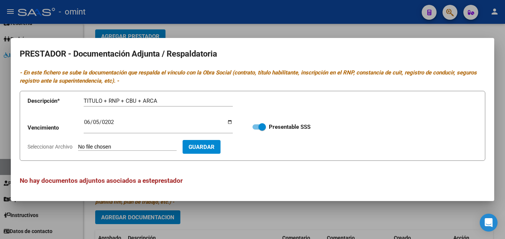
click at [127, 148] on input "Seleccionar Archivo" at bounding box center [127, 146] width 98 height 7
type input "C:\fakepath\Documentacion del prestador.pdf"
click at [258, 149] on span "Guardar" at bounding box center [245, 146] width 26 height 7
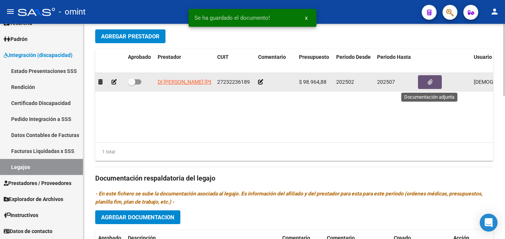
drag, startPoint x: 256, startPoint y: 84, endPoint x: 260, endPoint y: 84, distance: 4.1
click at [257, 84] on datatable-body-cell at bounding box center [275, 82] width 41 height 18
click at [260, 84] on icon at bounding box center [260, 81] width 5 height 5
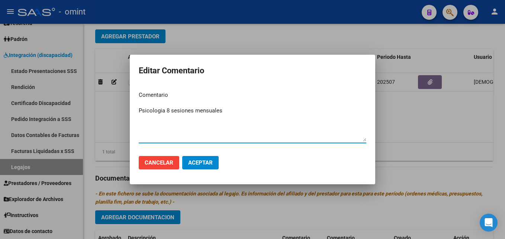
type textarea "Psicologia 8 sesiones mensuales"
click at [204, 160] on span "Aceptar" at bounding box center [200, 162] width 25 height 7
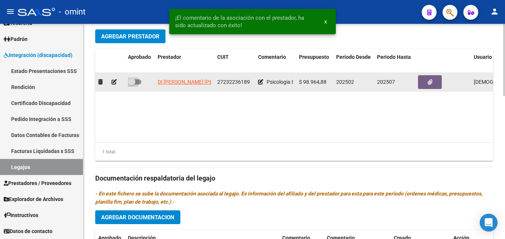
click at [136, 80] on span at bounding box center [134, 81] width 13 height 5
click at [132, 84] on input "checkbox" at bounding box center [131, 84] width 0 height 0
checkbox input "true"
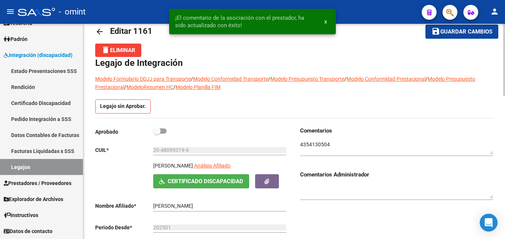
scroll to position [16, 0]
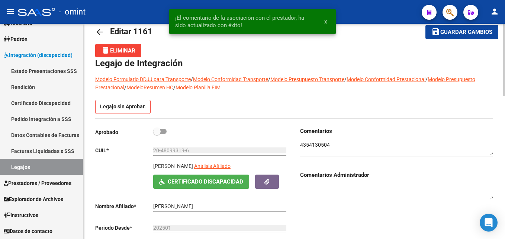
click at [161, 129] on span at bounding box center [159, 131] width 13 height 5
click at [157, 134] on input "checkbox" at bounding box center [156, 134] width 0 height 0
checkbox input "true"
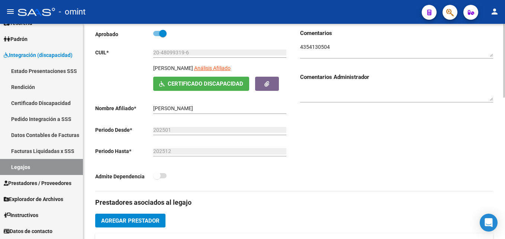
scroll to position [0, 0]
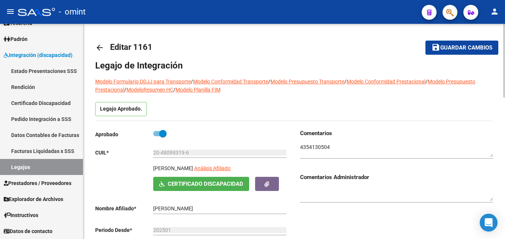
click at [441, 43] on button "save Guardar cambios" at bounding box center [461, 48] width 73 height 14
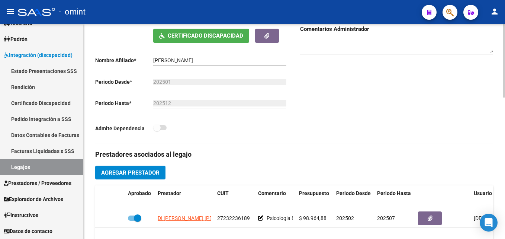
scroll to position [149, 0]
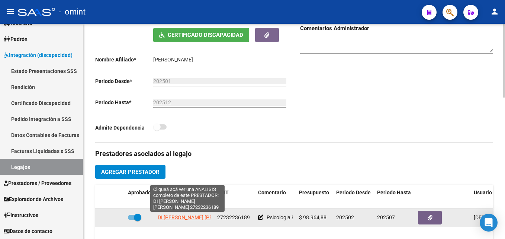
click at [188, 218] on span "DI IORIO ANA ELIZABETH" at bounding box center [201, 217] width 87 height 6
type textarea "27232236189"
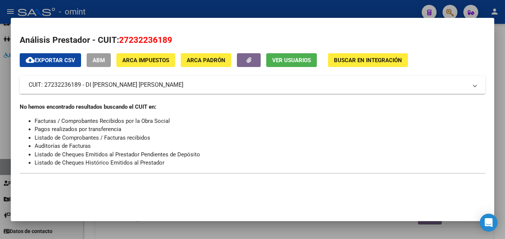
click at [504, 57] on html "menu - omint person Firma Express Tesorería Extractos Procesados (csv) Extracto…" at bounding box center [252, 119] width 505 height 239
click at [504, 57] on div at bounding box center [252, 119] width 505 height 239
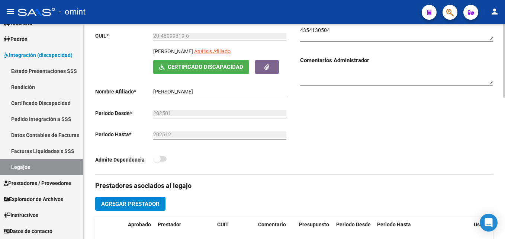
scroll to position [74, 0]
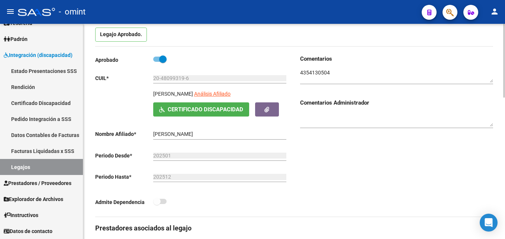
click at [195, 136] on input "CABOT LAUTARO NICOLAS" at bounding box center [219, 134] width 133 height 6
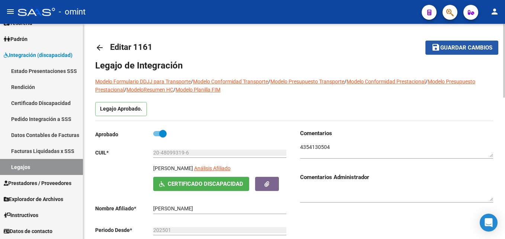
drag, startPoint x: 460, startPoint y: 48, endPoint x: 336, endPoint y: 75, distance: 127.2
click at [460, 48] on span "Guardar cambios" at bounding box center [466, 48] width 52 height 7
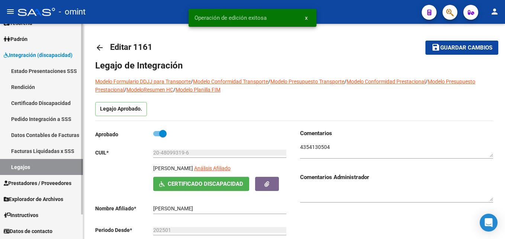
click at [45, 165] on link "Legajos" at bounding box center [41, 167] width 83 height 16
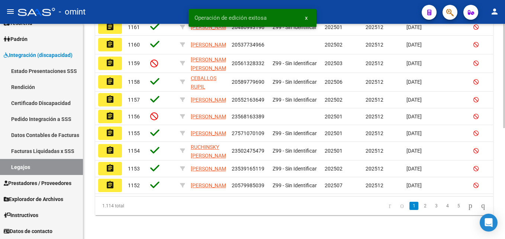
scroll to position [229, 0]
